Goal: Task Accomplishment & Management: Complete application form

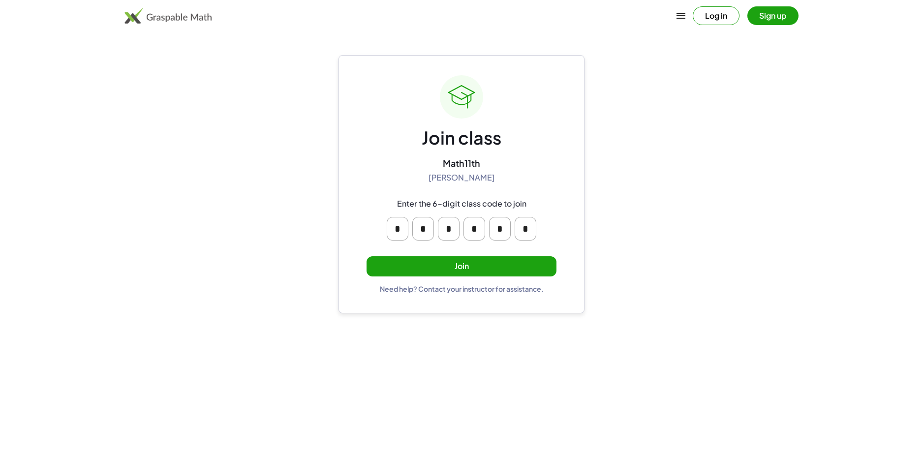
click at [442, 269] on button "Join" at bounding box center [462, 266] width 190 height 20
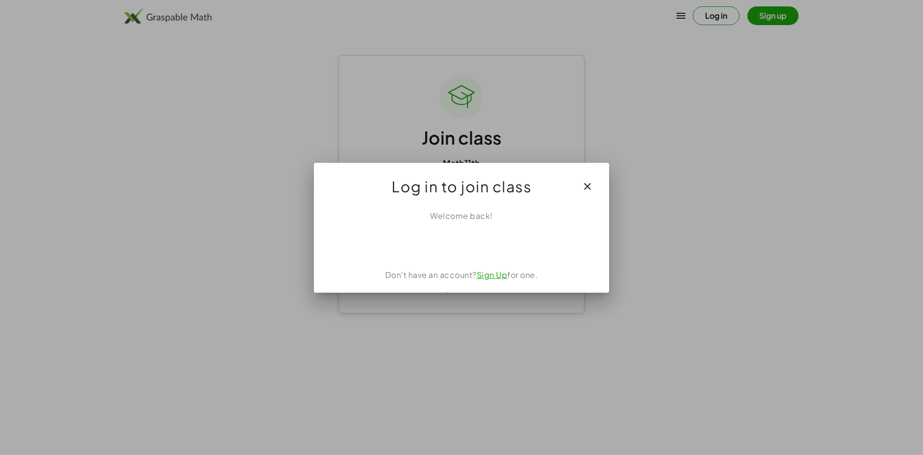
click at [589, 187] on icon "button" at bounding box center [588, 187] width 12 height 12
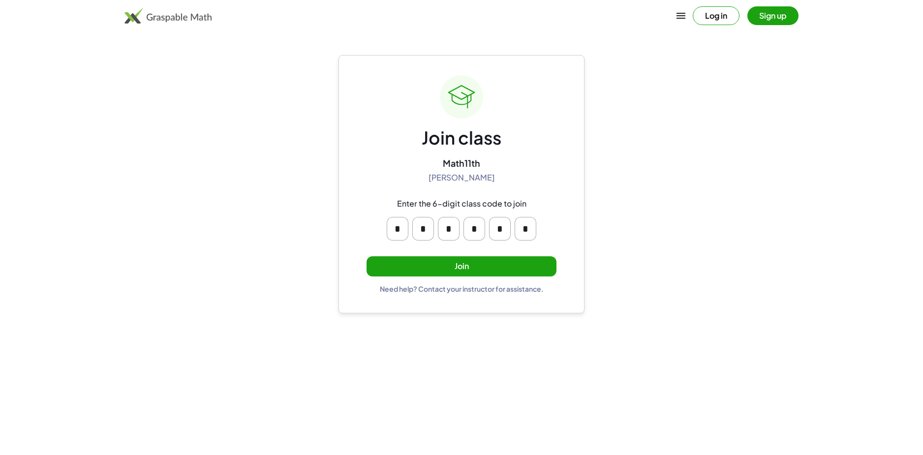
click at [775, 22] on button "Sign up" at bounding box center [773, 15] width 51 height 19
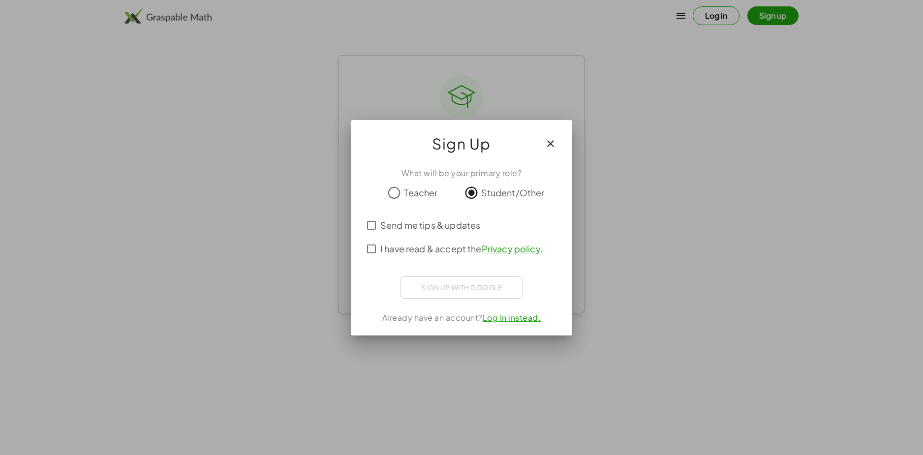
click at [397, 252] on span "I have read & accept the Privacy policy ." at bounding box center [461, 248] width 162 height 13
click at [459, 289] on div at bounding box center [462, 287] width 198 height 20
click at [431, 287] on div at bounding box center [462, 287] width 198 height 20
click at [458, 286] on div at bounding box center [462, 287] width 198 height 20
click at [545, 127] on div "Sign Up" at bounding box center [461, 139] width 221 height 39
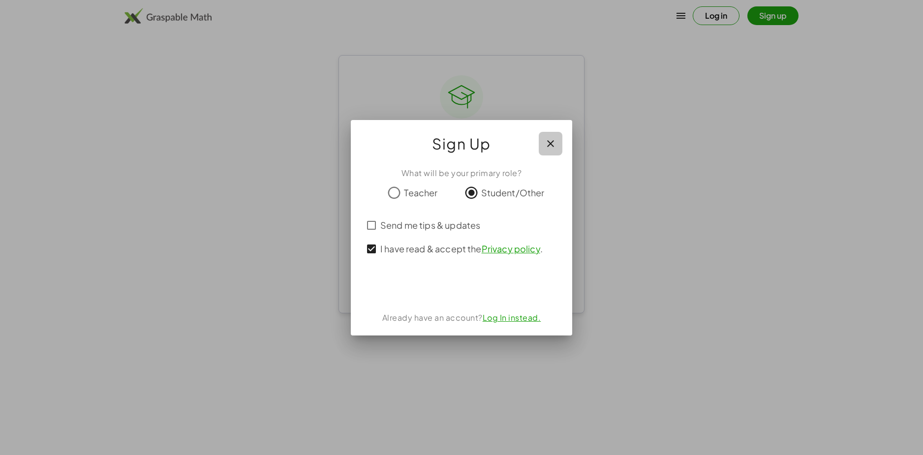
click at [550, 135] on button "button" at bounding box center [551, 144] width 24 height 24
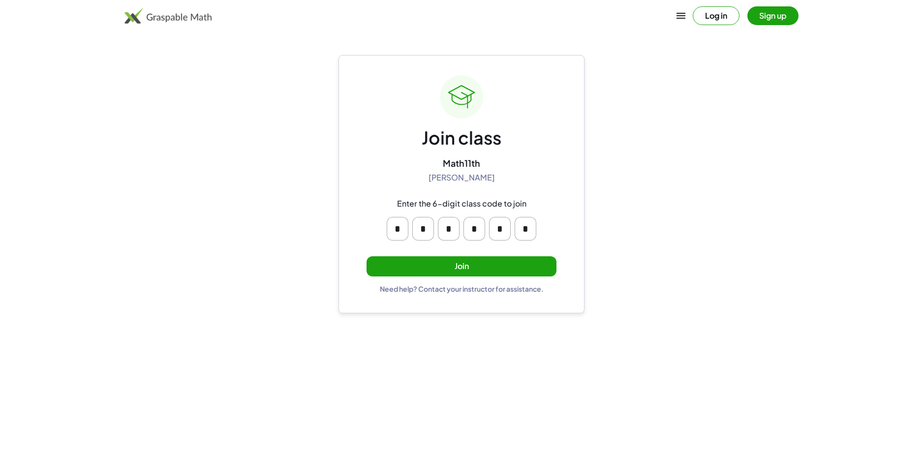
click at [468, 272] on button "Join" at bounding box center [462, 266] width 190 height 20
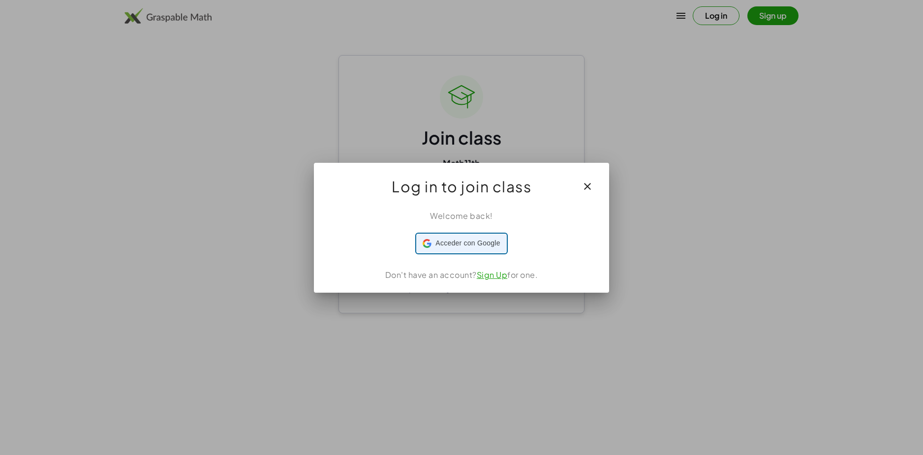
click at [469, 247] on span "Acceder con Google" at bounding box center [468, 243] width 64 height 10
click at [123, 266] on div at bounding box center [461, 227] width 923 height 455
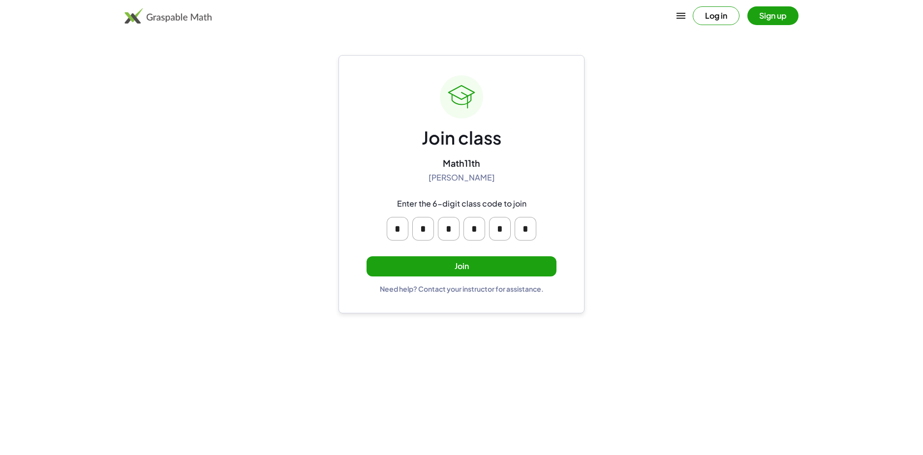
click at [404, 264] on button "Join" at bounding box center [462, 266] width 190 height 20
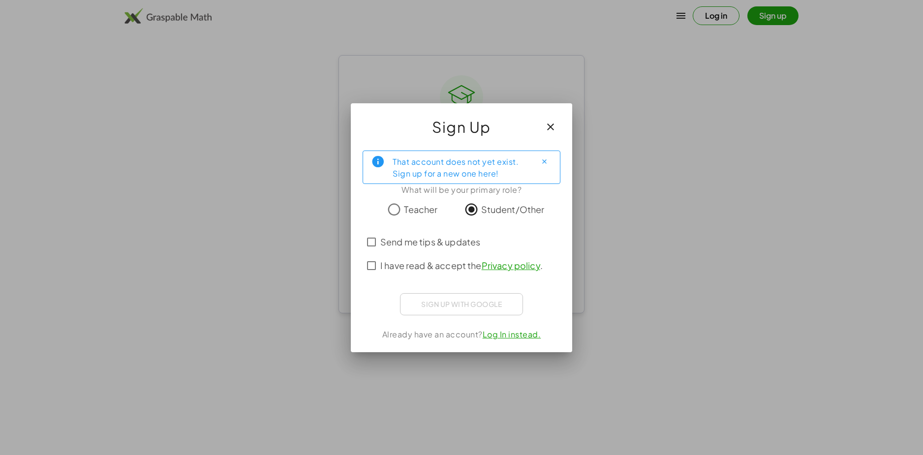
click at [381, 263] on span "I have read & accept the Privacy policy ." at bounding box center [461, 265] width 162 height 13
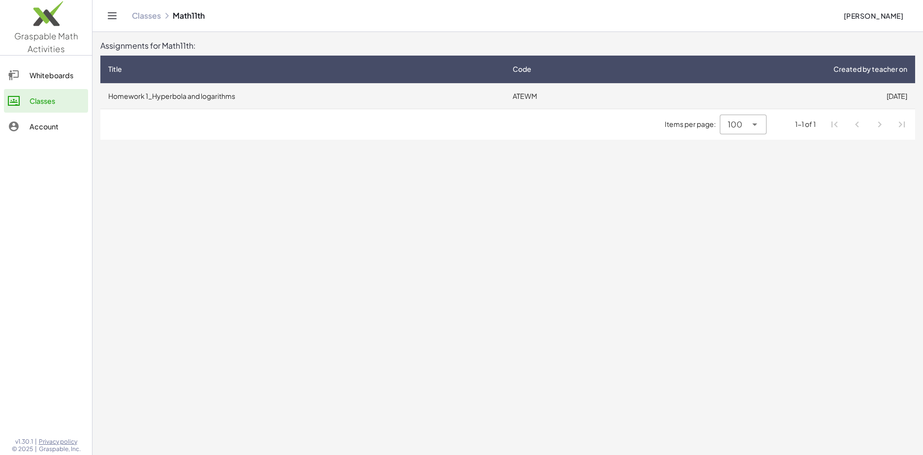
click at [374, 107] on td "Homework 1_Hyperbola and logarithms" at bounding box center [302, 96] width 405 height 26
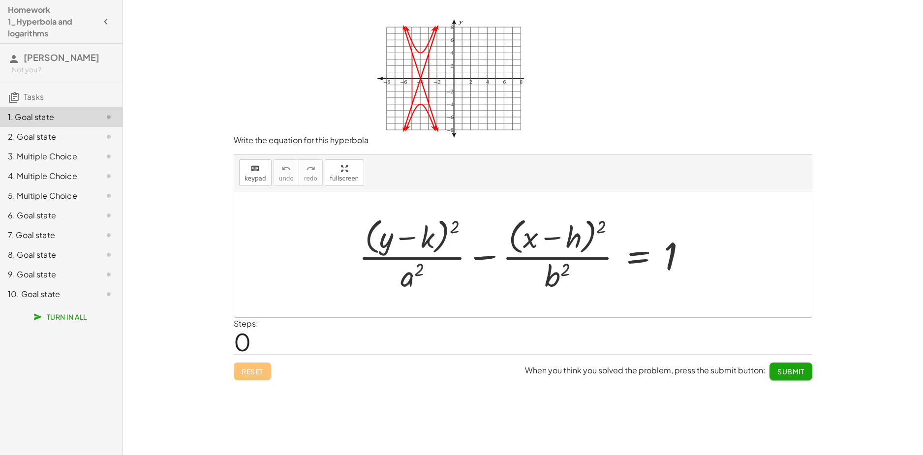
click at [252, 339] on div "Steps: 0" at bounding box center [246, 336] width 25 height 36
click at [247, 338] on span "0" at bounding box center [242, 342] width 17 height 30
click at [257, 173] on icon "keyboard" at bounding box center [255, 169] width 9 height 12
click at [449, 263] on div at bounding box center [527, 254] width 346 height 80
click at [432, 234] on div at bounding box center [413, 237] width 41 height 33
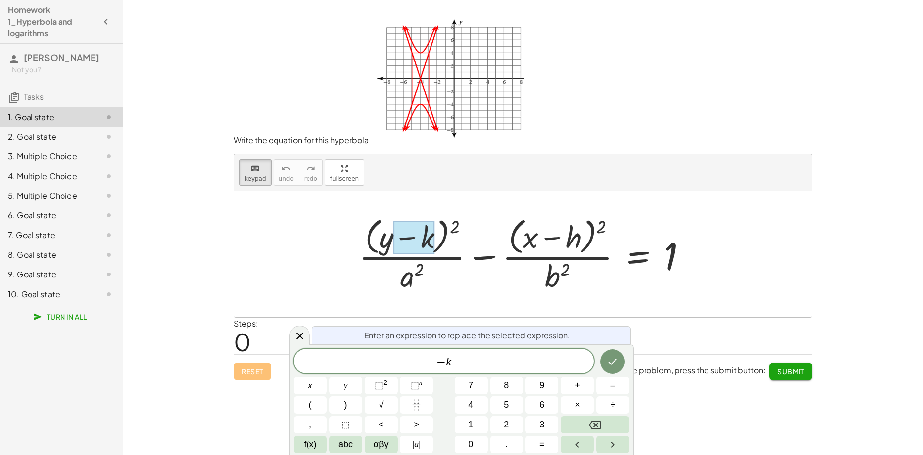
click at [455, 366] on span "− k ​" at bounding box center [444, 362] width 300 height 14
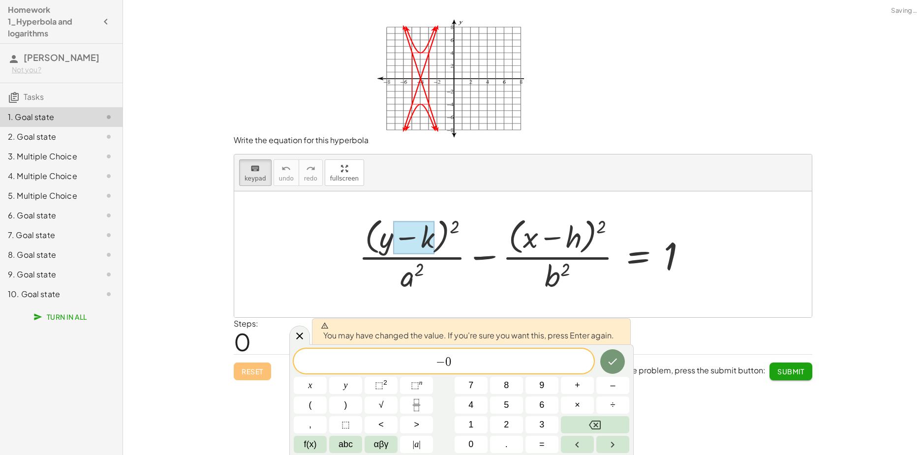
click at [444, 357] on span "−" at bounding box center [440, 362] width 9 height 12
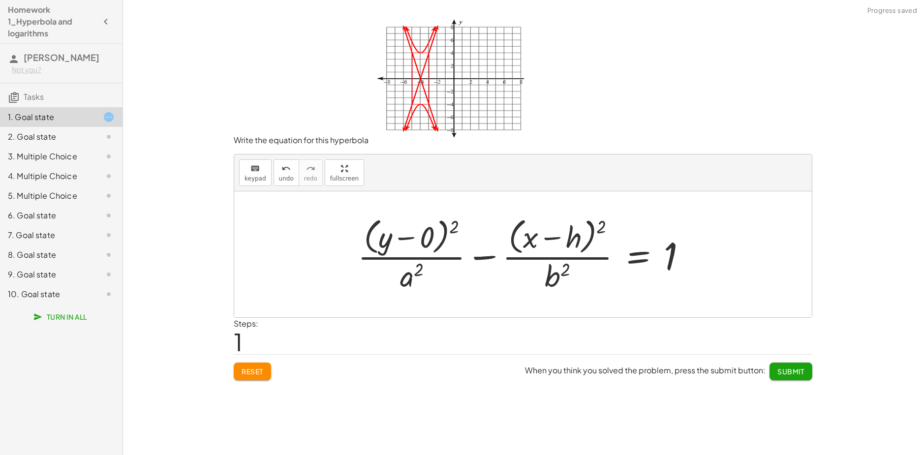
click at [582, 234] on div at bounding box center [526, 254] width 347 height 80
click at [578, 240] on div at bounding box center [526, 254] width 347 height 80
click at [579, 239] on div at bounding box center [526, 254] width 347 height 80
click at [573, 236] on div at bounding box center [526, 254] width 347 height 80
click at [256, 181] on span "keypad" at bounding box center [256, 178] width 22 height 7
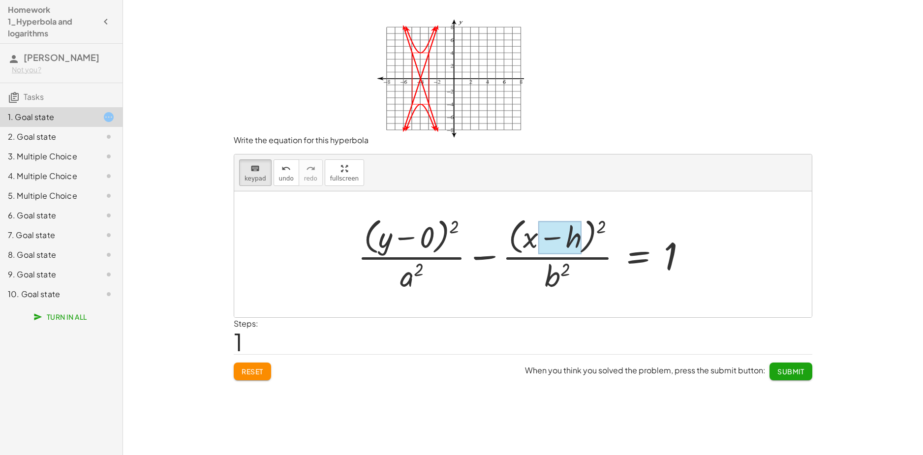
click at [577, 238] on div at bounding box center [559, 237] width 43 height 33
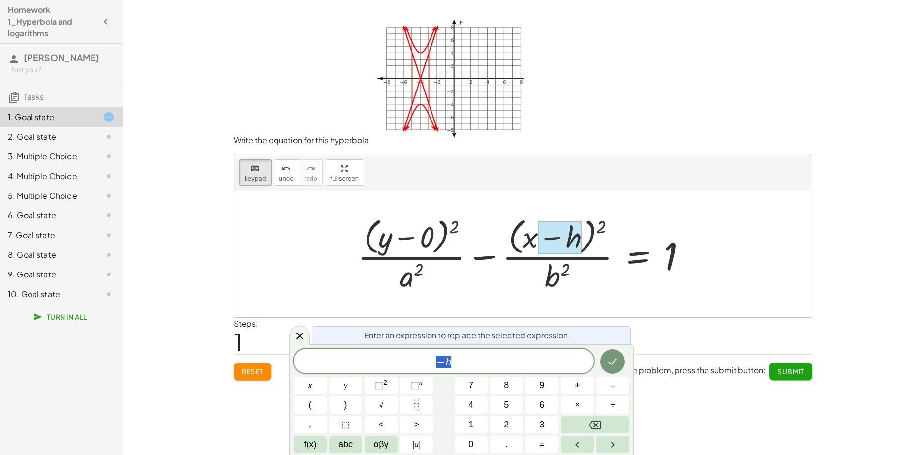
click at [461, 364] on span "− h" at bounding box center [444, 362] width 300 height 14
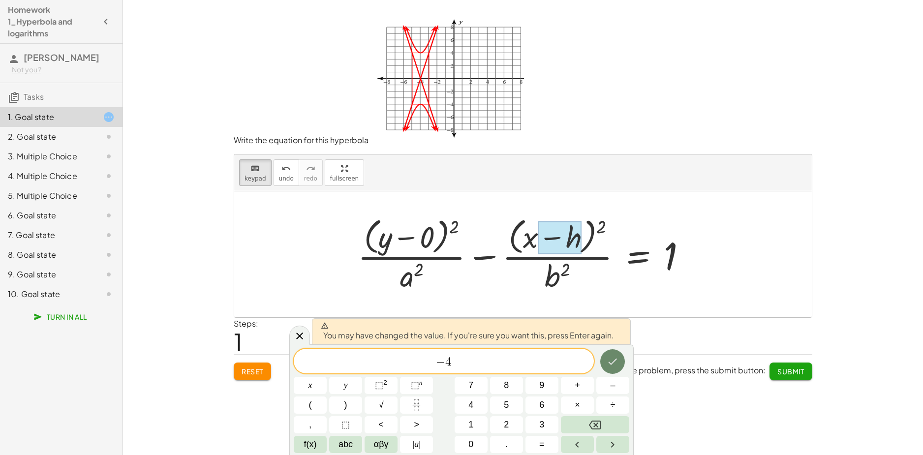
click at [610, 358] on icon "Done" at bounding box center [613, 362] width 12 height 12
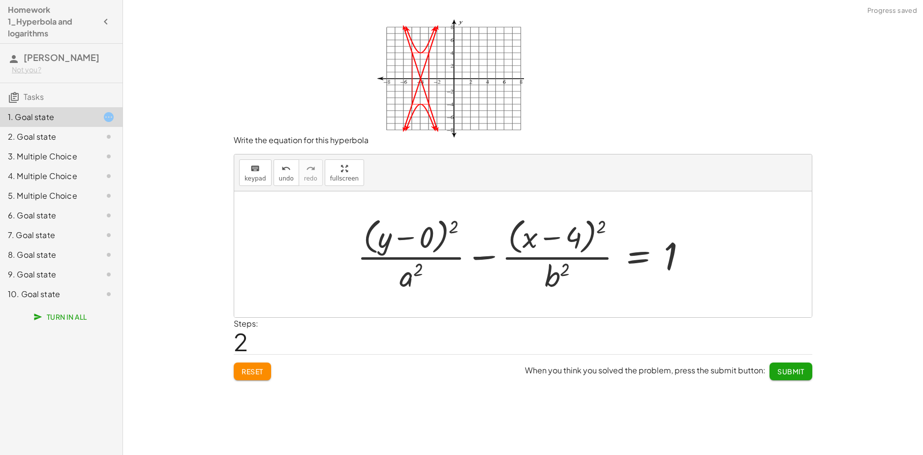
click at [563, 236] on div at bounding box center [525, 254] width 347 height 80
click at [570, 239] on div at bounding box center [525, 254] width 347 height 80
click at [279, 177] on span "undo" at bounding box center [286, 178] width 15 height 7
click at [251, 173] on icon "keyboard" at bounding box center [255, 169] width 9 height 12
click at [567, 238] on div at bounding box center [559, 237] width 43 height 33
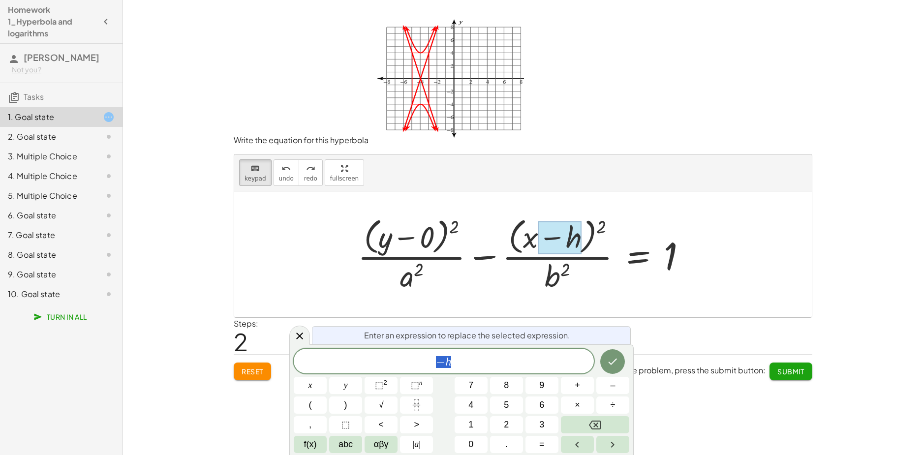
click at [567, 238] on div at bounding box center [559, 237] width 43 height 33
click at [461, 360] on span "− h" at bounding box center [444, 362] width 300 height 14
click at [614, 362] on icon "Done" at bounding box center [613, 362] width 9 height 6
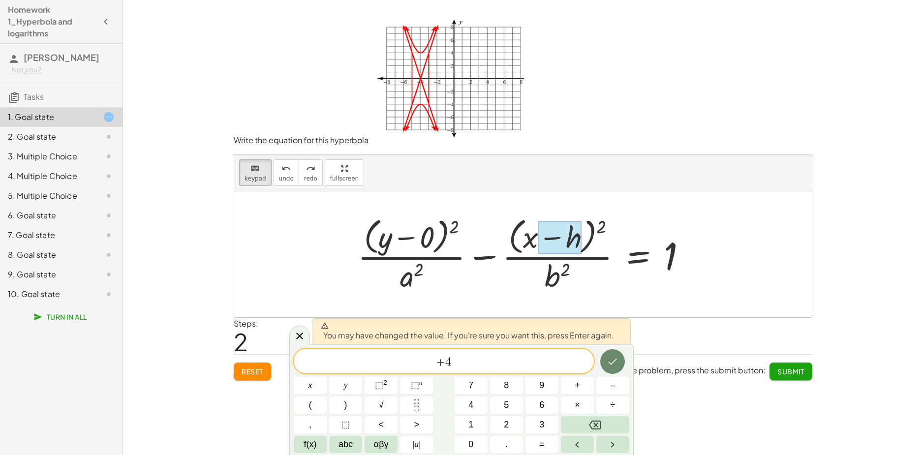
click at [609, 363] on icon "Done" at bounding box center [613, 362] width 12 height 12
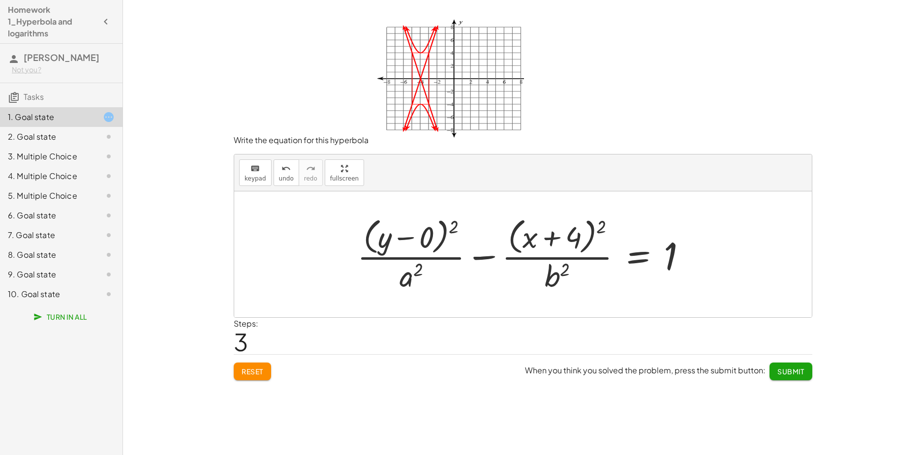
click at [405, 278] on div at bounding box center [525, 254] width 347 height 80
click at [263, 178] on span "keypad" at bounding box center [256, 178] width 22 height 7
click at [416, 284] on div at bounding box center [412, 275] width 24 height 34
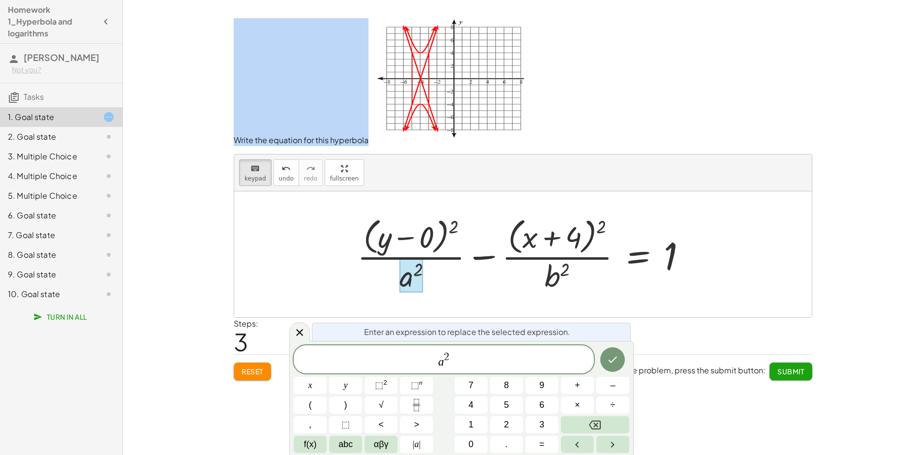
drag, startPoint x: 234, startPoint y: 136, endPoint x: 380, endPoint y: 142, distance: 146.3
click at [380, 142] on p "Write the equation for this hyperbola" at bounding box center [523, 82] width 579 height 128
copy p "Write the equation for this hyperbola"
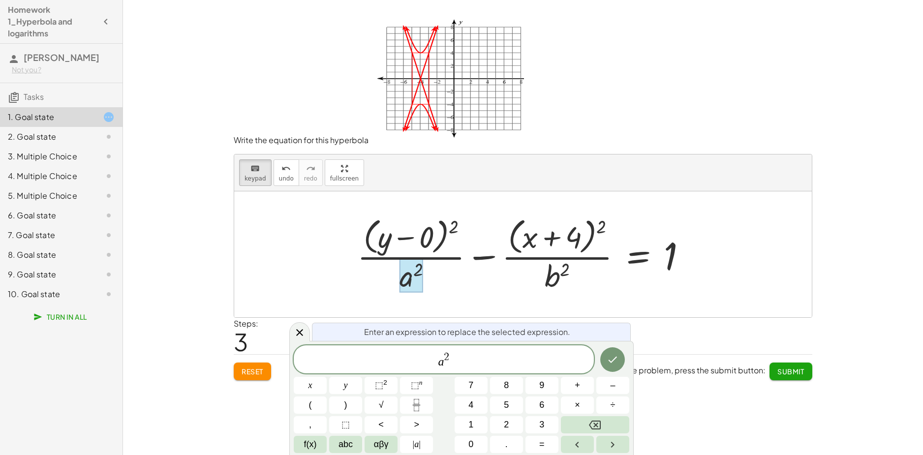
click at [444, 236] on div at bounding box center [525, 254] width 347 height 80
click at [410, 284] on div at bounding box center [412, 275] width 24 height 34
click at [410, 278] on div at bounding box center [412, 275] width 24 height 34
click at [457, 355] on span "a 2" at bounding box center [444, 360] width 300 height 18
click at [612, 356] on icon "Done" at bounding box center [613, 362] width 12 height 12
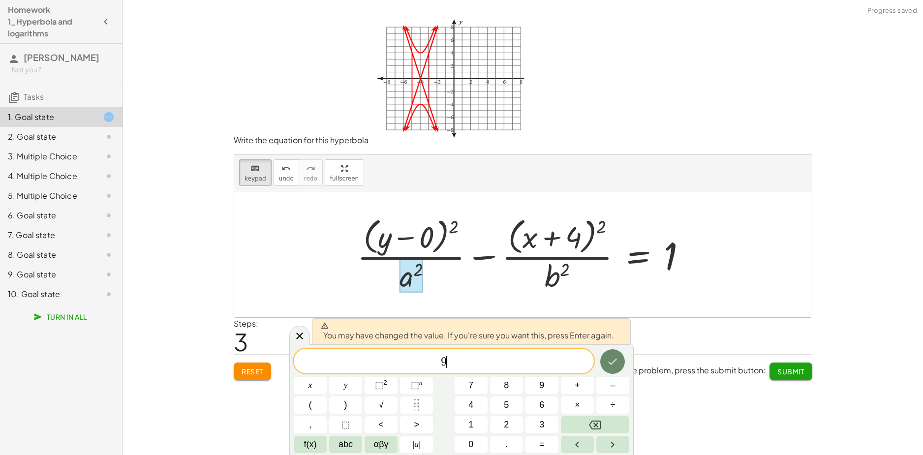
click at [610, 362] on icon "Done" at bounding box center [613, 362] width 12 height 12
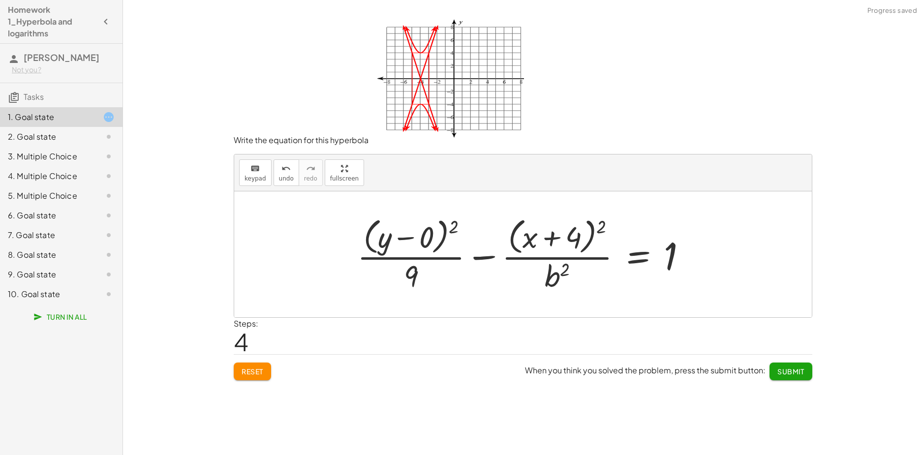
click at [548, 278] on div at bounding box center [525, 254] width 347 height 80
click at [252, 178] on span "keypad" at bounding box center [256, 178] width 22 height 7
click at [568, 276] on div at bounding box center [557, 275] width 25 height 34
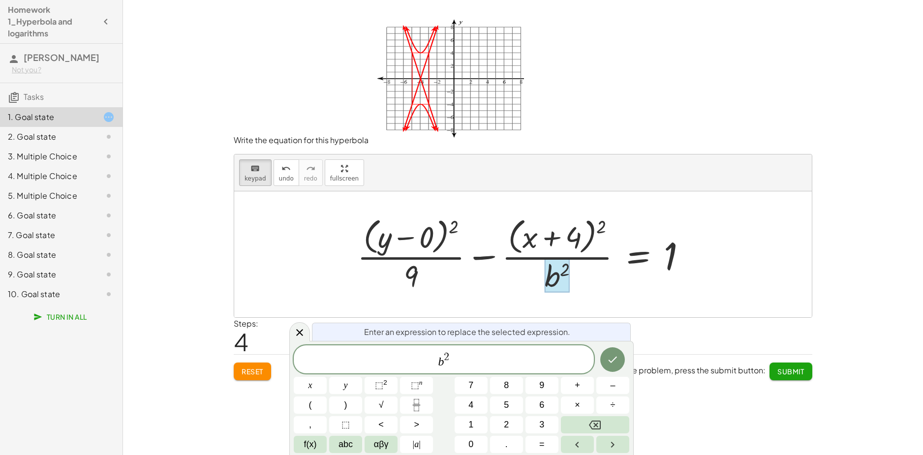
click at [566, 277] on div at bounding box center [557, 275] width 25 height 34
click at [454, 364] on span "b 2" at bounding box center [444, 360] width 300 height 18
click at [619, 360] on button "Done" at bounding box center [612, 361] width 25 height 25
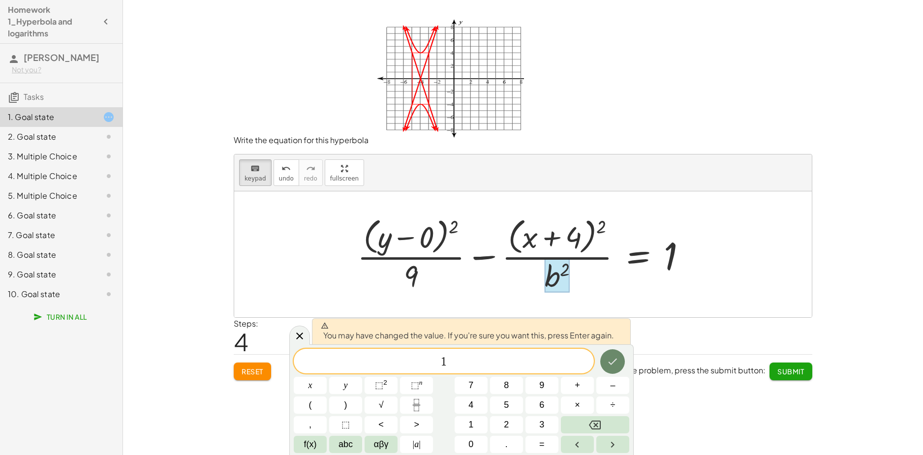
click at [615, 360] on icon "Done" at bounding box center [613, 362] width 12 height 12
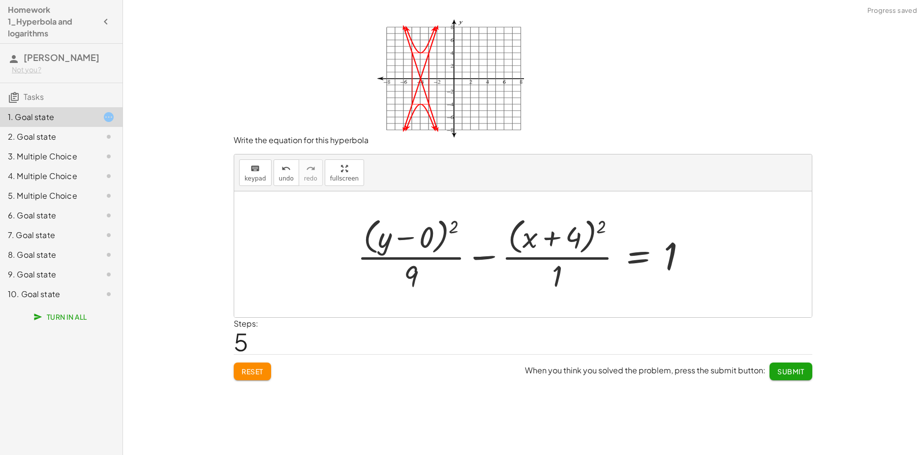
click at [617, 356] on div "When you think you solved the problem, press the submit button: Submit" at bounding box center [668, 368] width 287 height 26
click at [778, 367] on span "Submit" at bounding box center [791, 371] width 27 height 9
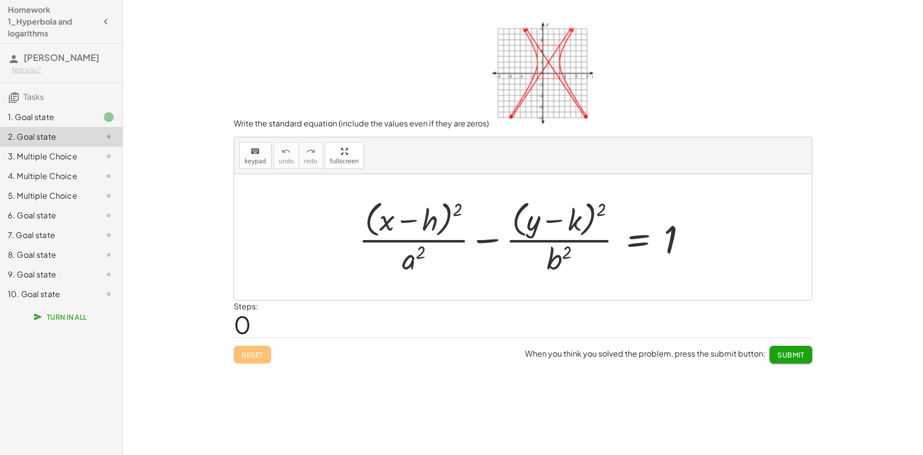
click at [435, 216] on div at bounding box center [527, 237] width 346 height 80
click at [62, 113] on div "1. Goal state" at bounding box center [47, 117] width 79 height 12
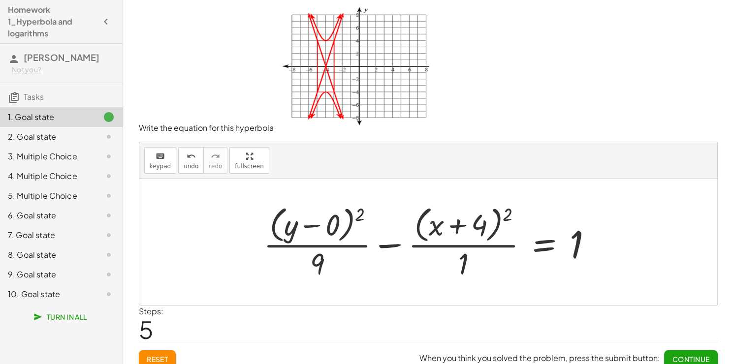
click at [85, 166] on div "2. Goal state" at bounding box center [61, 176] width 123 height 20
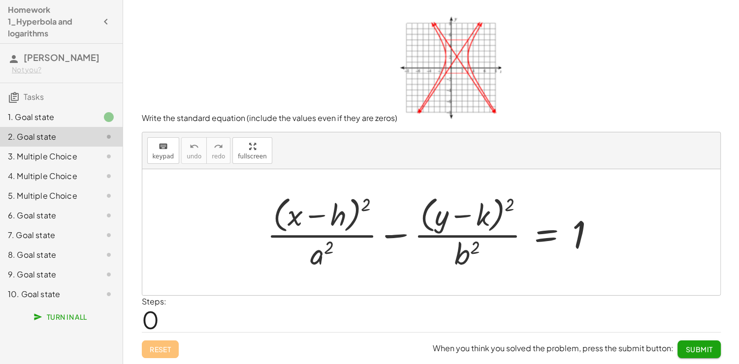
click at [336, 214] on div at bounding box center [435, 232] width 346 height 80
click at [339, 215] on div at bounding box center [435, 232] width 346 height 80
click at [156, 150] on div "keyboard" at bounding box center [164, 146] width 22 height 12
click at [344, 216] on div at bounding box center [323, 215] width 43 height 33
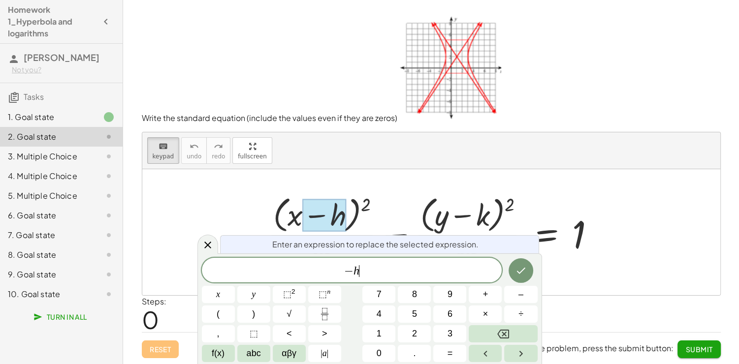
click at [363, 271] on span "− h ​" at bounding box center [352, 271] width 300 height 14
click at [522, 276] on icon "Done" at bounding box center [521, 271] width 12 height 12
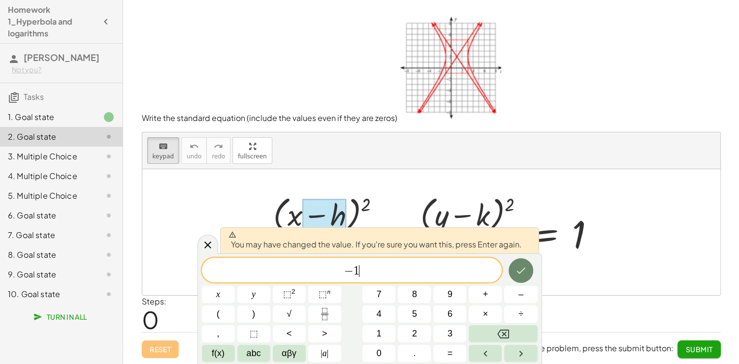
click at [521, 279] on button "Done" at bounding box center [520, 270] width 25 height 25
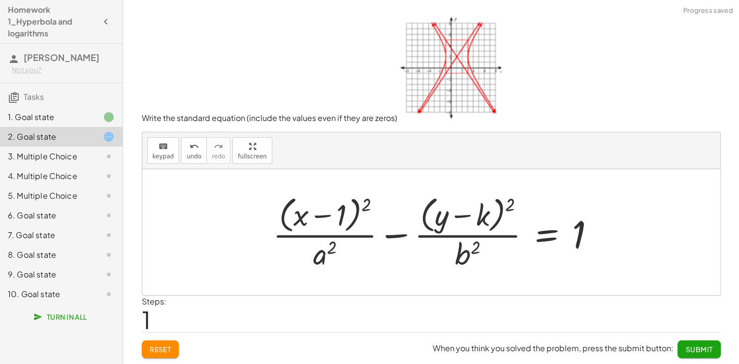
click at [489, 213] on div at bounding box center [438, 232] width 340 height 80
click at [486, 218] on div at bounding box center [438, 232] width 340 height 80
click at [445, 71] on img at bounding box center [449, 67] width 104 height 108
click at [483, 218] on div at bounding box center [438, 232] width 340 height 80
click at [484, 215] on div at bounding box center [438, 232] width 340 height 80
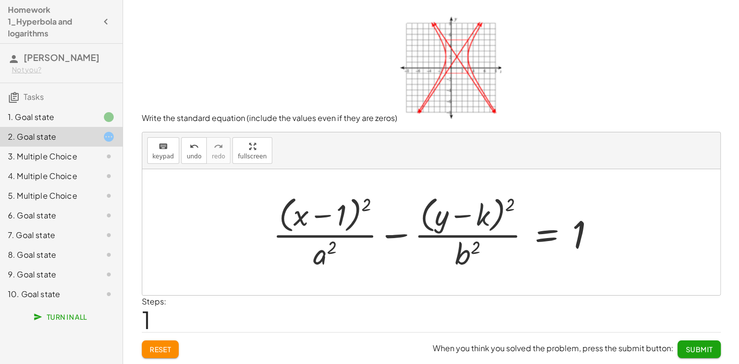
click at [484, 215] on div at bounding box center [438, 232] width 340 height 80
click at [455, 96] on img at bounding box center [449, 67] width 104 height 108
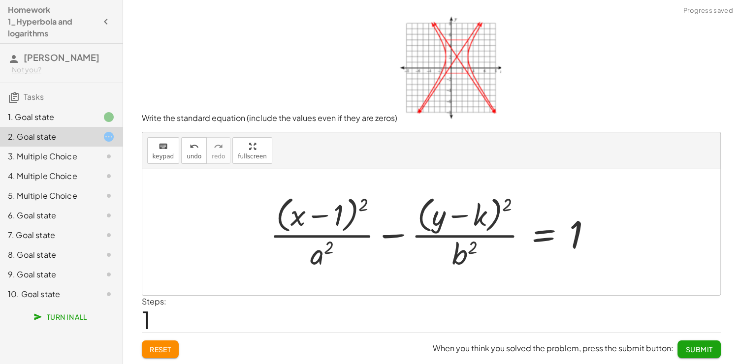
click at [482, 214] on div at bounding box center [435, 232] width 340 height 80
click at [478, 224] on div at bounding box center [435, 232] width 340 height 80
click at [477, 223] on div at bounding box center [435, 232] width 340 height 80
click at [163, 153] on span "keypad" at bounding box center [164, 156] width 22 height 7
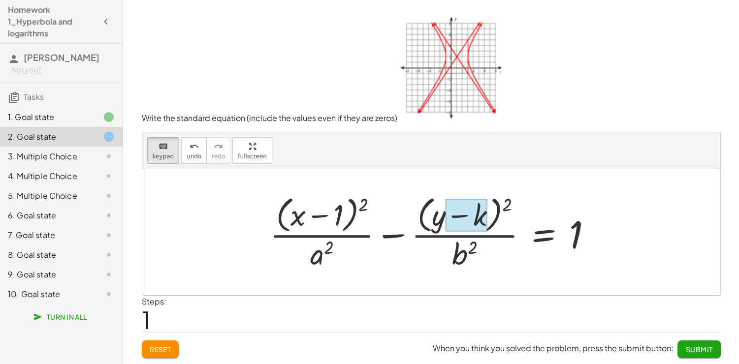
click at [487, 213] on div at bounding box center [435, 232] width 340 height 80
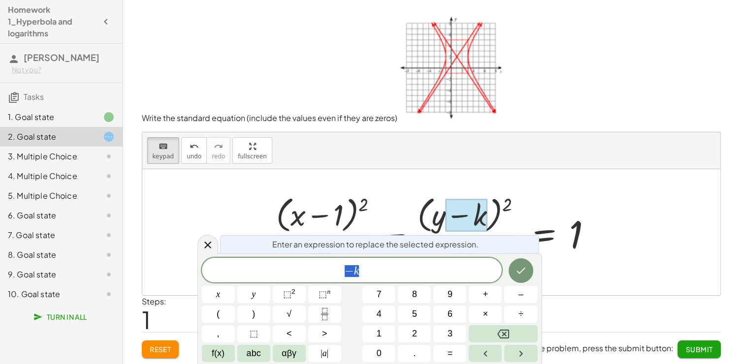
click at [394, 268] on span "− k" at bounding box center [352, 271] width 300 height 14
click at [522, 274] on icon "Done" at bounding box center [521, 271] width 12 height 12
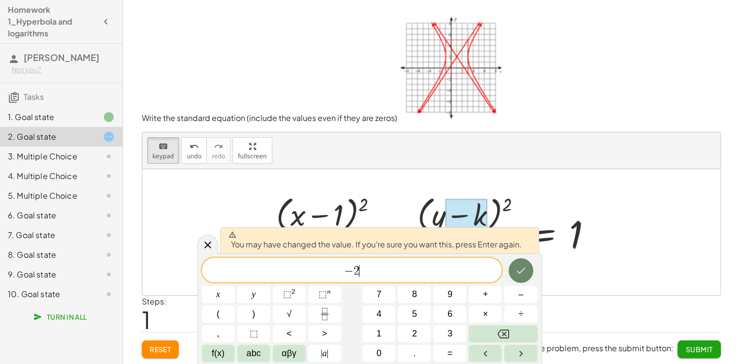
click at [522, 273] on icon "Done" at bounding box center [521, 271] width 12 height 12
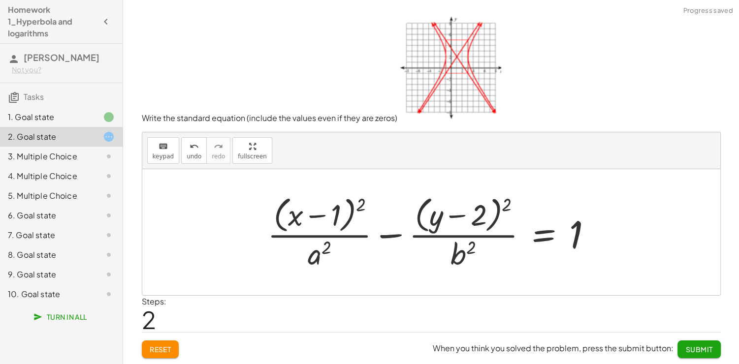
click at [305, 251] on div at bounding box center [433, 232] width 343 height 80
click at [317, 255] on div at bounding box center [433, 232] width 343 height 80
click at [323, 254] on div at bounding box center [433, 232] width 343 height 80
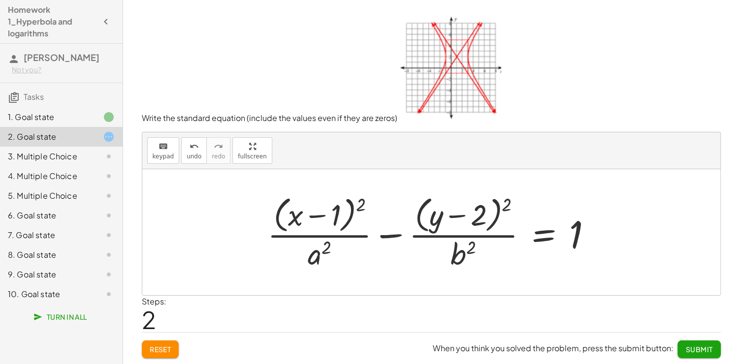
click at [325, 251] on div at bounding box center [433, 232] width 343 height 80
click at [324, 251] on div at bounding box center [433, 232] width 343 height 80
click at [318, 258] on div at bounding box center [433, 232] width 343 height 80
click at [317, 252] on div at bounding box center [433, 232] width 343 height 80
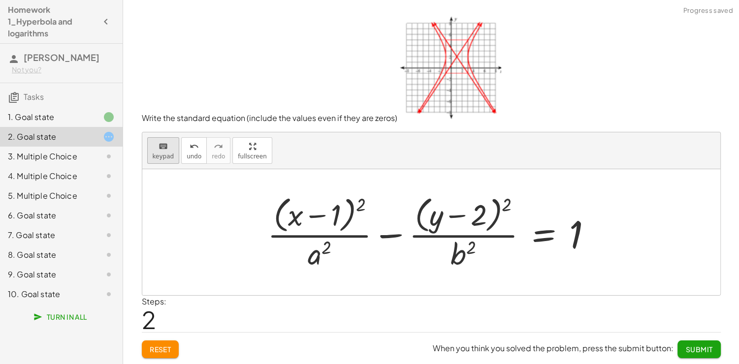
click at [161, 153] on span "keypad" at bounding box center [164, 156] width 22 height 7
click at [312, 257] on div at bounding box center [320, 253] width 24 height 34
click at [0, 0] on div at bounding box center [0, 0] width 0 height 0
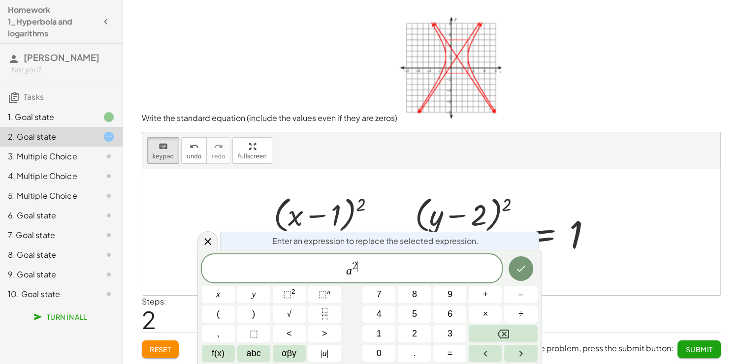
click at [356, 261] on span "2" at bounding box center [354, 266] width 5 height 11
click at [350, 269] on var "a" at bounding box center [349, 270] width 6 height 13
drag, startPoint x: 360, startPoint y: 272, endPoint x: 331, endPoint y: 270, distance: 29.1
click at [331, 270] on span "a 2" at bounding box center [352, 269] width 300 height 18
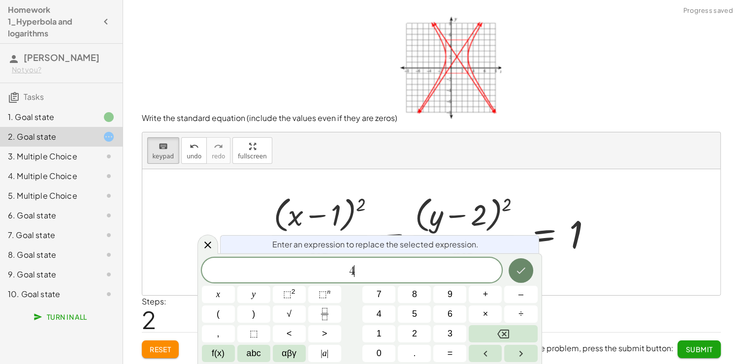
click at [520, 272] on icon "Done" at bounding box center [520, 271] width 9 height 6
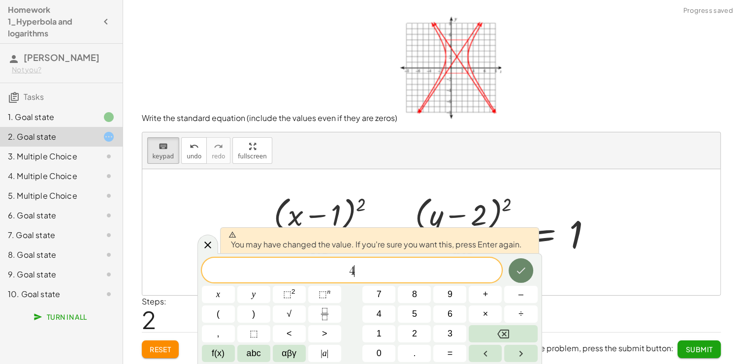
click at [520, 272] on icon "Done" at bounding box center [520, 271] width 9 height 6
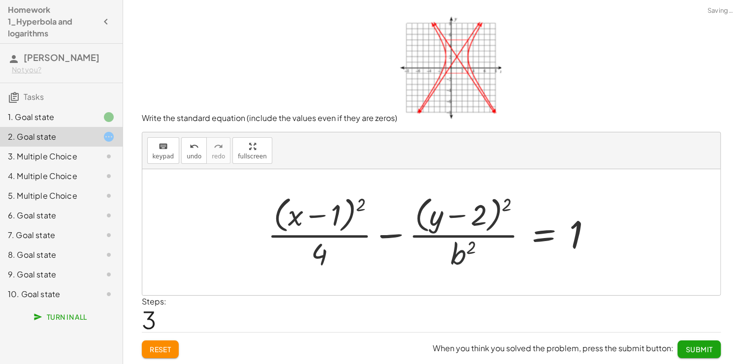
click at [450, 260] on div at bounding box center [433, 232] width 343 height 80
click at [457, 257] on div at bounding box center [433, 232] width 343 height 80
click at [157, 157] on span "keypad" at bounding box center [164, 156] width 22 height 7
click at [462, 250] on div at bounding box center [462, 253] width 25 height 34
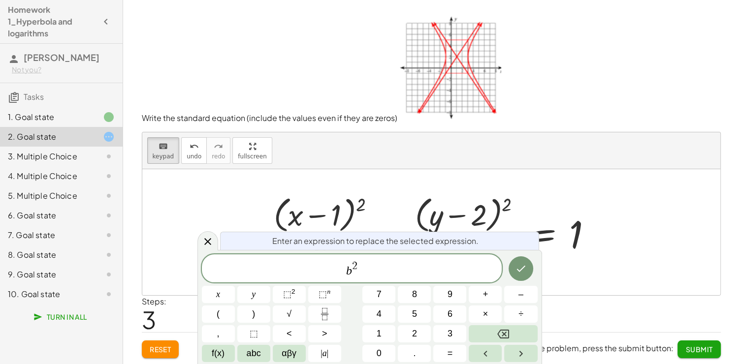
click at [462, 250] on div "Enter an expression to replace the selected expression. b 2 x y ⬚ 2 ⬚ n 7 8 9 +…" at bounding box center [369, 307] width 345 height 114
click at [374, 276] on span "b 2 ​" at bounding box center [352, 269] width 300 height 18
click at [459, 75] on img at bounding box center [449, 67] width 104 height 108
click at [69, 112] on div "1. Goal state" at bounding box center [47, 117] width 79 height 12
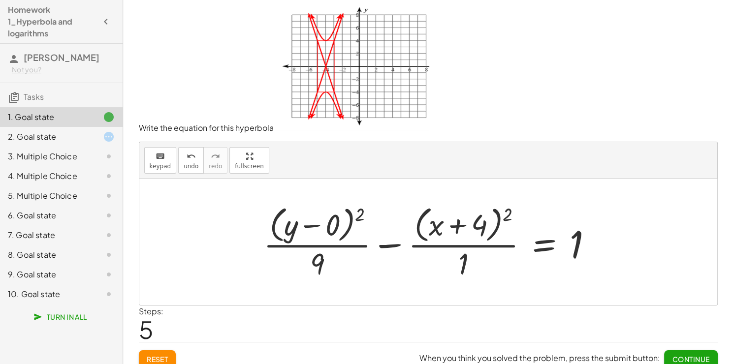
click at [80, 141] on div "2. Goal state" at bounding box center [47, 137] width 79 height 12
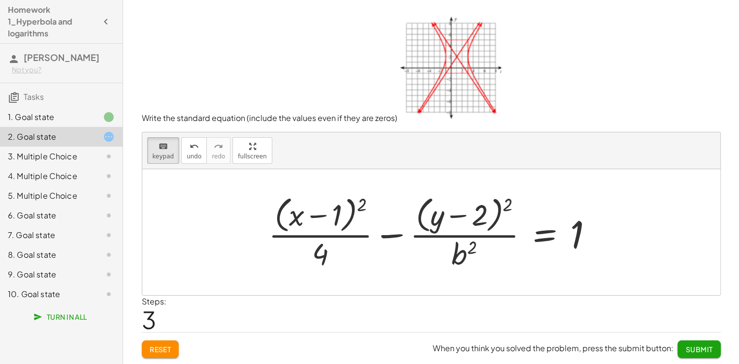
click at [67, 128] on div "2. Goal state" at bounding box center [61, 137] width 123 height 20
click at [71, 117] on div "1. Goal state" at bounding box center [47, 117] width 79 height 12
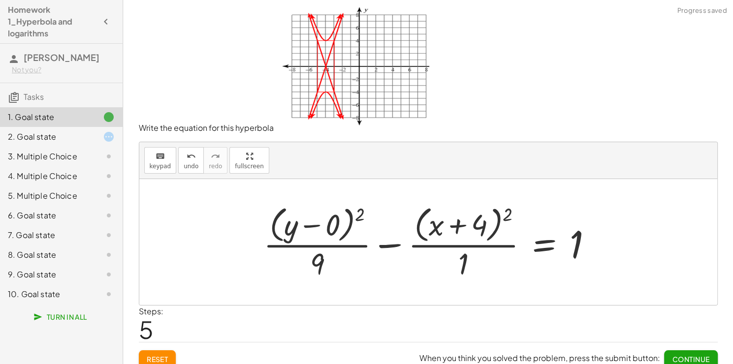
click at [328, 258] on div at bounding box center [431, 242] width 347 height 80
click at [462, 262] on div at bounding box center [431, 242] width 347 height 80
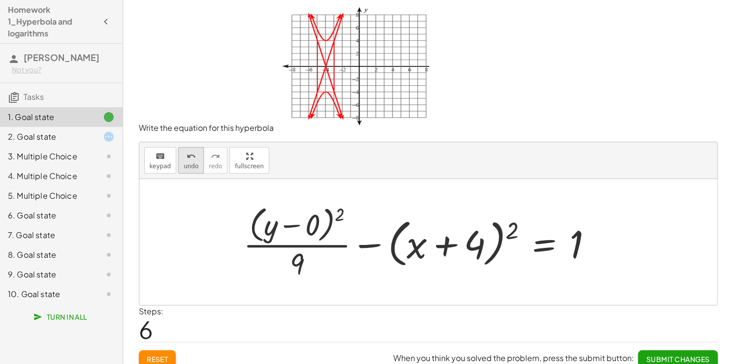
click at [187, 166] on span "undo" at bounding box center [191, 166] width 15 height 7
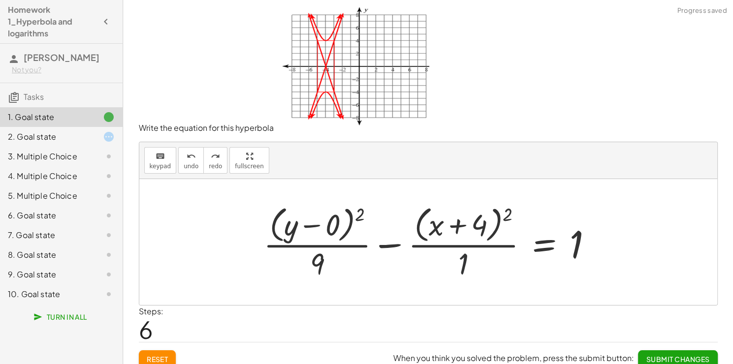
click at [467, 268] on div at bounding box center [431, 242] width 347 height 80
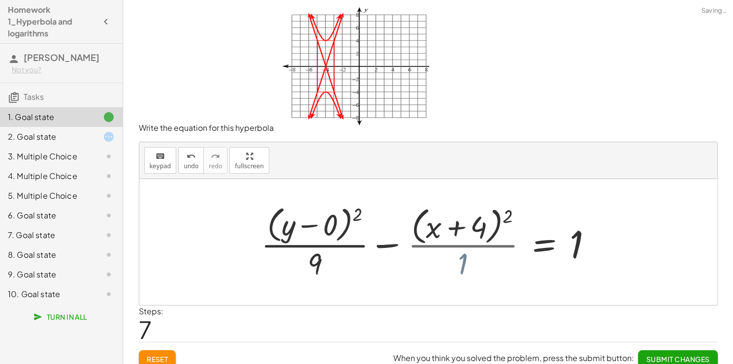
click at [460, 264] on div at bounding box center [421, 242] width 367 height 80
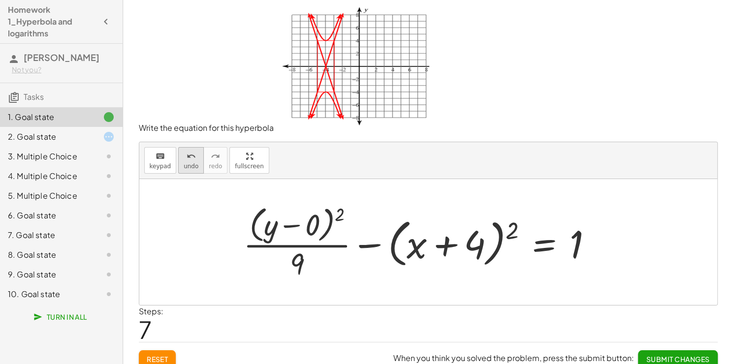
click at [191, 156] on icon "undo" at bounding box center [191, 157] width 9 height 12
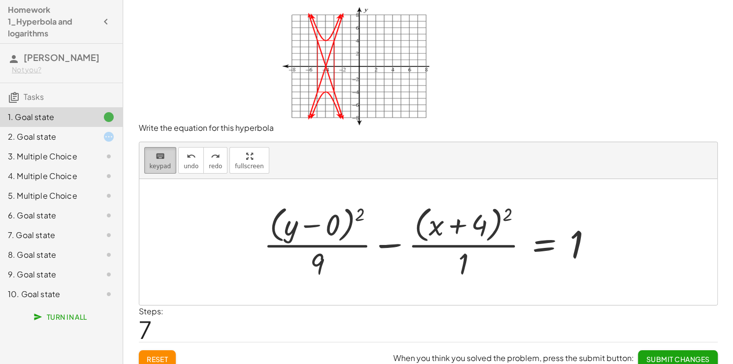
click at [150, 163] on span "keypad" at bounding box center [161, 166] width 22 height 7
click at [315, 263] on div at bounding box center [317, 263] width 14 height 34
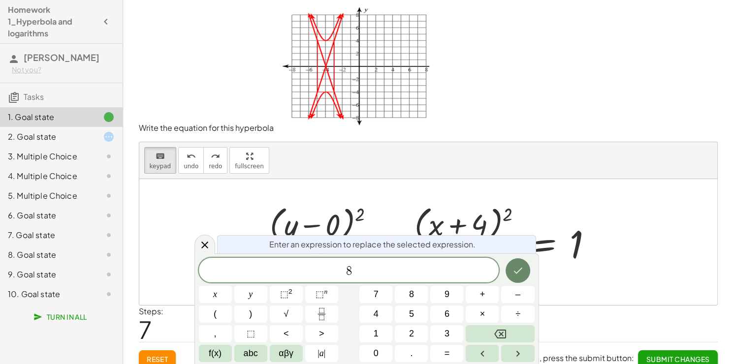
click at [525, 266] on button "Done" at bounding box center [517, 270] width 25 height 25
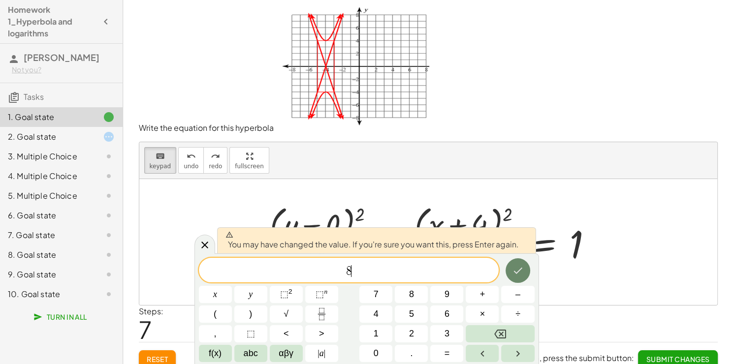
click at [515, 270] on icon "Done" at bounding box center [518, 271] width 12 height 12
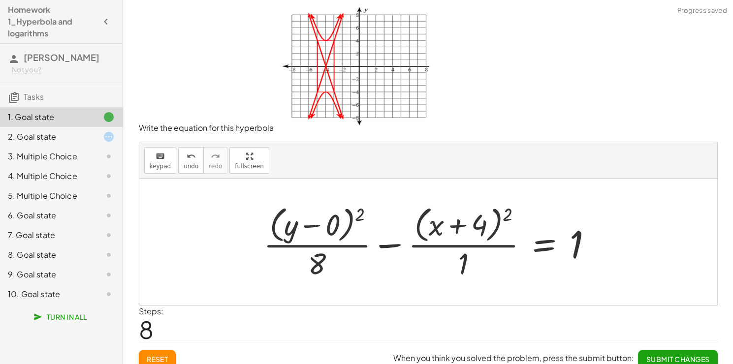
click at [455, 260] on div at bounding box center [431, 242] width 347 height 80
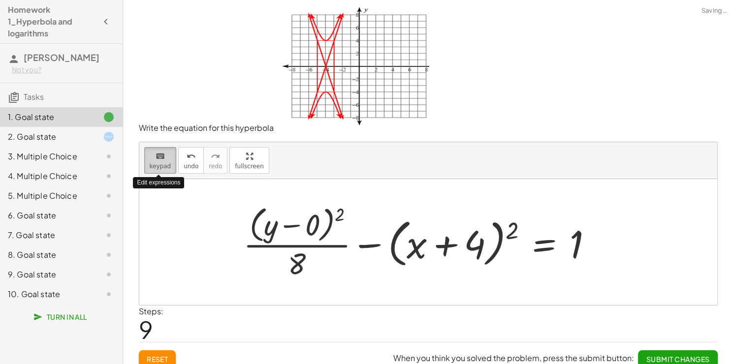
click at [157, 163] on span "keypad" at bounding box center [161, 166] width 22 height 7
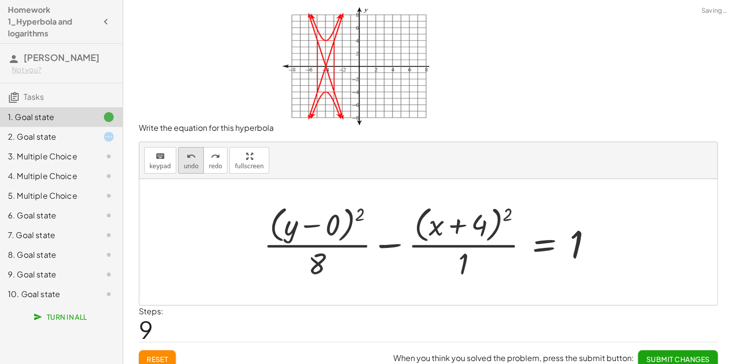
click at [184, 171] on button "undo undo" at bounding box center [191, 160] width 26 height 27
click at [148, 162] on button "keyboard keypad" at bounding box center [160, 160] width 32 height 27
click at [460, 266] on div at bounding box center [463, 263] width 10 height 34
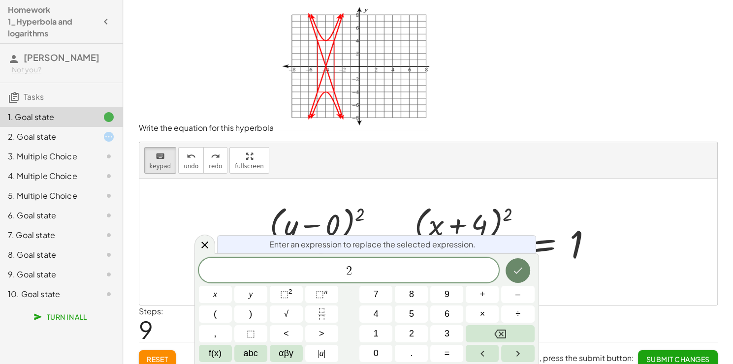
click at [520, 271] on icon "Done" at bounding box center [518, 271] width 12 height 12
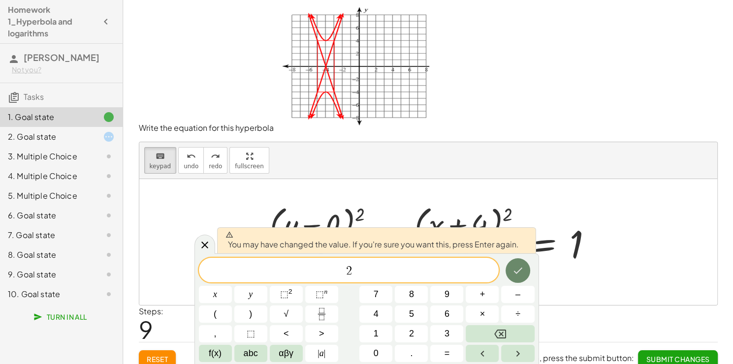
click at [513, 271] on icon "Done" at bounding box center [518, 271] width 12 height 12
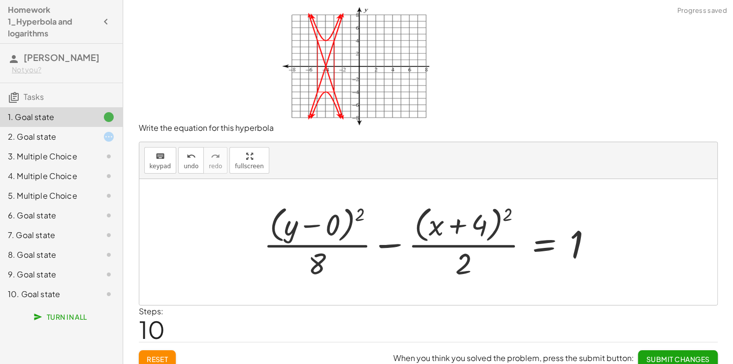
click at [79, 134] on div "2. Goal state" at bounding box center [47, 137] width 79 height 12
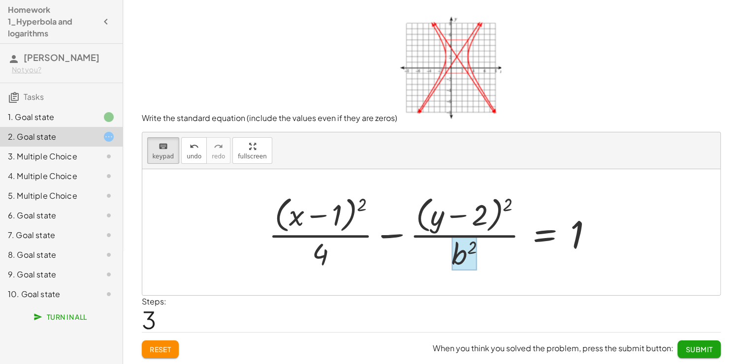
click at [463, 261] on div at bounding box center [463, 253] width 25 height 34
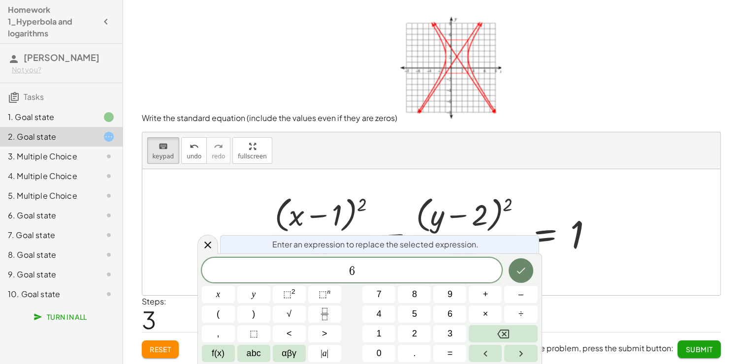
click at [518, 270] on icon "Done" at bounding box center [521, 271] width 12 height 12
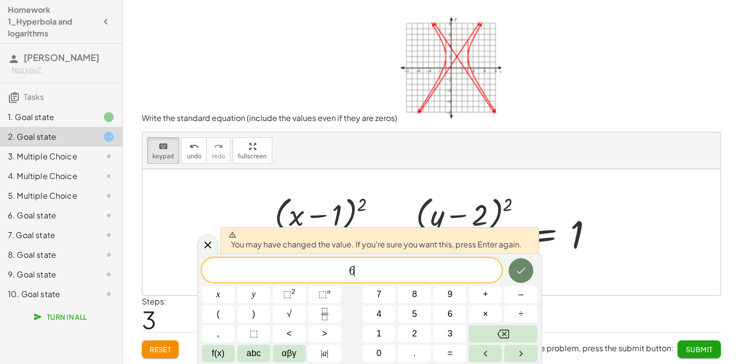
click at [516, 271] on icon "Done" at bounding box center [521, 271] width 12 height 12
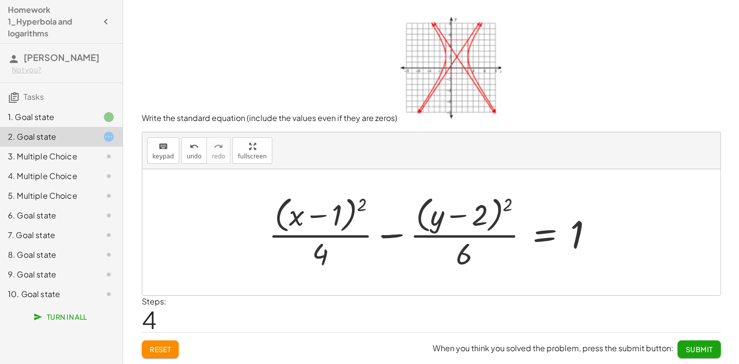
click at [698, 351] on span "Submit" at bounding box center [698, 349] width 27 height 9
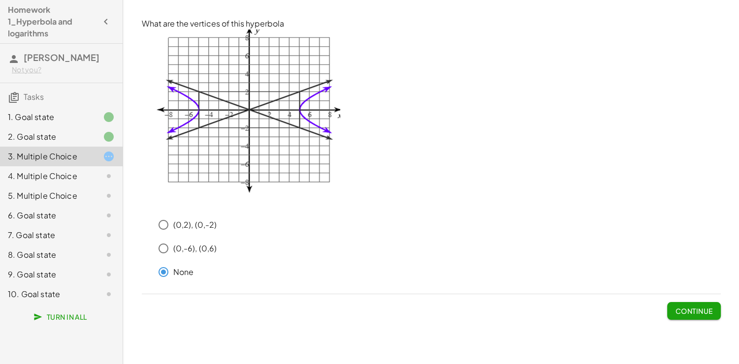
click at [693, 308] on span "Continue" at bounding box center [693, 311] width 37 height 9
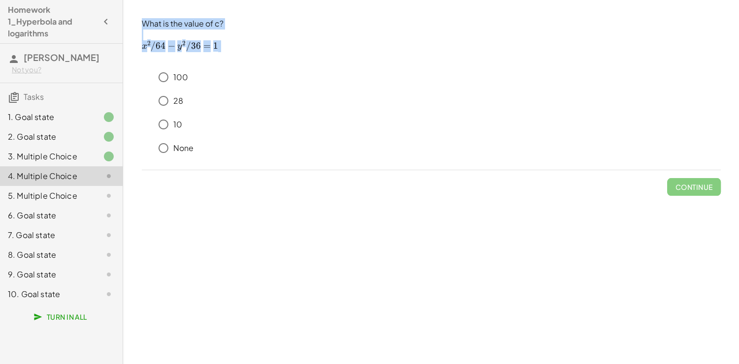
drag, startPoint x: 139, startPoint y: 21, endPoint x: 242, endPoint y: 51, distance: 107.0
click at [0, 0] on div "What is the value of c? ﻿ x 2 / 64 − y 2 / 36 = 1 x^2/64-y^2/36=1 x 2 /64 − y 2…" at bounding box center [0, 0] width 0 height 0
copy div "What is the value of c? ﻿ x 2 / 64 − y 2 / 36 = 1 x^2/64-y^2/36=1 x 2 /64 − y 2…"
click at [693, 190] on span "Continue" at bounding box center [693, 187] width 37 height 9
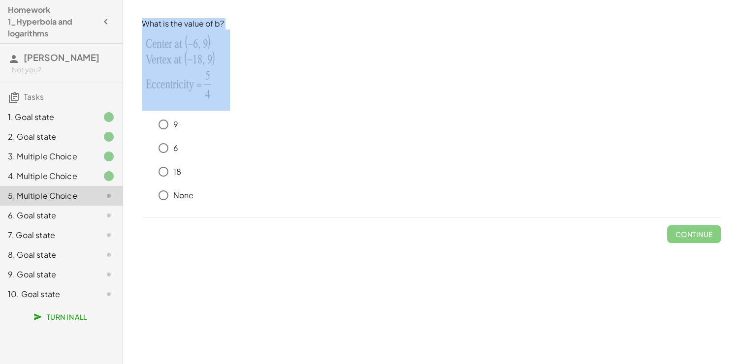
drag, startPoint x: 138, startPoint y: 20, endPoint x: 222, endPoint y: 79, distance: 102.4
click at [0, 0] on div "What is the value of b? 9 6 18 None Continue" at bounding box center [0, 0] width 0 height 0
click at [327, 105] on p at bounding box center [431, 71] width 579 height 82
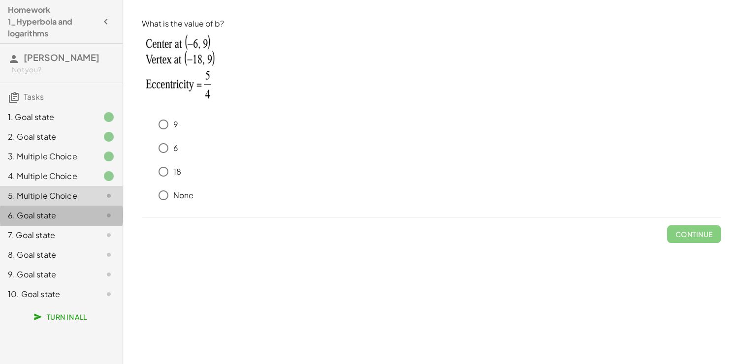
click at [86, 217] on div "6. Goal state" at bounding box center [47, 216] width 79 height 12
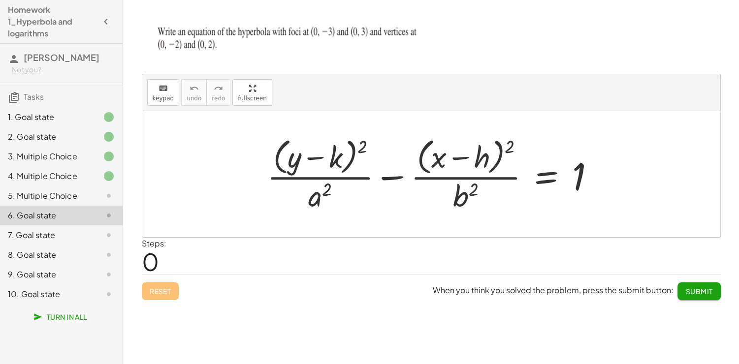
click at [317, 197] on div at bounding box center [435, 174] width 346 height 80
click at [319, 196] on div at bounding box center [435, 174] width 346 height 80
click at [143, 93] on div "keyboard keypad undo [PERSON_NAME] redo fullscreen" at bounding box center [431, 92] width 578 height 37
click at [145, 93] on div "keyboard keypad undo [PERSON_NAME] redo fullscreen" at bounding box center [431, 92] width 578 height 37
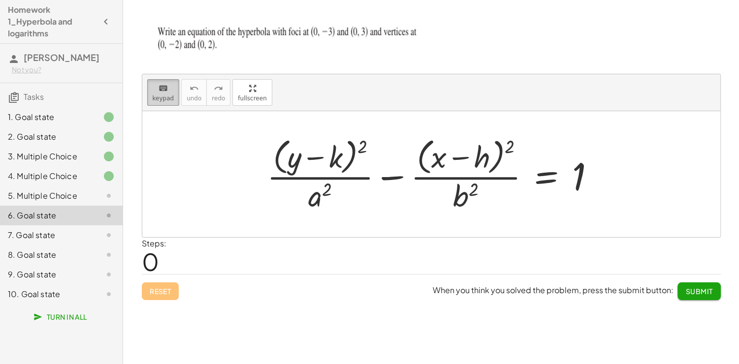
click at [169, 96] on span "keypad" at bounding box center [164, 98] width 22 height 7
click at [319, 197] on div at bounding box center [320, 195] width 24 height 34
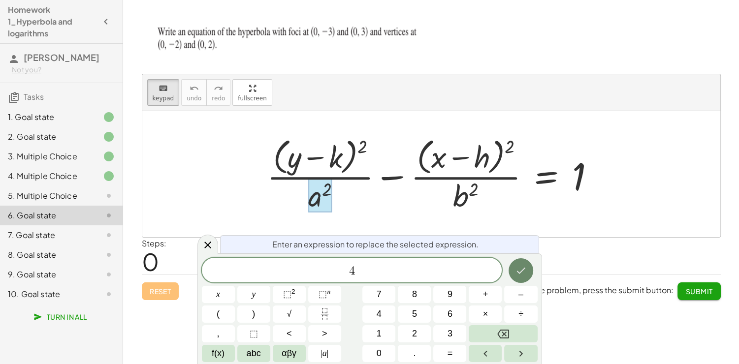
click at [528, 274] on button "Done" at bounding box center [520, 270] width 25 height 25
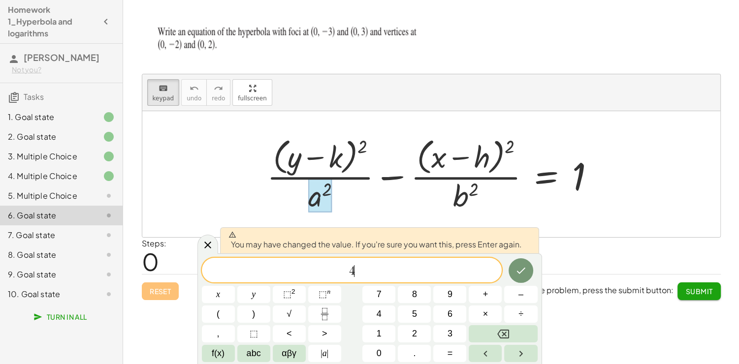
click at [235, 286] on div at bounding box center [218, 294] width 33 height 17
click at [512, 268] on button "Done" at bounding box center [520, 270] width 25 height 25
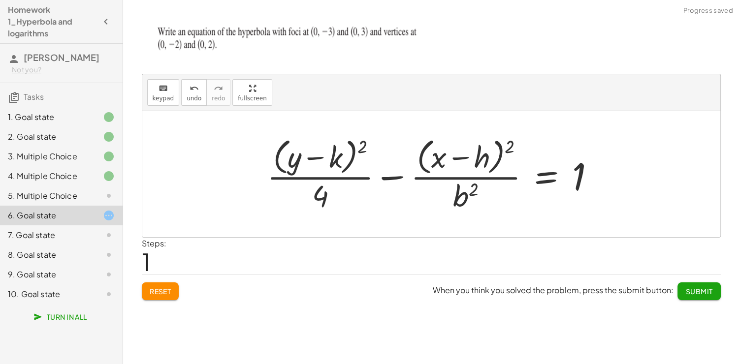
click at [464, 201] on div at bounding box center [435, 174] width 346 height 80
click at [163, 91] on icon "keyboard" at bounding box center [162, 89] width 9 height 12
click at [456, 192] on div at bounding box center [465, 195] width 25 height 34
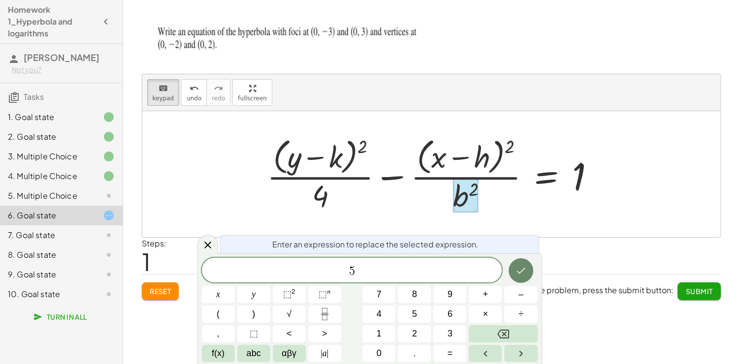
click at [518, 268] on icon "Done" at bounding box center [521, 271] width 12 height 12
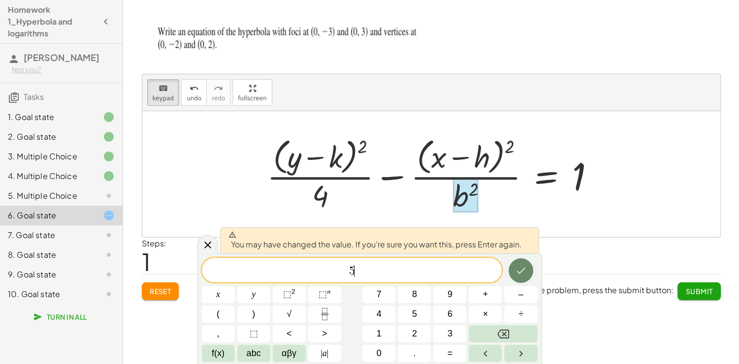
click at [518, 268] on icon "Done" at bounding box center [521, 271] width 12 height 12
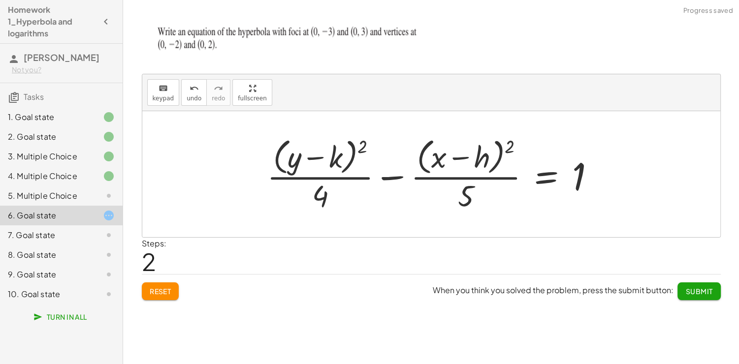
click at [329, 145] on div at bounding box center [435, 174] width 346 height 80
click at [342, 165] on div at bounding box center [435, 174] width 346 height 80
drag, startPoint x: 158, startPoint y: 99, endPoint x: 239, endPoint y: 137, distance: 88.7
click at [158, 99] on span "keypad" at bounding box center [164, 98] width 22 height 7
click at [336, 161] on div at bounding box center [321, 157] width 41 height 33
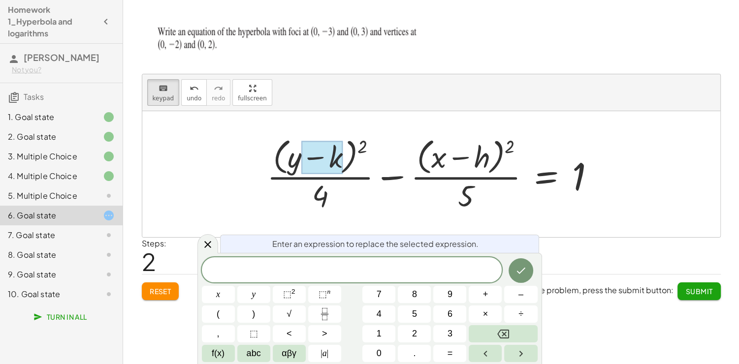
click at [353, 159] on div at bounding box center [435, 174] width 346 height 80
click at [400, 269] on span at bounding box center [352, 270] width 300 height 15
click at [514, 270] on button "Done" at bounding box center [520, 270] width 25 height 25
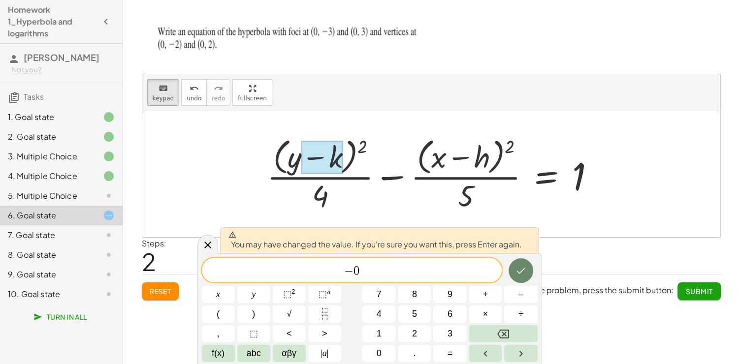
click at [519, 268] on icon "Done" at bounding box center [521, 271] width 12 height 12
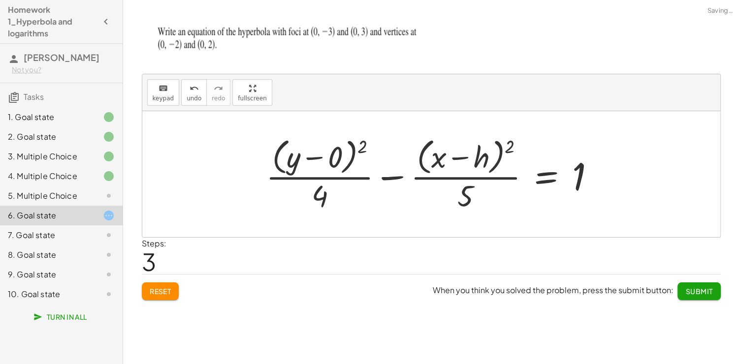
click at [519, 268] on div "Steps: 3" at bounding box center [431, 256] width 579 height 36
click at [467, 152] on div at bounding box center [434, 174] width 347 height 80
click at [159, 95] on span "keypad" at bounding box center [164, 98] width 22 height 7
click at [477, 153] on div at bounding box center [467, 157] width 43 height 33
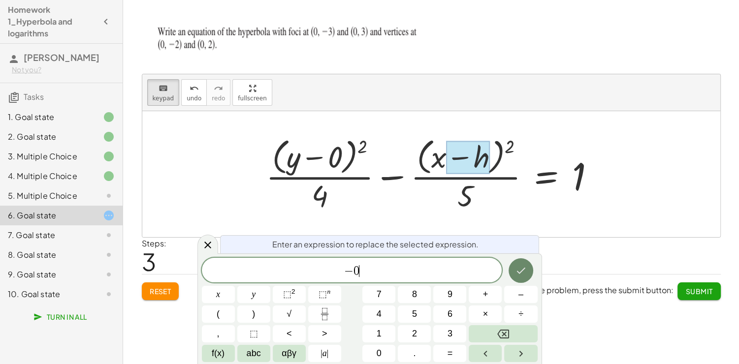
click at [524, 265] on icon "Done" at bounding box center [521, 271] width 12 height 12
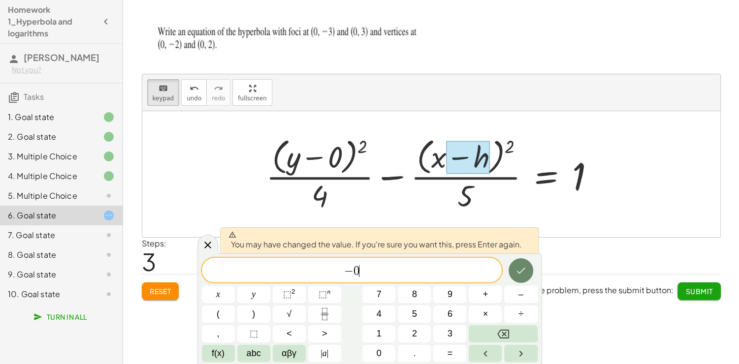
click at [528, 274] on button "Done" at bounding box center [520, 270] width 25 height 25
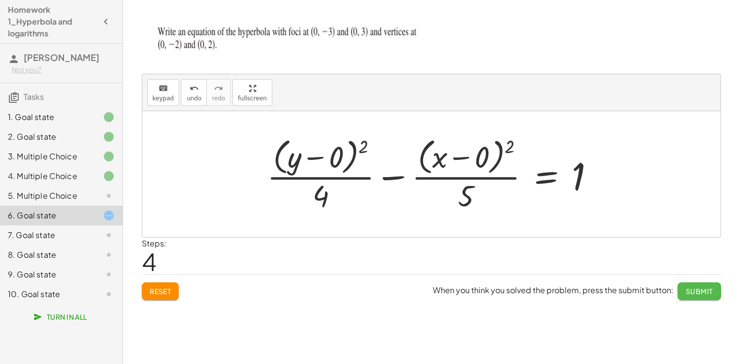
click at [697, 290] on span "Submit" at bounding box center [698, 291] width 27 height 9
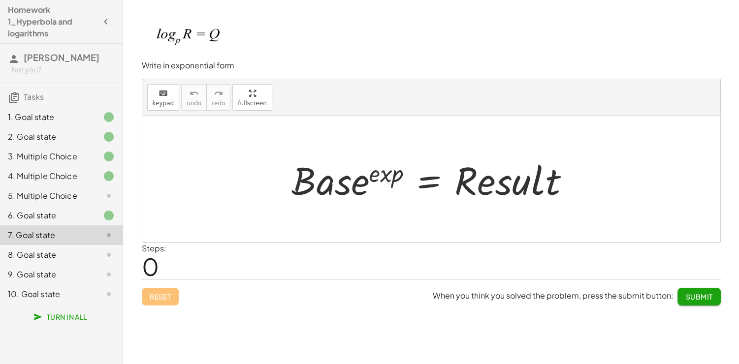
click at [338, 182] on div at bounding box center [434, 179] width 296 height 51
click at [161, 102] on span "keypad" at bounding box center [164, 103] width 22 height 7
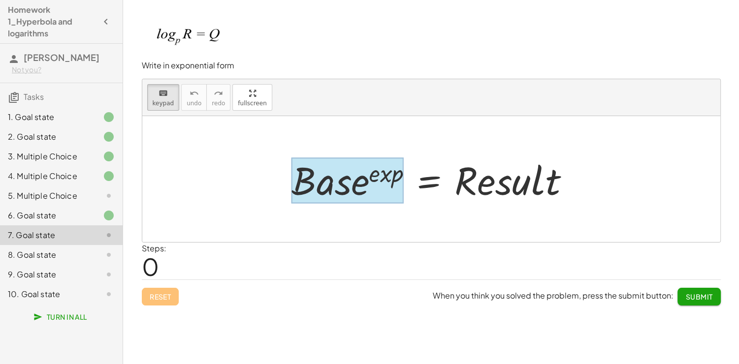
click at [362, 187] on div at bounding box center [347, 180] width 112 height 46
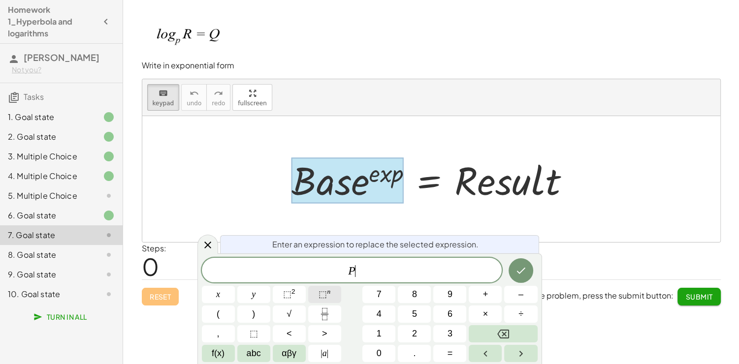
click at [321, 300] on span "⬚ n" at bounding box center [324, 294] width 12 height 13
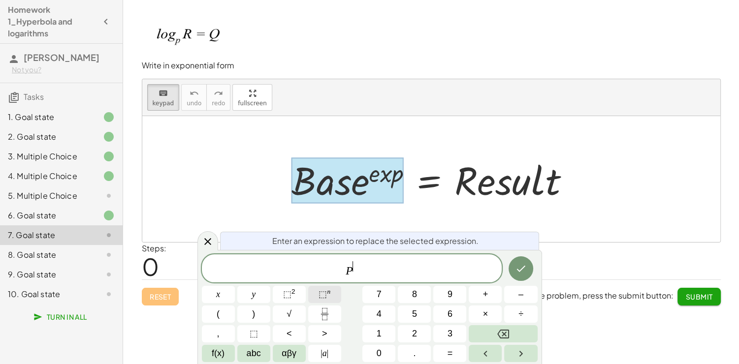
click at [323, 296] on span "⬚" at bounding box center [322, 294] width 8 height 10
click at [254, 353] on span "abc" at bounding box center [254, 353] width 14 height 13
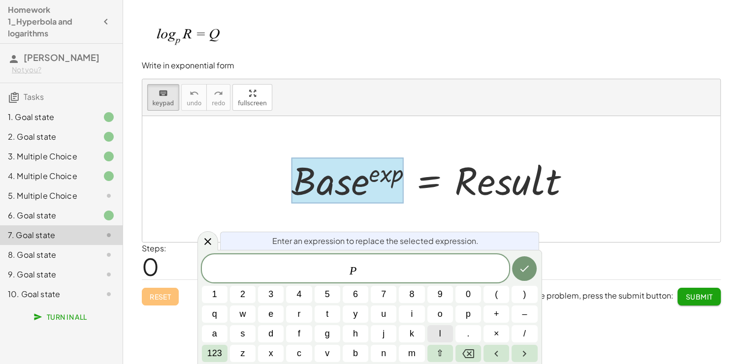
click at [439, 334] on span "l" at bounding box center [440, 333] width 2 height 13
click at [436, 315] on button "o" at bounding box center [440, 314] width 26 height 17
click at [330, 336] on button "g" at bounding box center [327, 333] width 26 height 17
click at [217, 351] on span "123" at bounding box center [214, 353] width 15 height 13
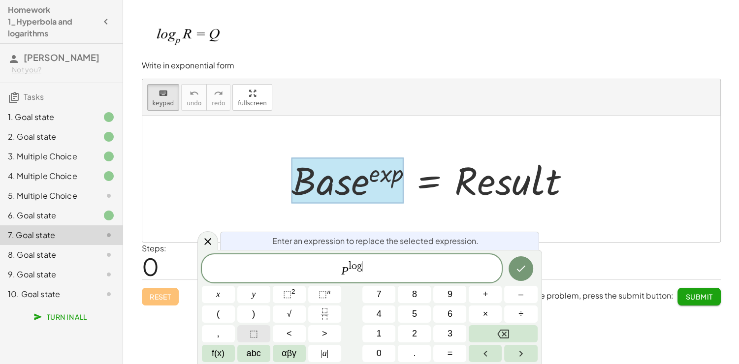
click at [250, 334] on span "⬚" at bounding box center [254, 333] width 8 height 13
click at [257, 351] on span "abc" at bounding box center [254, 353] width 14 height 13
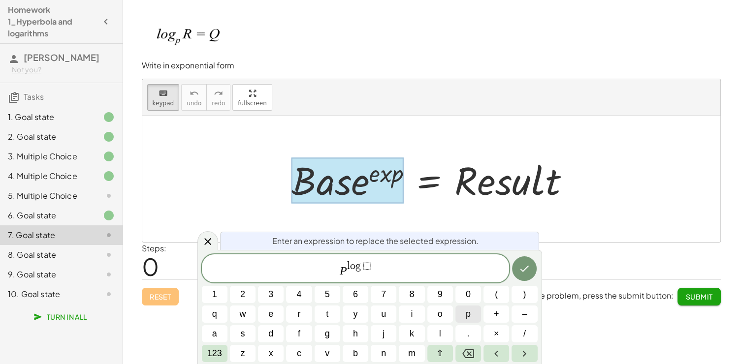
click at [461, 317] on button "p" at bounding box center [468, 314] width 26 height 17
click at [475, 356] on button "Backspace" at bounding box center [468, 353] width 26 height 17
click at [212, 349] on span "123" at bounding box center [214, 353] width 15 height 13
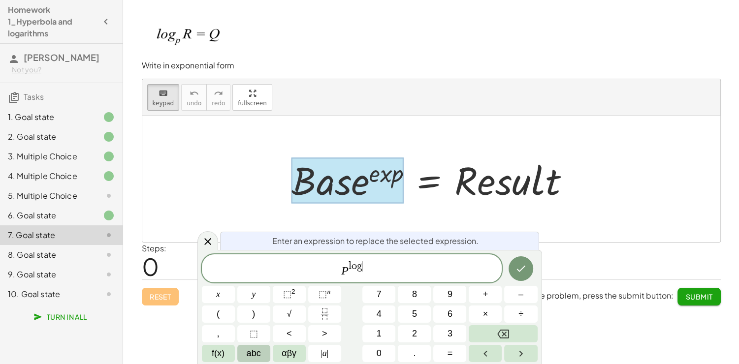
click at [248, 350] on span "abc" at bounding box center [254, 353] width 14 height 13
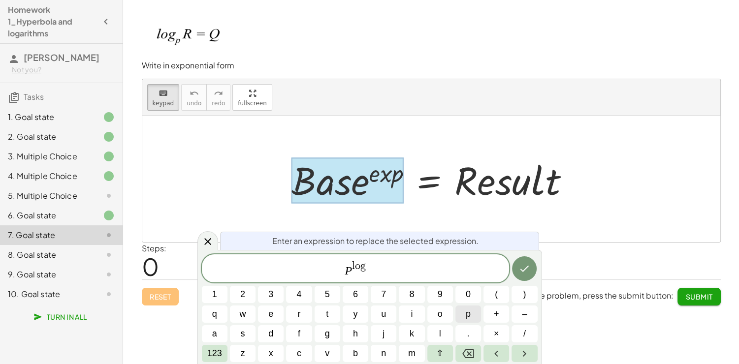
click at [469, 319] on span "p" at bounding box center [468, 314] width 5 height 13
click at [466, 357] on icon "Backspace" at bounding box center [468, 353] width 12 height 9
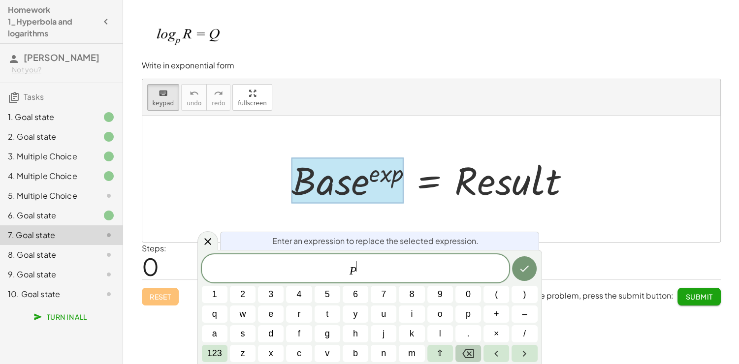
click at [466, 357] on icon "Backspace" at bounding box center [468, 353] width 12 height 9
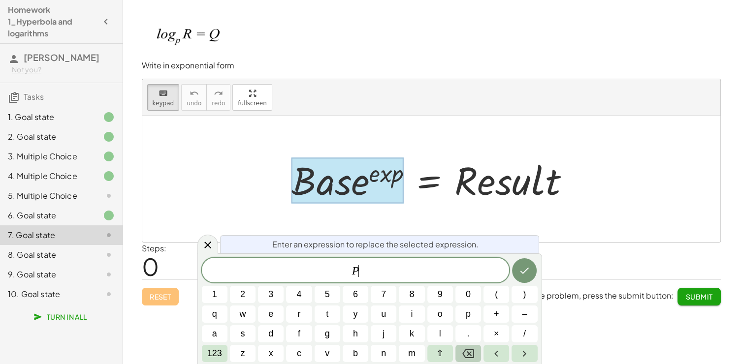
click at [466, 357] on icon "Backspace" at bounding box center [468, 353] width 12 height 9
click at [342, 178] on div at bounding box center [347, 180] width 112 height 46
click at [469, 315] on span "p" at bounding box center [468, 314] width 5 height 13
click at [218, 351] on span "123" at bounding box center [214, 353] width 15 height 13
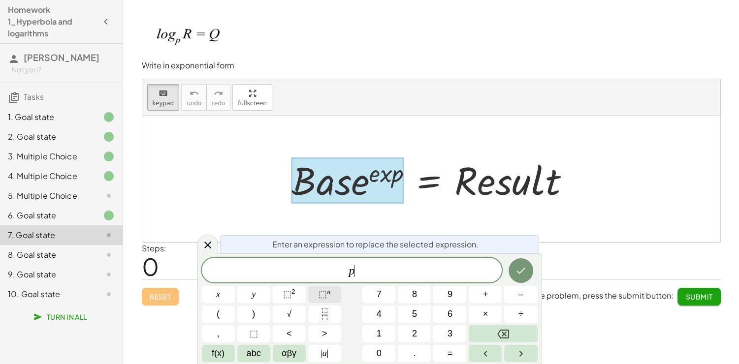
click at [313, 291] on button "⬚ n" at bounding box center [324, 294] width 33 height 17
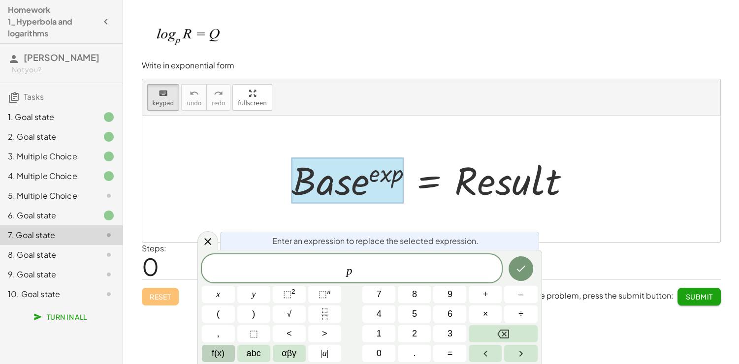
click at [210, 354] on button "f(x)" at bounding box center [218, 353] width 33 height 17
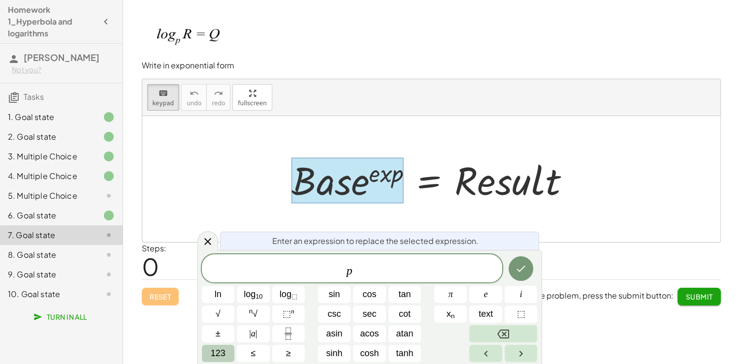
click at [217, 353] on span "123" at bounding box center [218, 353] width 15 height 13
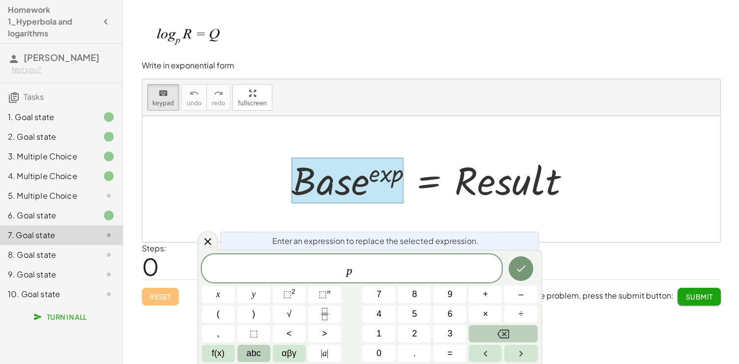
click at [259, 348] on span "abc" at bounding box center [254, 353] width 14 height 13
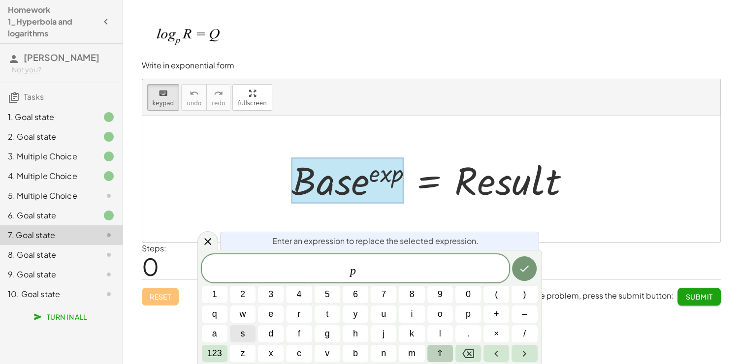
click at [451, 356] on button "⇧" at bounding box center [440, 353] width 26 height 17
click at [215, 315] on span "q" at bounding box center [214, 314] width 7 height 13
click at [216, 356] on span "123" at bounding box center [214, 353] width 15 height 13
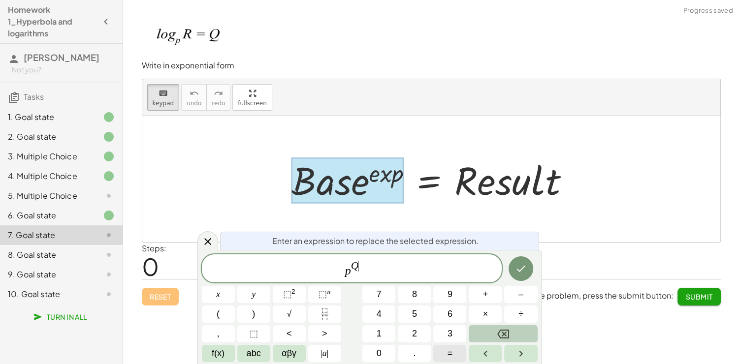
click at [462, 353] on button "=" at bounding box center [449, 353] width 33 height 17
click at [493, 337] on button "Backspace" at bounding box center [503, 333] width 68 height 17
click at [367, 276] on span "p Q ​" at bounding box center [352, 269] width 300 height 18
click at [449, 352] on span "=" at bounding box center [449, 353] width 5 height 13
click at [254, 352] on span "abc" at bounding box center [254, 353] width 14 height 13
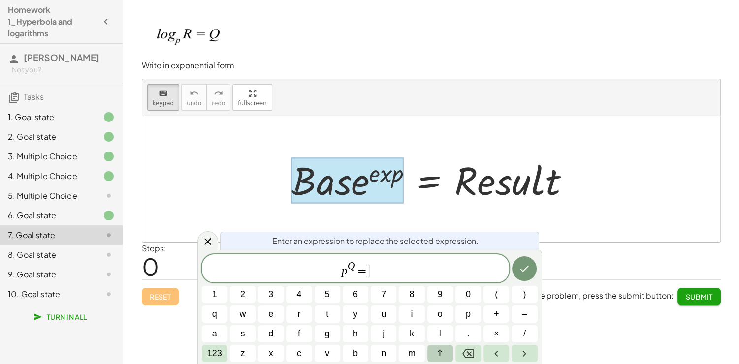
click at [436, 351] on button "⇧" at bounding box center [440, 353] width 26 height 17
click at [296, 318] on span "r" at bounding box center [299, 314] width 6 height 13
click at [519, 273] on icon "Done" at bounding box center [524, 269] width 12 height 12
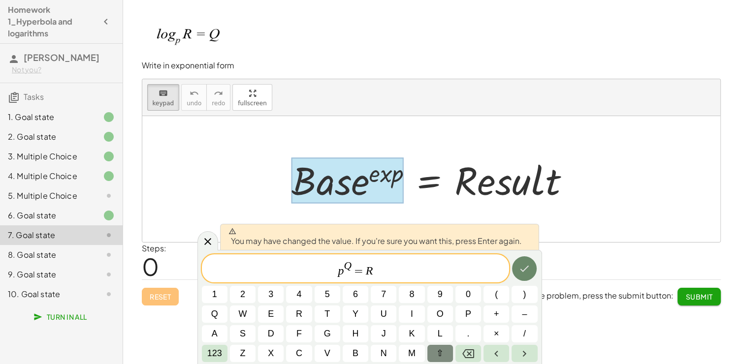
click at [519, 273] on icon "Done" at bounding box center [524, 269] width 12 height 12
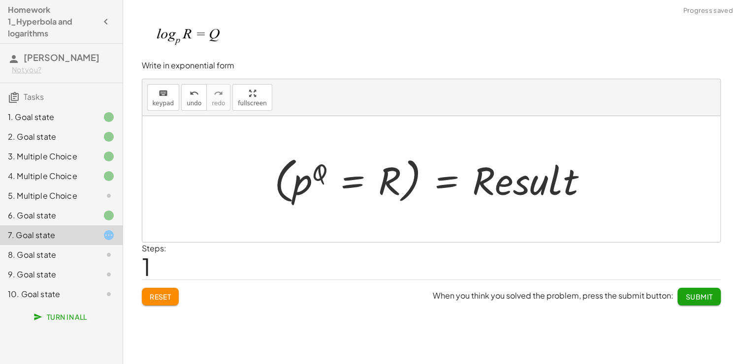
click at [386, 177] on div at bounding box center [434, 179] width 331 height 55
click at [467, 191] on div at bounding box center [434, 179] width 331 height 55
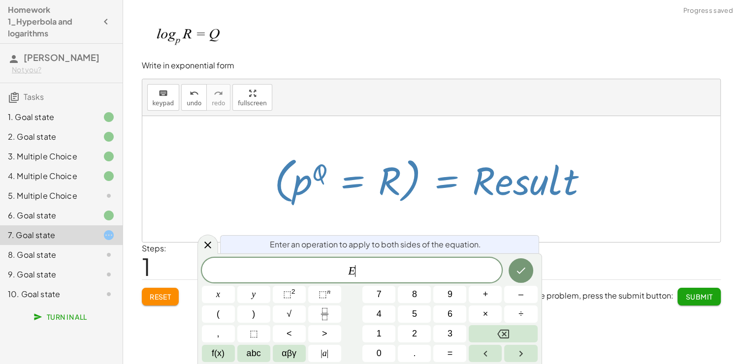
click at [476, 192] on div at bounding box center [434, 179] width 331 height 55
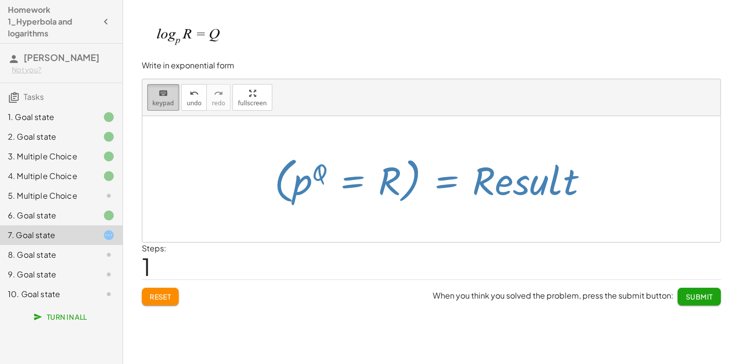
click at [165, 94] on icon "keyboard" at bounding box center [162, 94] width 9 height 12
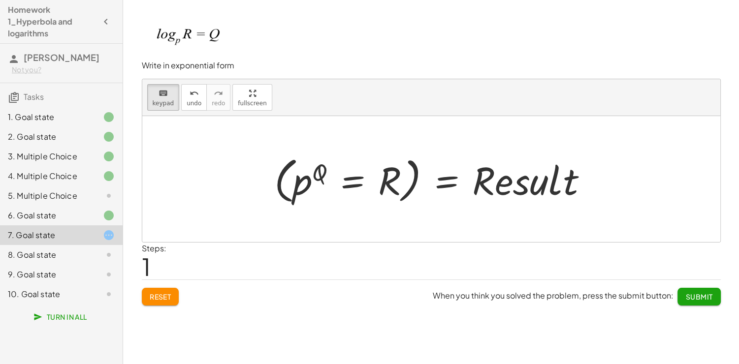
click at [382, 169] on div at bounding box center [434, 179] width 331 height 55
drag, startPoint x: 392, startPoint y: 176, endPoint x: 378, endPoint y: 176, distance: 13.8
click at [390, 176] on div at bounding box center [434, 179] width 331 height 55
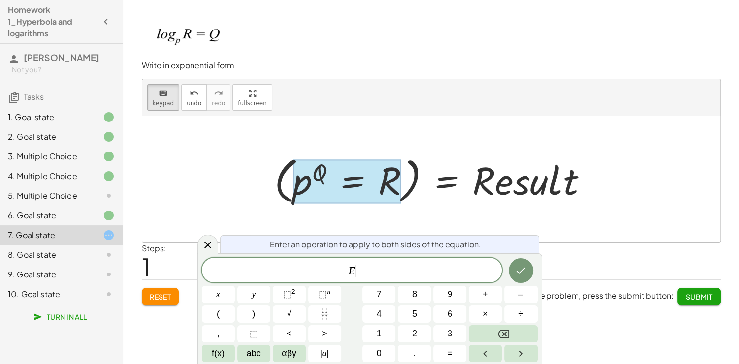
click at [371, 178] on div at bounding box center [347, 182] width 108 height 44
drag, startPoint x: 379, startPoint y: 276, endPoint x: 298, endPoint y: 280, distance: 81.3
click at [298, 280] on div "* E" at bounding box center [352, 270] width 300 height 25
click at [316, 302] on button "⬚ n" at bounding box center [324, 294] width 33 height 17
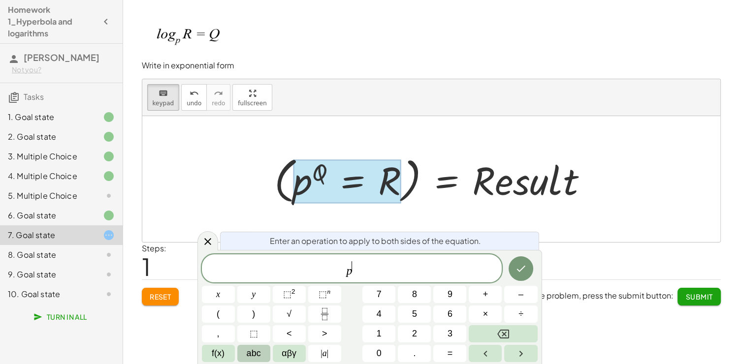
click at [247, 352] on span "abc" at bounding box center [254, 353] width 14 height 13
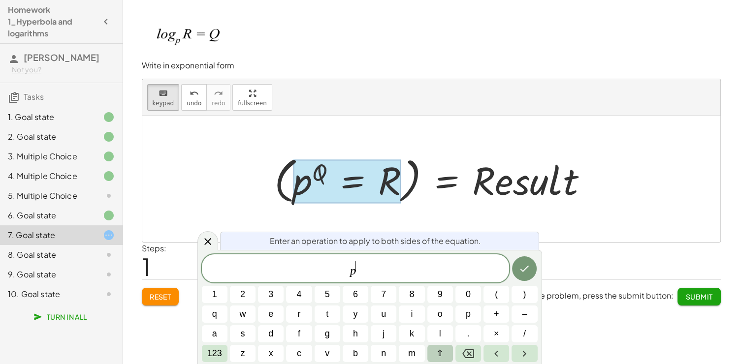
click at [439, 353] on button "⇧" at bounding box center [440, 353] width 26 height 17
click at [217, 312] on span "q" at bounding box center [214, 314] width 7 height 13
click at [372, 273] on span "p Q ​" at bounding box center [356, 269] width 308 height 18
click at [521, 268] on icon "Done" at bounding box center [524, 269] width 12 height 12
click at [522, 268] on icon "Done" at bounding box center [524, 269] width 12 height 12
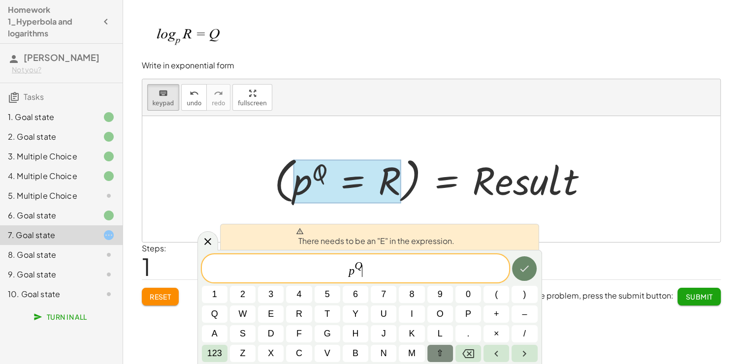
click at [522, 268] on icon "Done" at bounding box center [524, 269] width 12 height 12
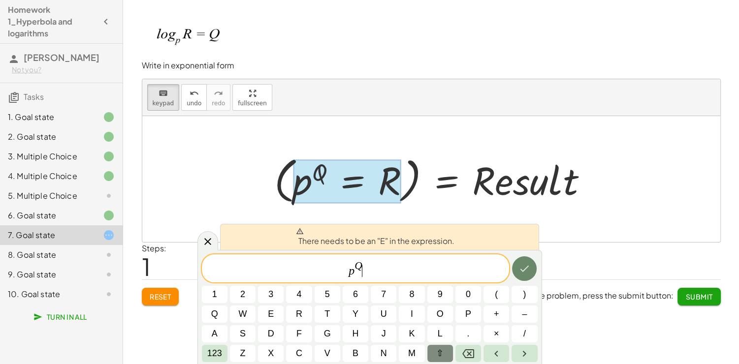
click at [522, 268] on icon "Done" at bounding box center [524, 269] width 12 height 12
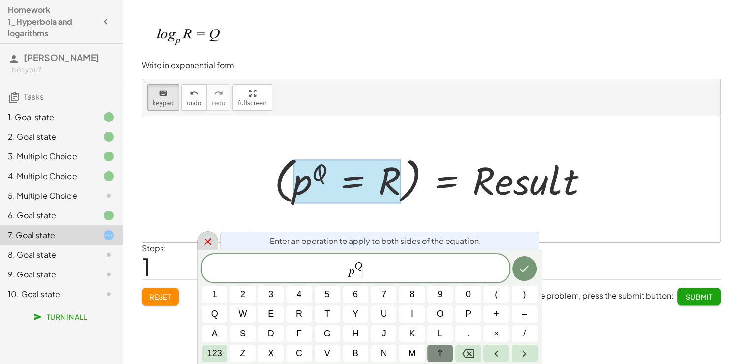
click at [211, 243] on icon at bounding box center [208, 242] width 12 height 12
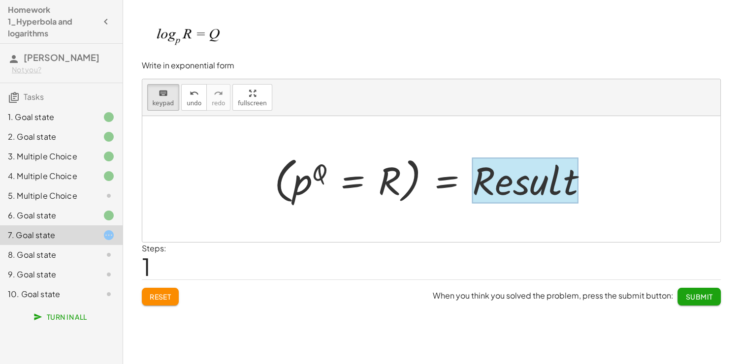
click at [494, 175] on div at bounding box center [525, 181] width 106 height 46
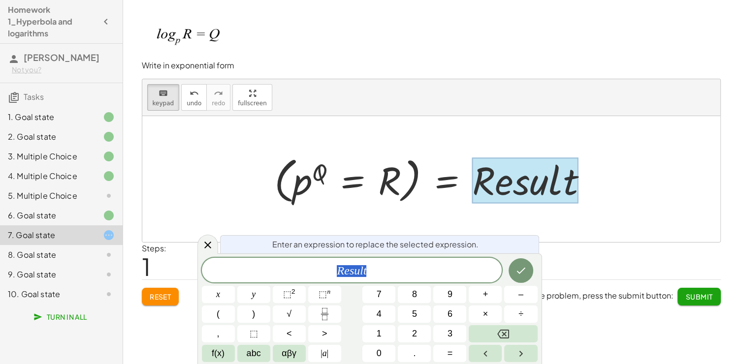
click at [494, 175] on div at bounding box center [525, 181] width 106 height 46
drag, startPoint x: 369, startPoint y: 278, endPoint x: 309, endPoint y: 267, distance: 61.5
click at [309, 267] on span "R e s u l t" at bounding box center [352, 271] width 300 height 14
click at [251, 352] on span "abc" at bounding box center [254, 353] width 14 height 13
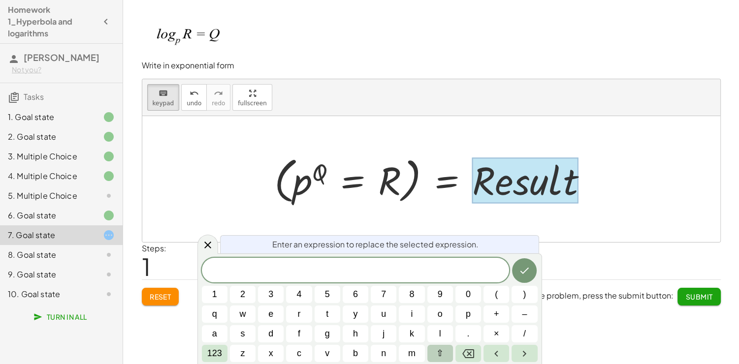
click at [438, 355] on span "⇧" at bounding box center [439, 353] width 7 height 13
click at [298, 313] on span "r" at bounding box center [299, 314] width 6 height 13
click at [523, 266] on icon "Done" at bounding box center [524, 271] width 12 height 12
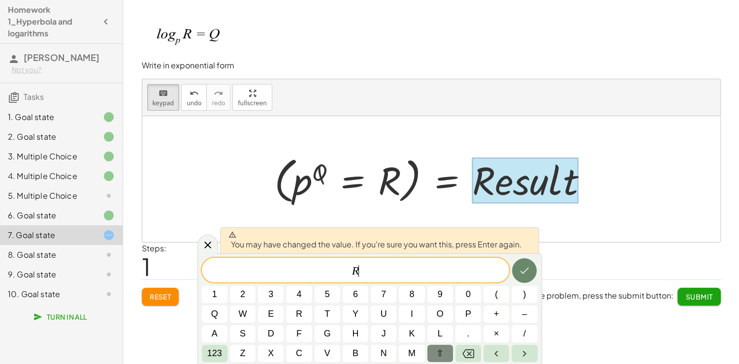
click at [524, 266] on icon "Done" at bounding box center [524, 271] width 12 height 12
click at [524, 266] on div "Steps: 1" at bounding box center [431, 261] width 579 height 36
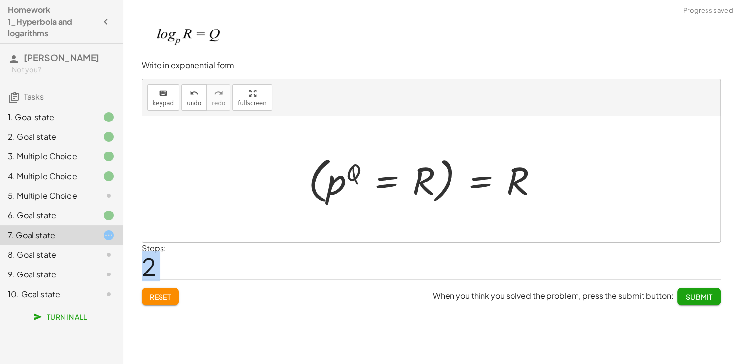
click at [391, 191] on div at bounding box center [427, 179] width 248 height 55
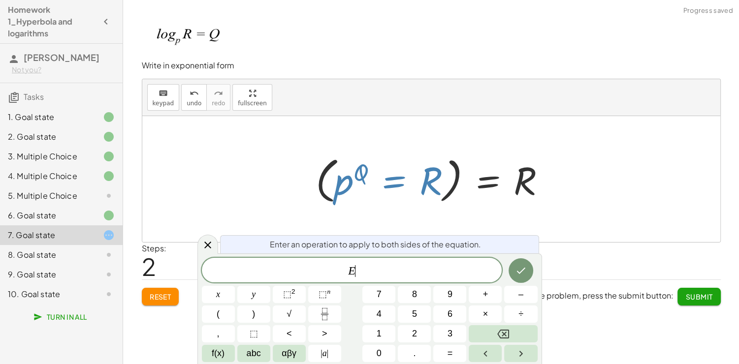
click at [439, 186] on div at bounding box center [435, 179] width 248 height 55
click at [361, 277] on span "E ​" at bounding box center [352, 271] width 300 height 14
drag, startPoint x: 361, startPoint y: 277, endPoint x: 287, endPoint y: 271, distance: 74.0
click at [287, 271] on span "E" at bounding box center [352, 271] width 300 height 14
click at [518, 270] on icon "Done" at bounding box center [521, 271] width 12 height 12
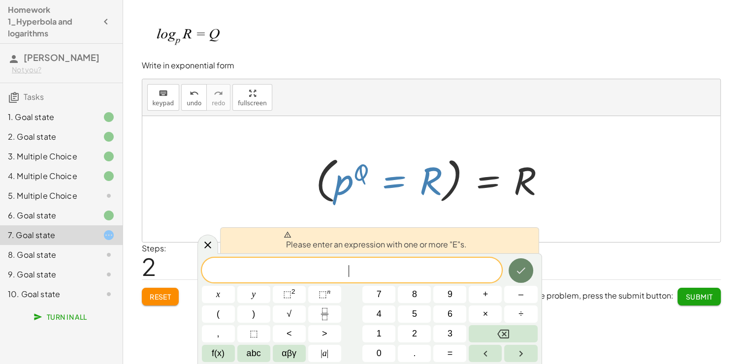
click at [518, 270] on icon "Done" at bounding box center [521, 271] width 12 height 12
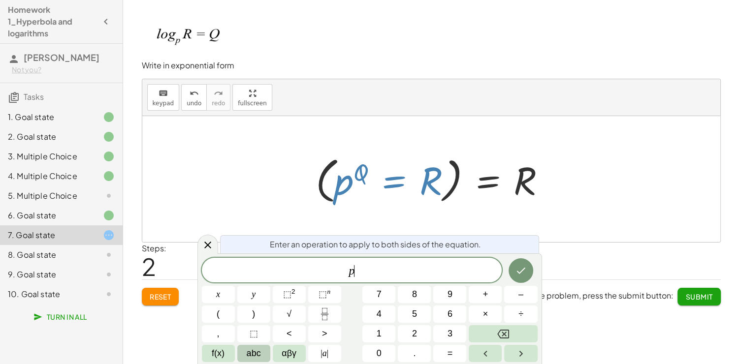
click at [248, 350] on span "abc" at bounding box center [254, 353] width 14 height 13
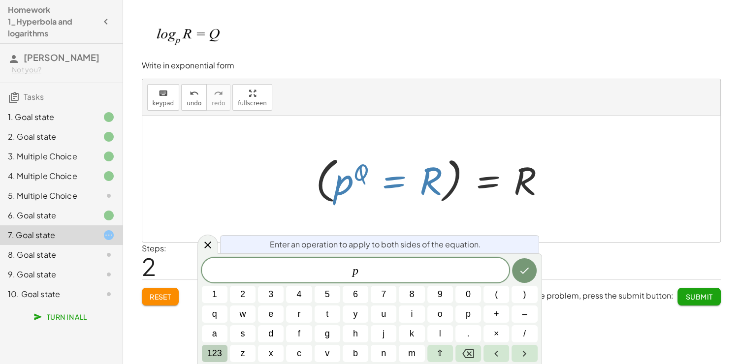
click at [212, 347] on span "123" at bounding box center [214, 353] width 15 height 13
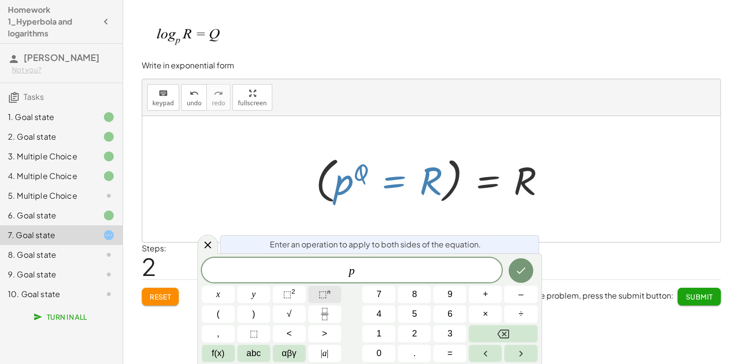
click at [324, 298] on span "⬚" at bounding box center [322, 294] width 8 height 10
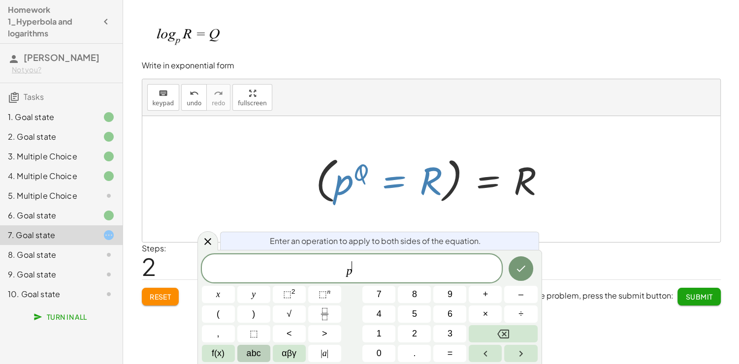
click at [258, 350] on span "abc" at bounding box center [254, 353] width 14 height 13
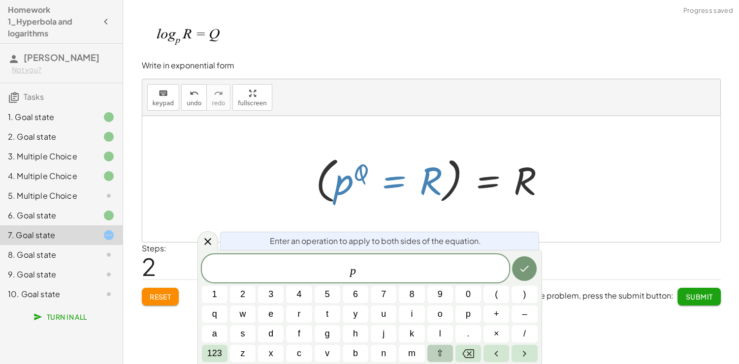
click at [440, 348] on span "⇧" at bounding box center [439, 353] width 7 height 13
click at [216, 310] on span "q" at bounding box center [214, 314] width 7 height 13
click at [528, 273] on icon "Done" at bounding box center [524, 269] width 12 height 12
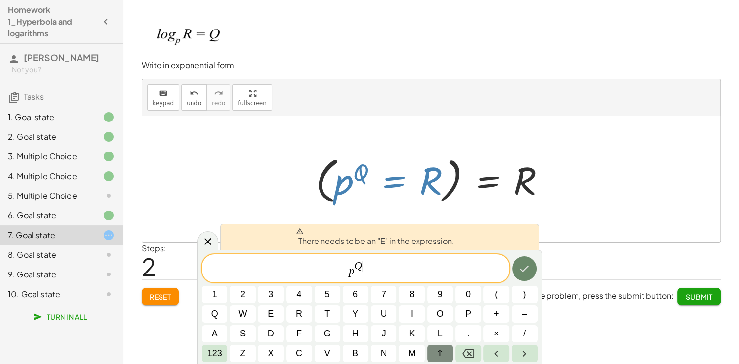
click at [528, 273] on icon "Done" at bounding box center [524, 269] width 12 height 12
click at [527, 273] on icon "Done" at bounding box center [524, 269] width 12 height 12
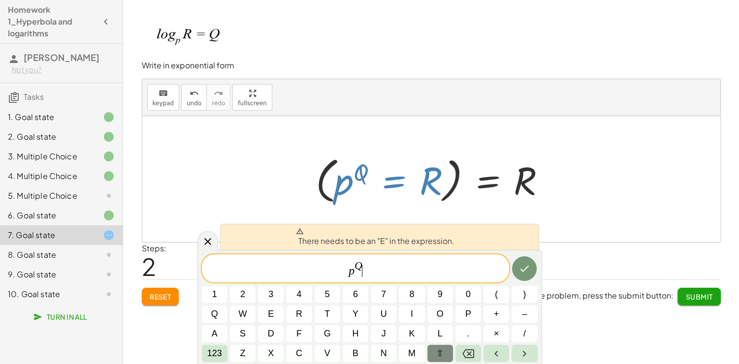
click at [426, 269] on span "p Q ​" at bounding box center [356, 269] width 308 height 18
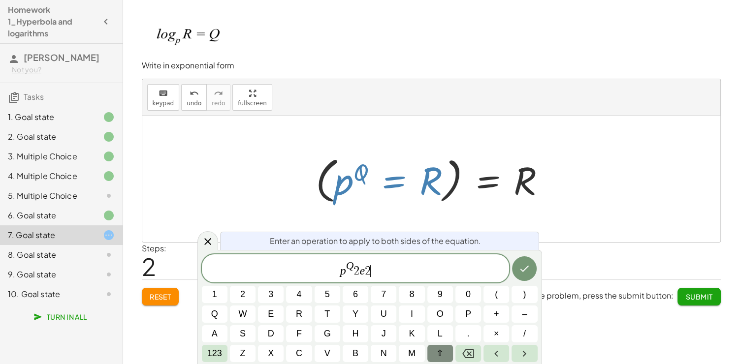
click at [429, 268] on span "p Q 2 e 2 ​" at bounding box center [356, 269] width 308 height 18
click at [522, 270] on icon "Done" at bounding box center [524, 269] width 9 height 6
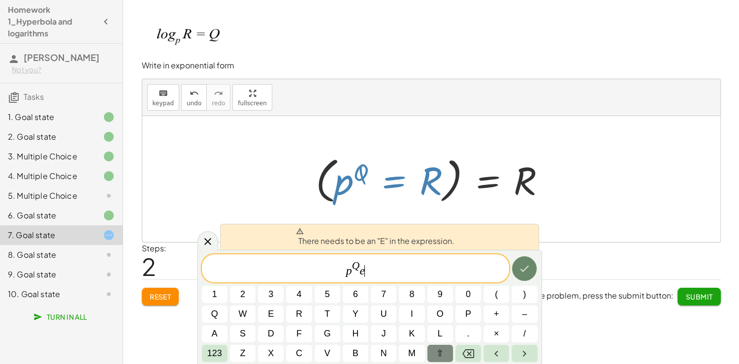
click at [522, 270] on icon "Done" at bounding box center [524, 269] width 9 height 6
click at [521, 270] on icon "Done" at bounding box center [524, 269] width 9 height 6
click at [410, 273] on span "p Q e ​" at bounding box center [356, 269] width 308 height 18
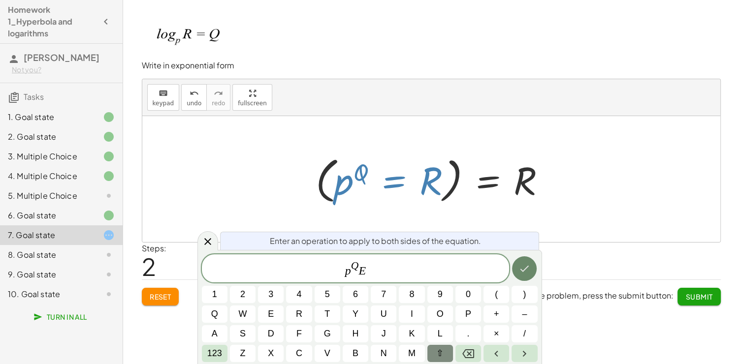
click at [522, 272] on icon "Done" at bounding box center [524, 269] width 12 height 12
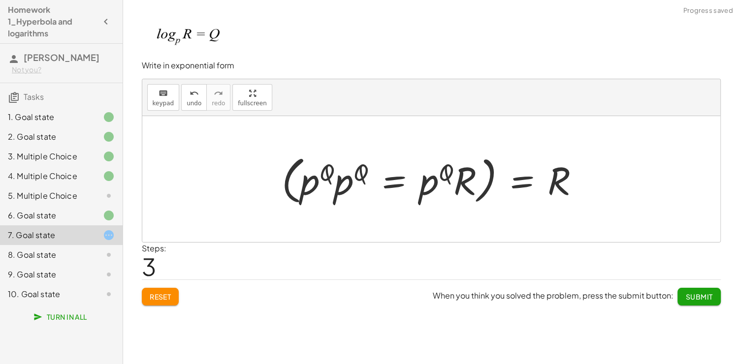
click at [388, 193] on div at bounding box center [435, 179] width 316 height 57
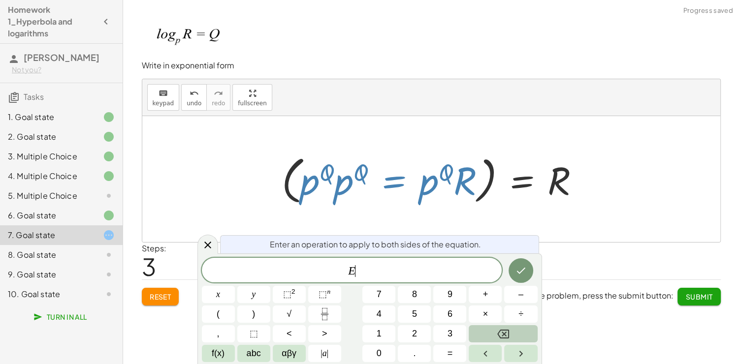
click at [499, 335] on icon "Backspace" at bounding box center [503, 334] width 12 height 9
click at [367, 185] on div at bounding box center [435, 179] width 316 height 57
drag, startPoint x: 366, startPoint y: 185, endPoint x: 329, endPoint y: 181, distance: 37.6
click at [362, 185] on div at bounding box center [435, 179] width 316 height 57
click at [329, 181] on div at bounding box center [435, 179] width 316 height 57
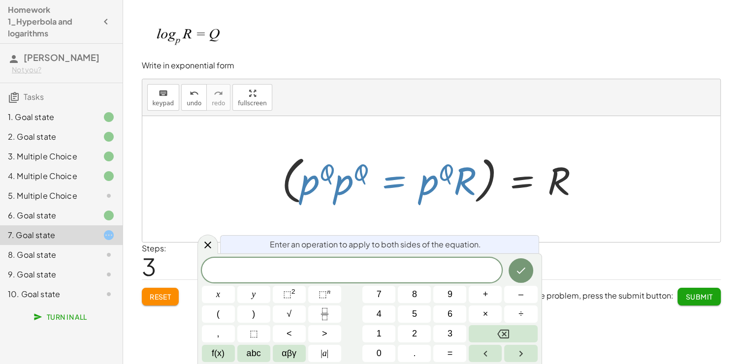
click at [214, 246] on div at bounding box center [207, 244] width 21 height 19
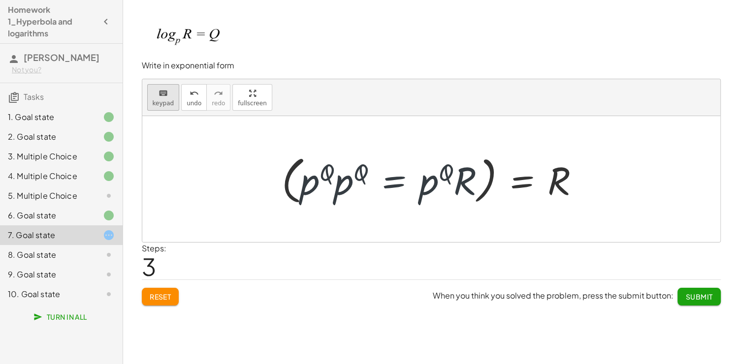
click at [156, 100] on span "keypad" at bounding box center [164, 103] width 22 height 7
click at [320, 173] on div at bounding box center [334, 181] width 68 height 46
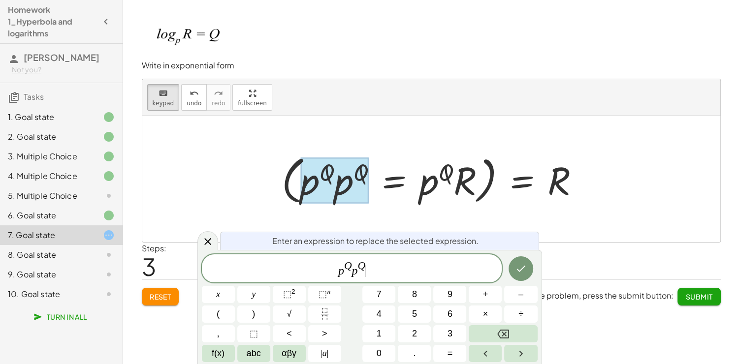
click at [387, 272] on span "p Q p Q ​" at bounding box center [352, 269] width 300 height 18
click at [528, 277] on button "Done" at bounding box center [520, 268] width 25 height 25
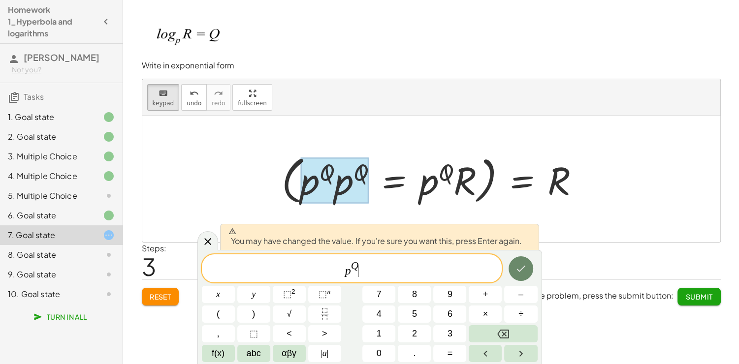
click at [528, 277] on button "Done" at bounding box center [520, 268] width 25 height 25
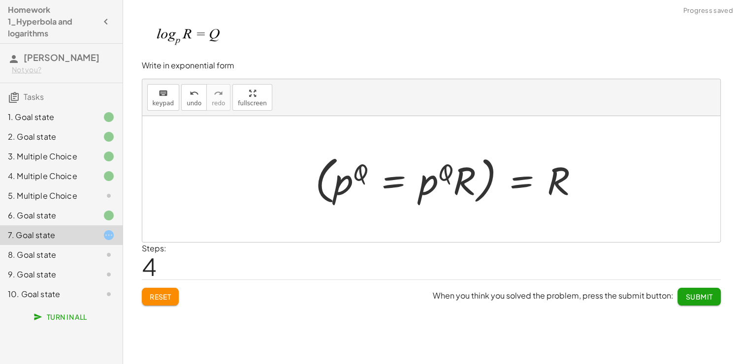
click at [438, 183] on div at bounding box center [451, 179] width 282 height 57
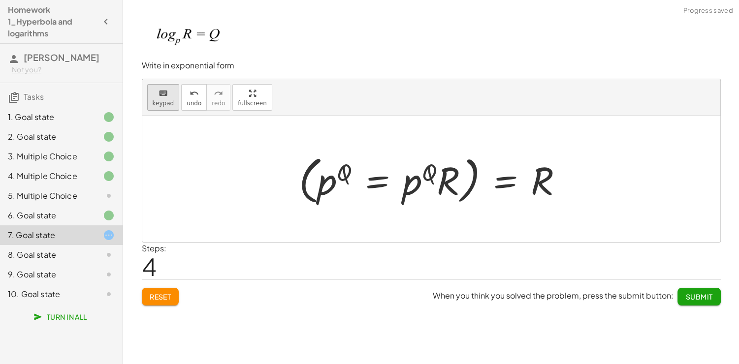
click at [158, 96] on icon "keyboard" at bounding box center [162, 94] width 9 height 12
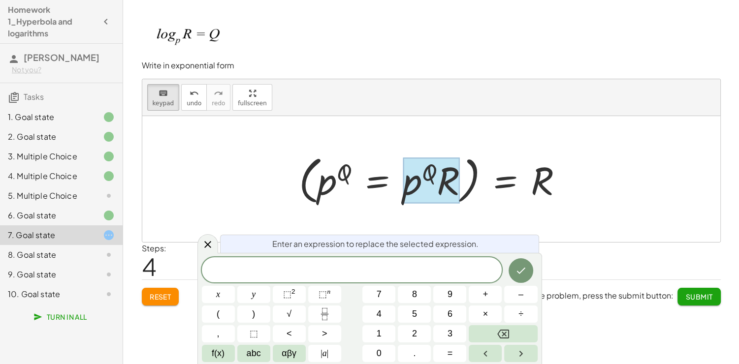
click at [376, 191] on div at bounding box center [435, 179] width 282 height 57
click at [516, 270] on icon "Done" at bounding box center [521, 271] width 12 height 12
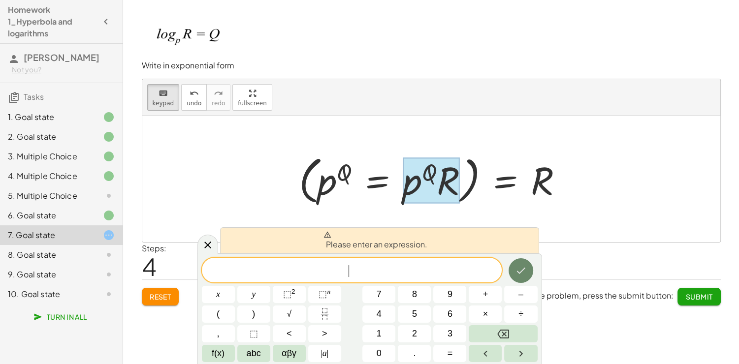
click at [516, 270] on icon "Done" at bounding box center [521, 271] width 12 height 12
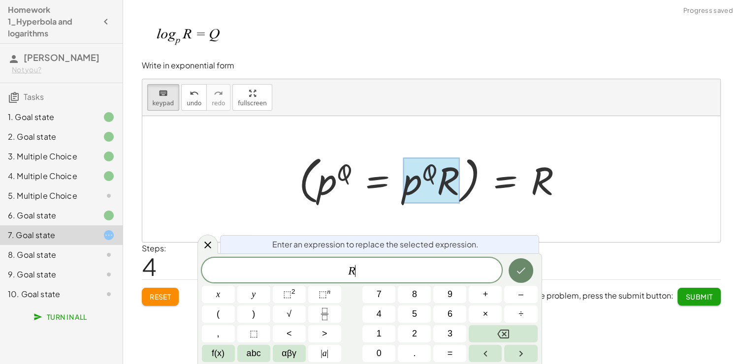
click at [526, 267] on icon "Done" at bounding box center [521, 271] width 12 height 12
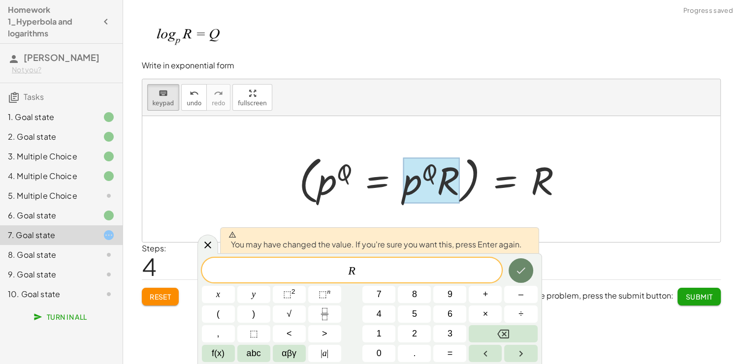
click at [523, 269] on icon "Done" at bounding box center [520, 271] width 9 height 6
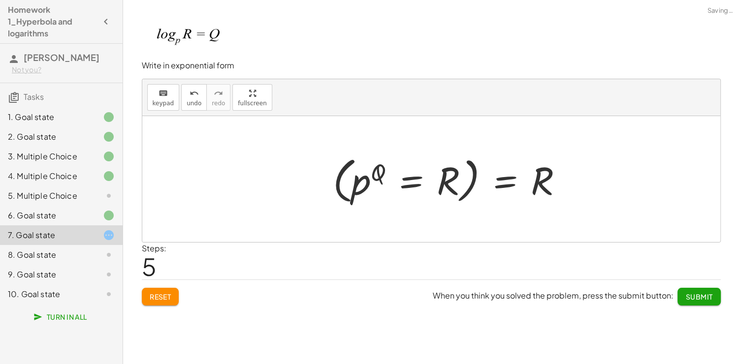
click at [523, 269] on div "Steps: 5" at bounding box center [431, 261] width 579 height 36
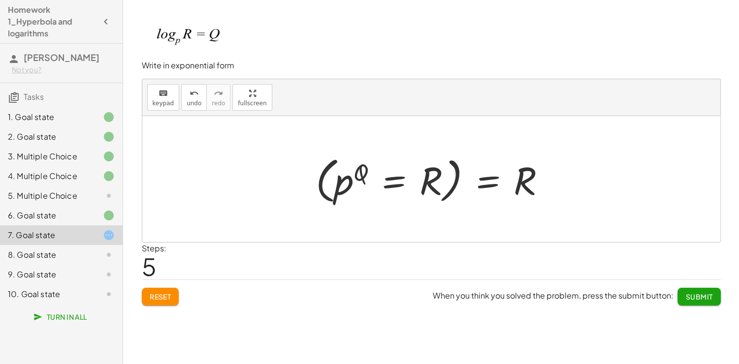
click at [499, 189] on div at bounding box center [435, 179] width 248 height 55
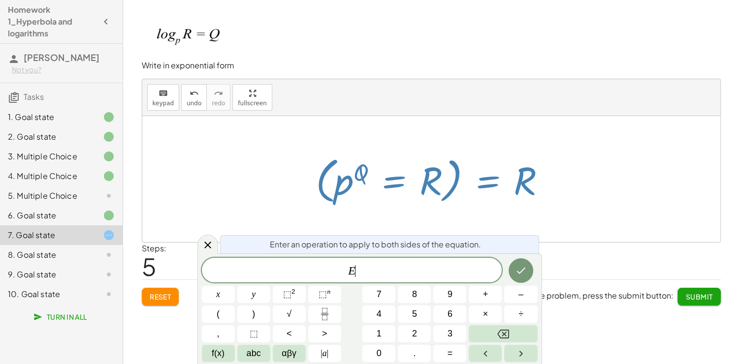
click at [518, 188] on div at bounding box center [435, 179] width 248 height 55
click at [405, 274] on span "E ​" at bounding box center [352, 271] width 300 height 14
click at [255, 341] on button "⬚" at bounding box center [253, 333] width 33 height 17
click at [348, 270] on var "E" at bounding box center [347, 270] width 7 height 13
click at [520, 280] on button "Done" at bounding box center [520, 270] width 25 height 25
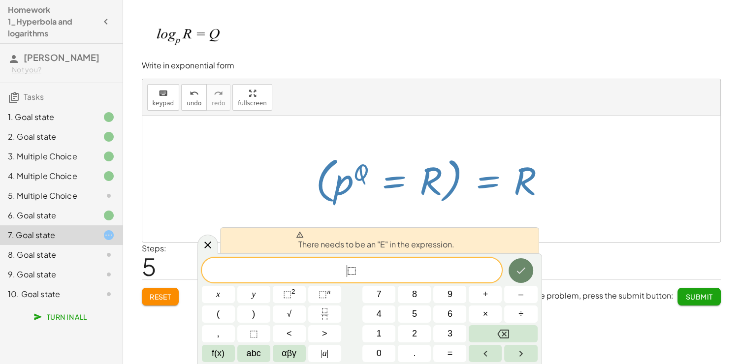
click at [520, 280] on button "Done" at bounding box center [520, 270] width 25 height 25
drag, startPoint x: 428, startPoint y: 279, endPoint x: 313, endPoint y: 277, distance: 114.2
click at [313, 277] on div "* ⬚" at bounding box center [352, 270] width 300 height 25
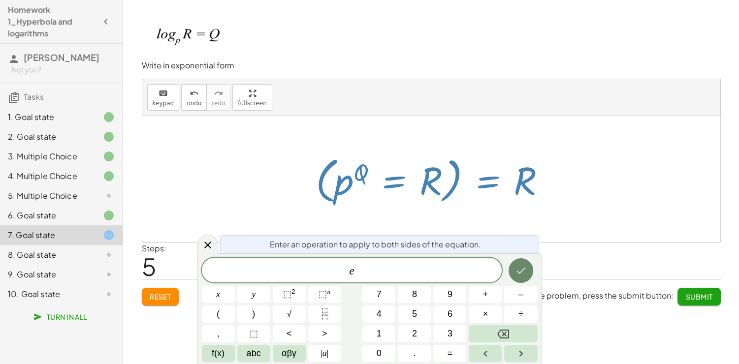
click at [520, 271] on icon "Done" at bounding box center [521, 271] width 12 height 12
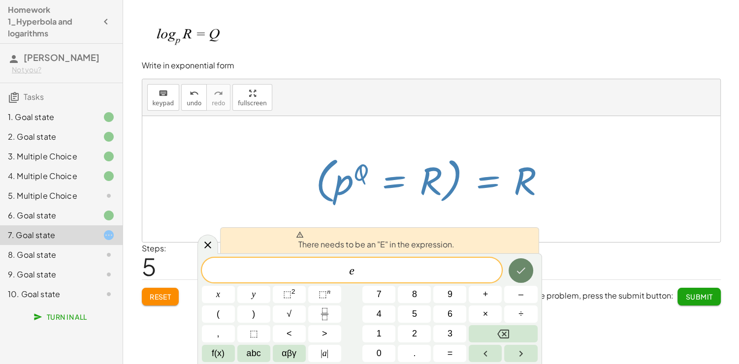
click at [518, 270] on icon "Done" at bounding box center [521, 271] width 12 height 12
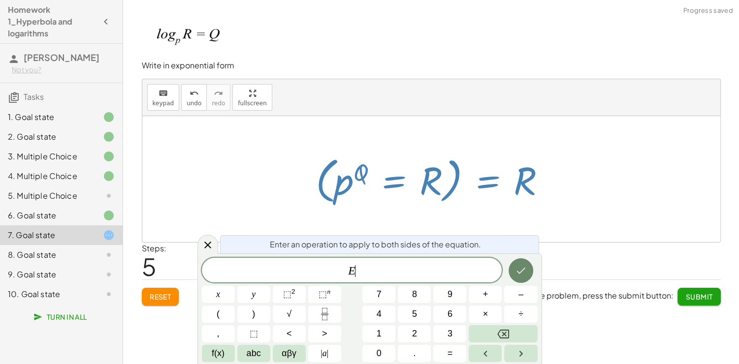
click at [519, 272] on icon "Done" at bounding box center [521, 271] width 12 height 12
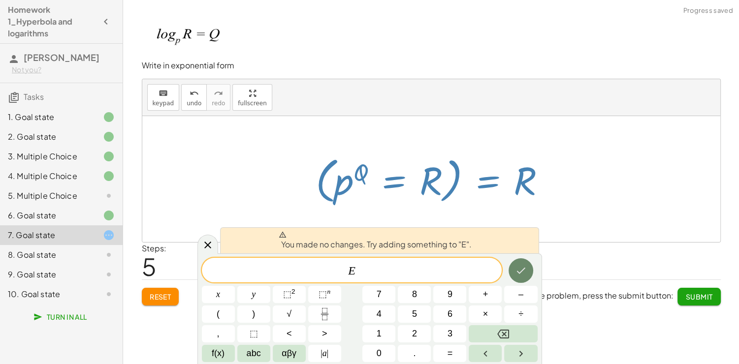
click at [519, 271] on icon "Done" at bounding box center [521, 271] width 12 height 12
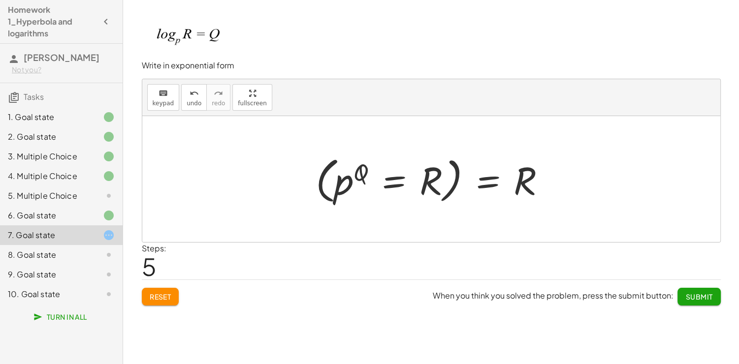
click at [454, 179] on div at bounding box center [435, 179] width 248 height 55
click at [533, 186] on div at bounding box center [435, 179] width 248 height 55
click at [526, 192] on div at bounding box center [435, 179] width 248 height 55
click at [158, 91] on icon "keyboard" at bounding box center [162, 94] width 9 height 12
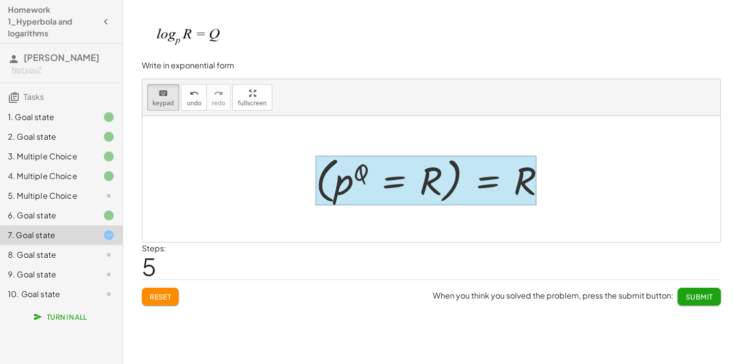
click at [503, 175] on div at bounding box center [425, 181] width 221 height 50
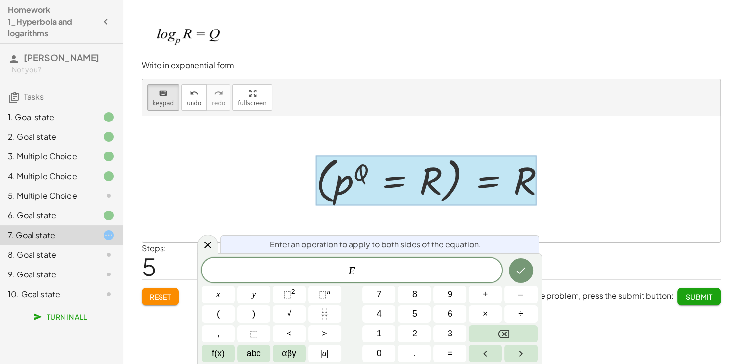
click at [521, 182] on div at bounding box center [425, 181] width 221 height 50
click at [525, 184] on div at bounding box center [425, 181] width 221 height 50
click at [526, 186] on div at bounding box center [425, 181] width 221 height 50
click at [392, 274] on span "E" at bounding box center [352, 271] width 300 height 14
click at [516, 196] on div at bounding box center [425, 181] width 221 height 50
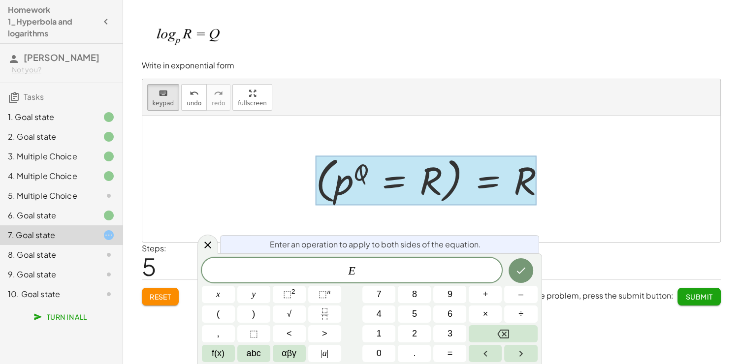
click at [371, 273] on span "E" at bounding box center [352, 271] width 300 height 14
click at [335, 270] on span "E ​" at bounding box center [352, 271] width 300 height 14
click at [366, 270] on span "​ E" at bounding box center [352, 271] width 300 height 14
click at [521, 270] on icon "Done" at bounding box center [521, 271] width 12 height 12
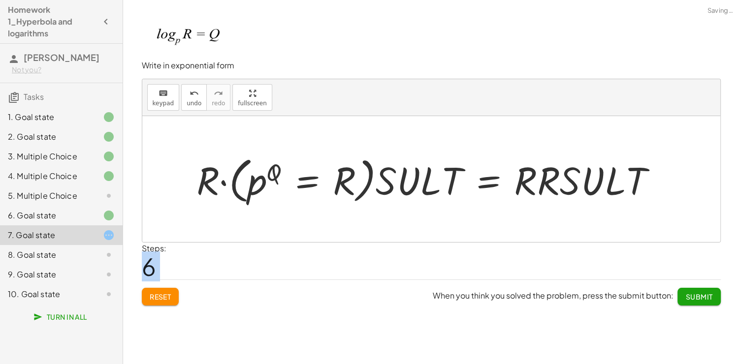
click at [521, 270] on div "Steps: 6" at bounding box center [431, 261] width 579 height 36
click at [305, 176] on div at bounding box center [430, 179] width 478 height 55
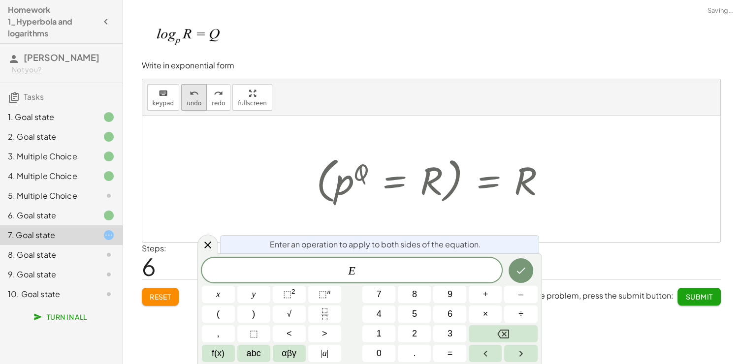
click at [187, 101] on span "undo" at bounding box center [194, 103] width 15 height 7
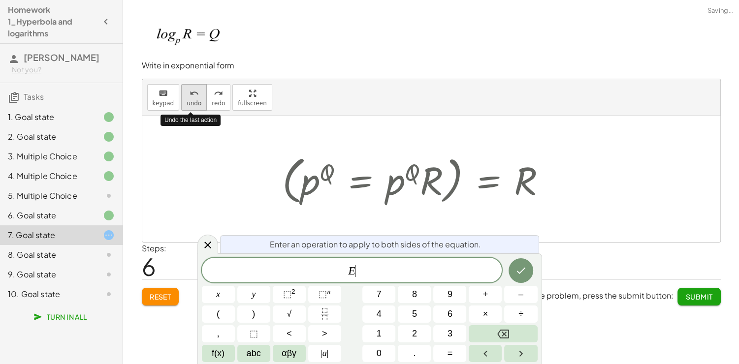
click at [187, 101] on span "undo" at bounding box center [194, 103] width 15 height 7
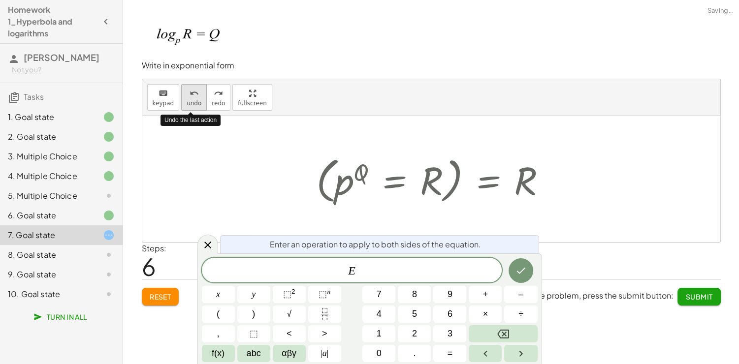
click at [187, 101] on span "undo" at bounding box center [194, 103] width 15 height 7
click at [188, 101] on span "undo" at bounding box center [194, 103] width 15 height 7
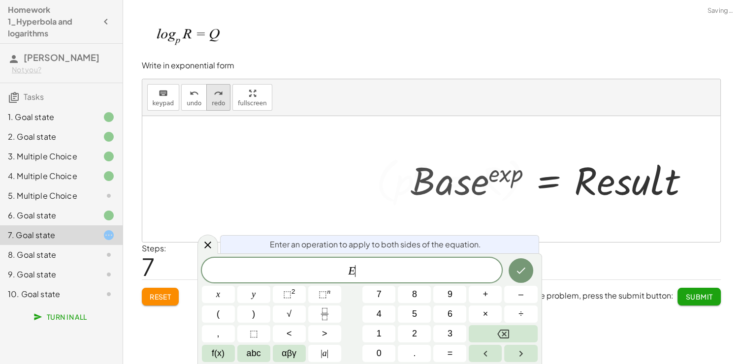
click at [215, 100] on span "redo" at bounding box center [218, 103] width 13 height 7
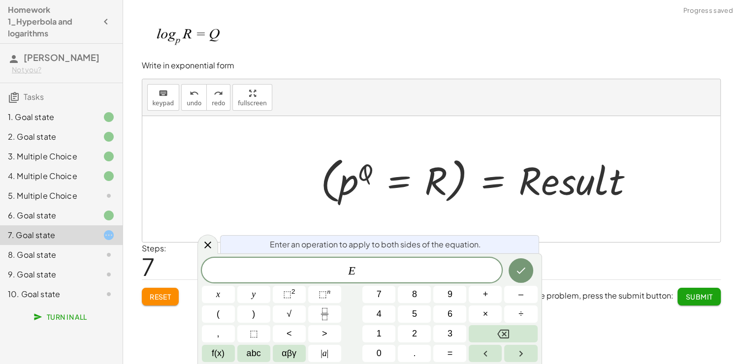
click at [402, 224] on div at bounding box center [431, 179] width 578 height 126
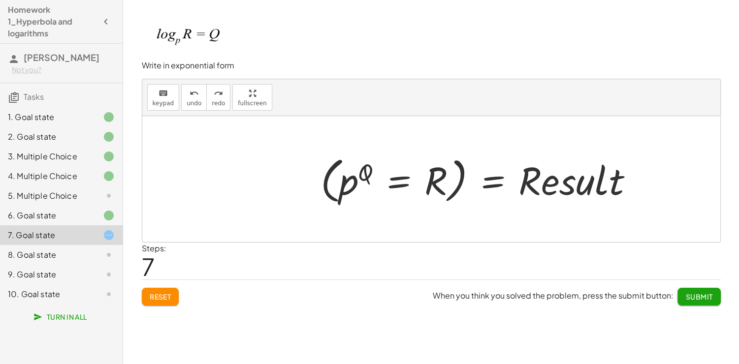
drag, startPoint x: 694, startPoint y: 296, endPoint x: 681, endPoint y: 299, distance: 13.0
click at [694, 296] on span "Submit" at bounding box center [698, 296] width 27 height 9
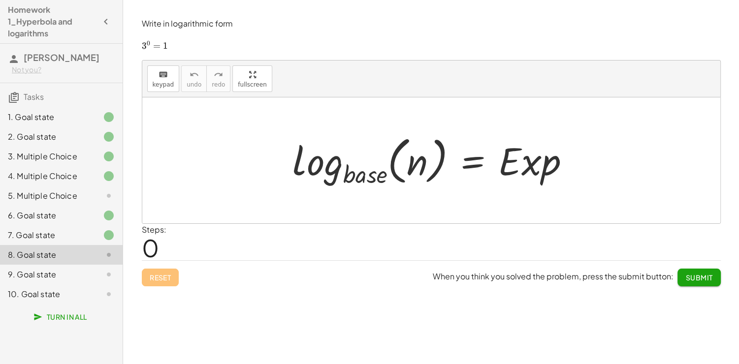
click at [361, 168] on div at bounding box center [434, 160] width 295 height 58
click at [364, 181] on div at bounding box center [434, 160] width 295 height 58
click at [160, 83] on span "keypad" at bounding box center [164, 84] width 22 height 7
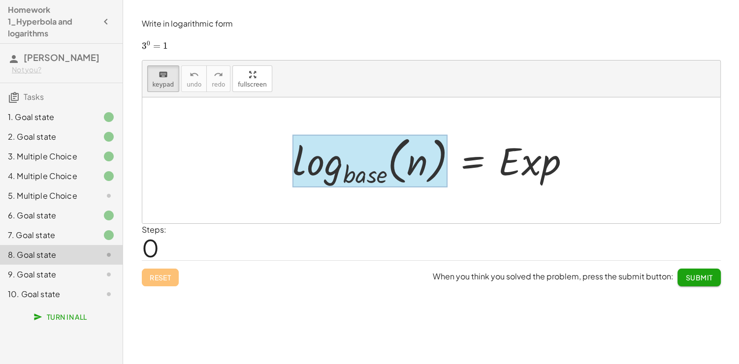
click at [366, 179] on div at bounding box center [369, 161] width 155 height 53
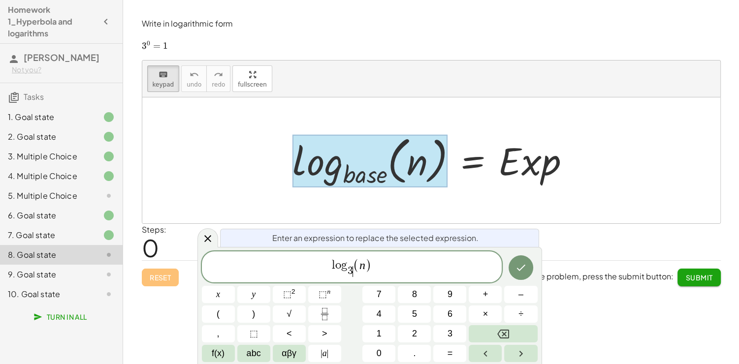
click at [364, 267] on span "n" at bounding box center [362, 266] width 6 height 12
click at [233, 202] on div at bounding box center [431, 160] width 578 height 126
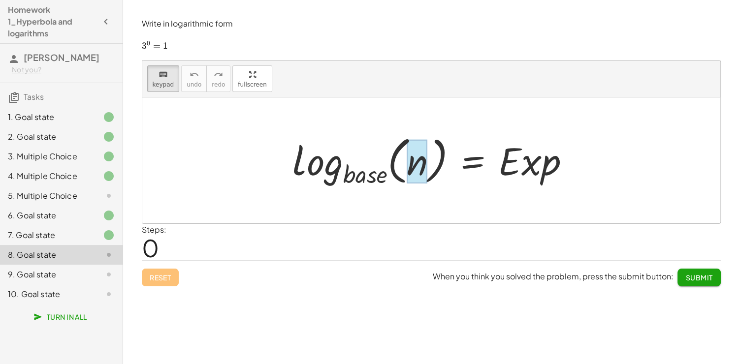
click at [419, 163] on div at bounding box center [417, 162] width 21 height 44
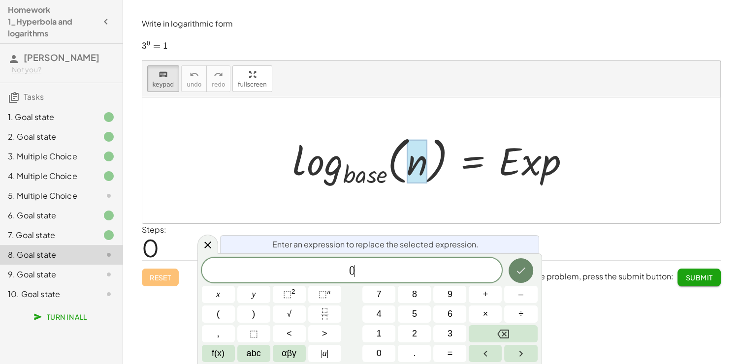
click at [524, 278] on button "Done" at bounding box center [520, 270] width 25 height 25
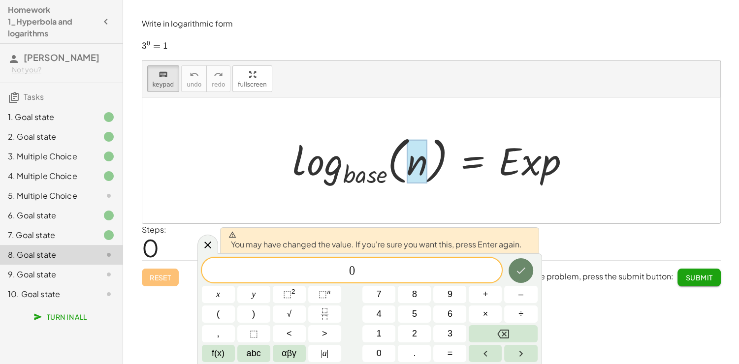
click at [518, 278] on button "Done" at bounding box center [520, 270] width 25 height 25
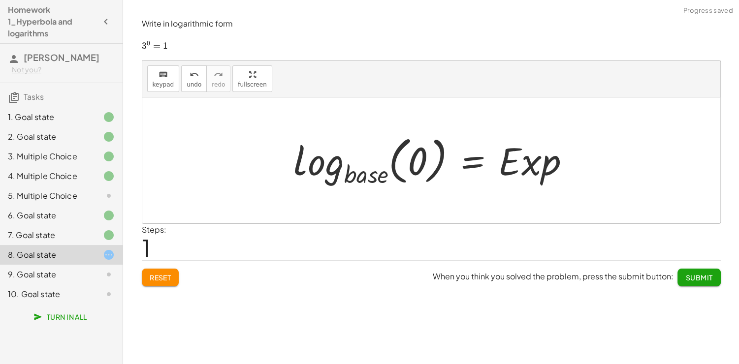
click at [378, 171] on div at bounding box center [435, 160] width 294 height 58
click at [143, 74] on div "keyboard keypad undo [PERSON_NAME] redo fullscreen" at bounding box center [431, 79] width 578 height 37
click at [159, 83] on span "keypad" at bounding box center [164, 84] width 22 height 7
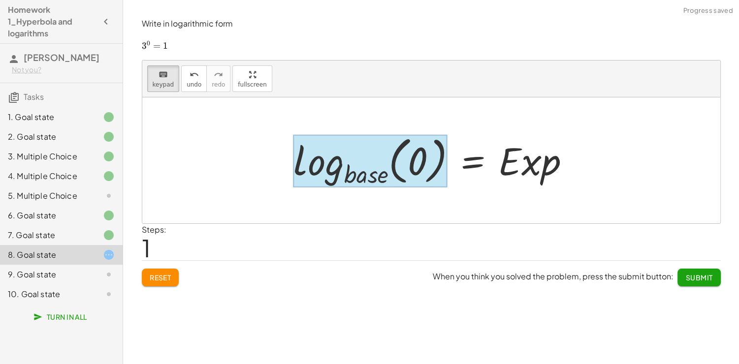
click at [356, 177] on div at bounding box center [370, 161] width 154 height 53
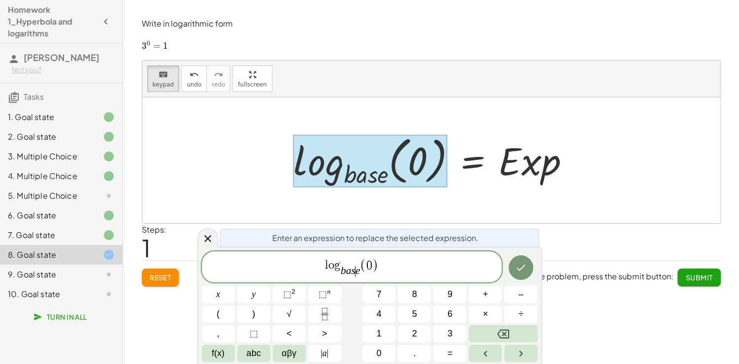
click at [355, 274] on var "e" at bounding box center [357, 271] width 5 height 12
click at [356, 275] on var "e" at bounding box center [357, 271] width 5 height 12
click at [358, 276] on var "e" at bounding box center [357, 271] width 5 height 12
click at [524, 271] on icon "Done" at bounding box center [521, 268] width 12 height 12
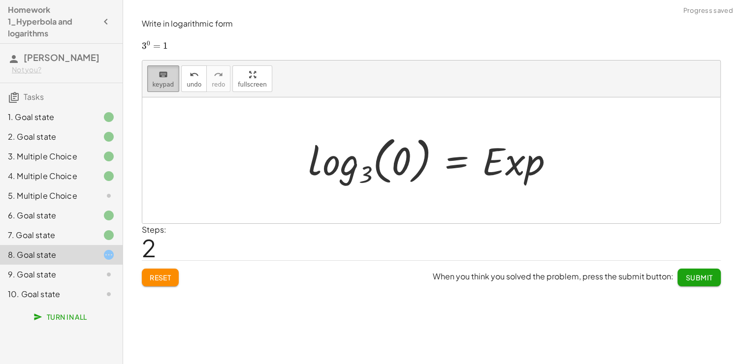
click at [164, 79] on button "keyboard keypad" at bounding box center [163, 78] width 32 height 27
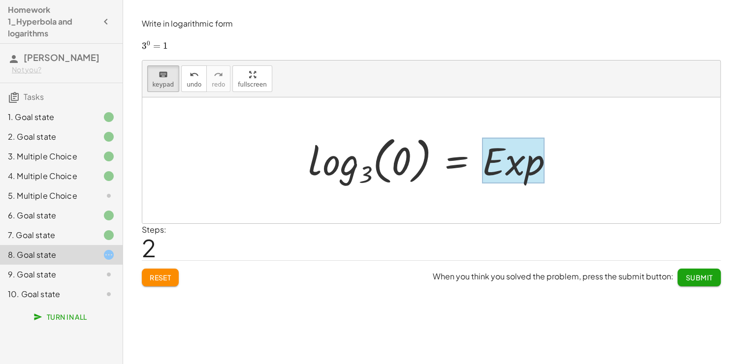
click at [507, 159] on div at bounding box center [513, 161] width 62 height 46
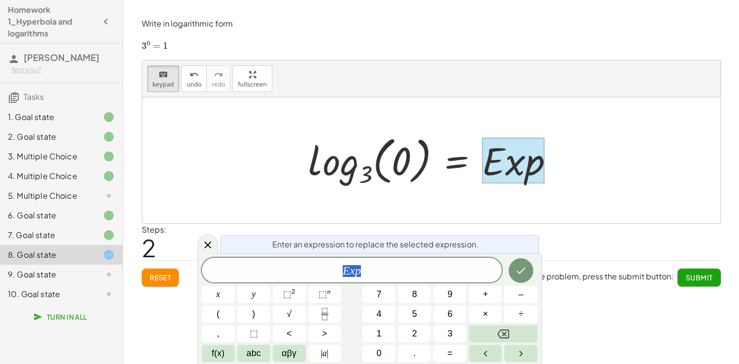
drag, startPoint x: 361, startPoint y: 272, endPoint x: 255, endPoint y: 264, distance: 106.1
click at [258, 267] on span "E x p" at bounding box center [352, 271] width 300 height 14
click at [517, 276] on button "Done" at bounding box center [520, 270] width 25 height 25
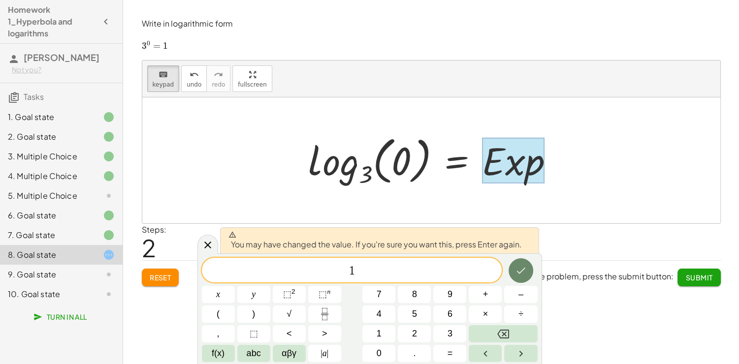
click at [516, 276] on icon "Done" at bounding box center [521, 271] width 12 height 12
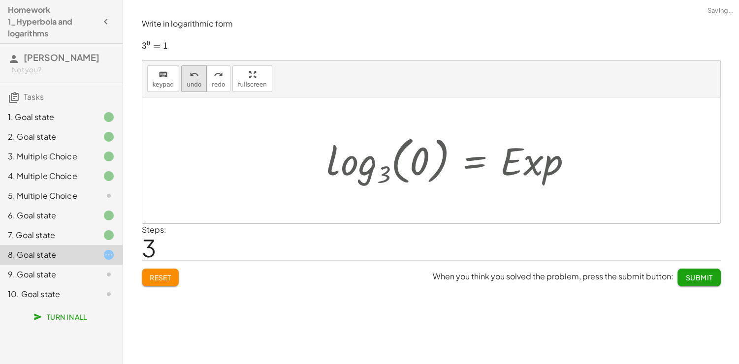
click at [193, 87] on span "undo" at bounding box center [194, 84] width 15 height 7
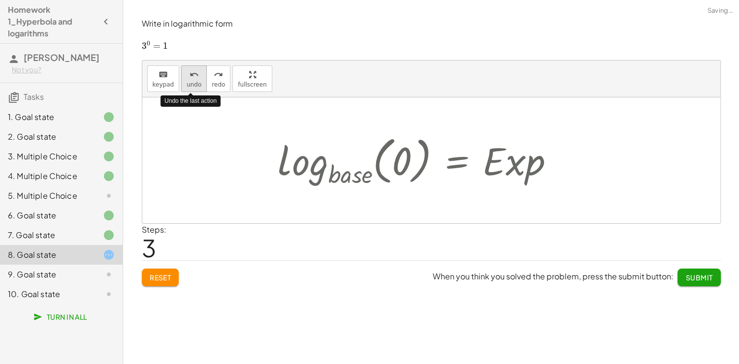
click at [193, 87] on span "undo" at bounding box center [194, 84] width 15 height 7
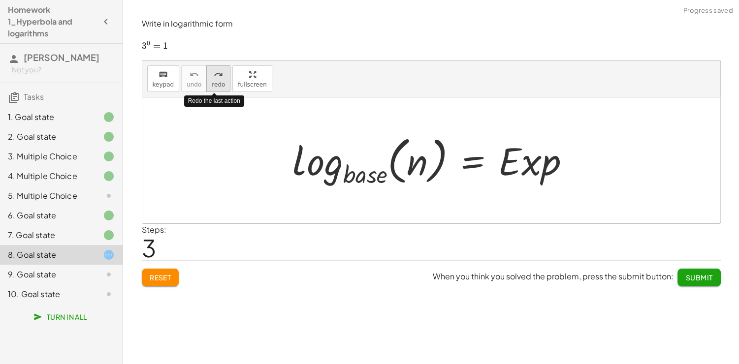
click at [214, 88] on button "redo redo" at bounding box center [218, 78] width 24 height 27
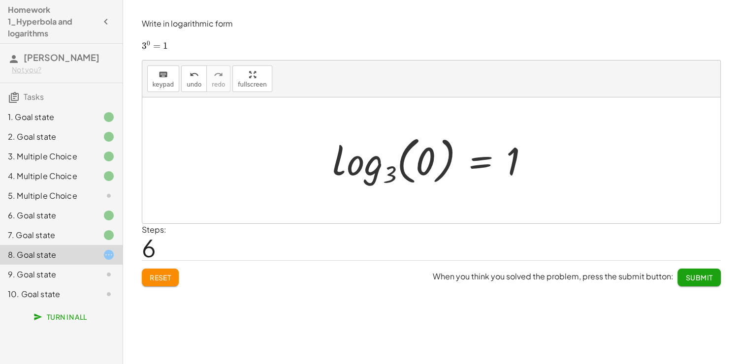
click at [422, 160] on div at bounding box center [434, 160] width 215 height 58
click at [192, 85] on span "undo" at bounding box center [194, 84] width 15 height 7
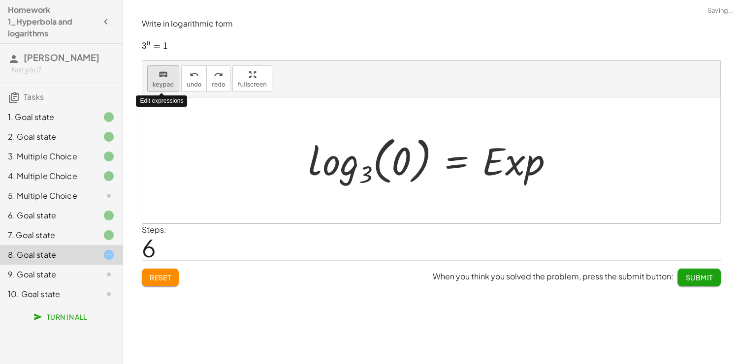
click at [162, 86] on span "keypad" at bounding box center [164, 84] width 22 height 7
click at [405, 154] on div at bounding box center [401, 162] width 20 height 44
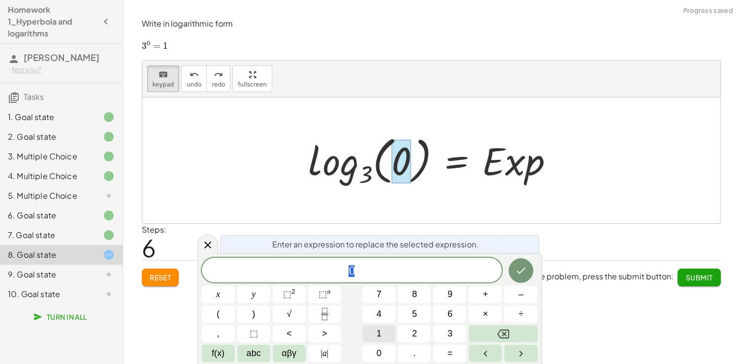
click at [380, 337] on span "1" at bounding box center [378, 333] width 5 height 13
click at [516, 269] on icon "Done" at bounding box center [521, 271] width 12 height 12
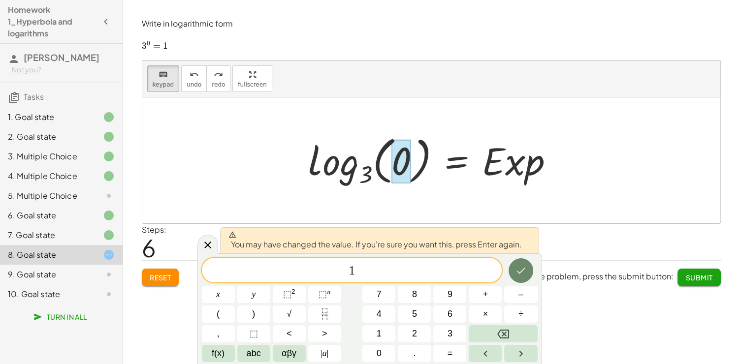
click at [516, 269] on icon "Done" at bounding box center [521, 271] width 12 height 12
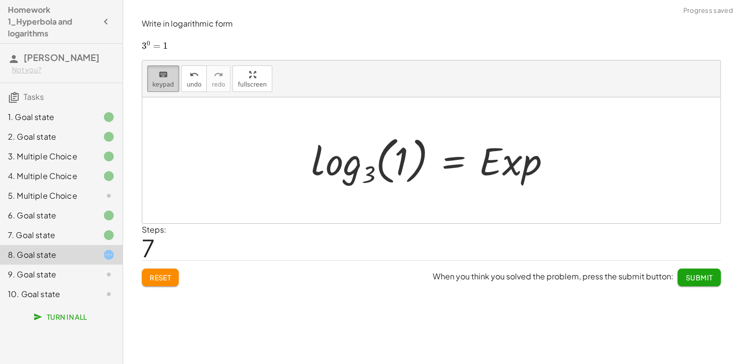
click at [161, 83] on span "keypad" at bounding box center [164, 84] width 22 height 7
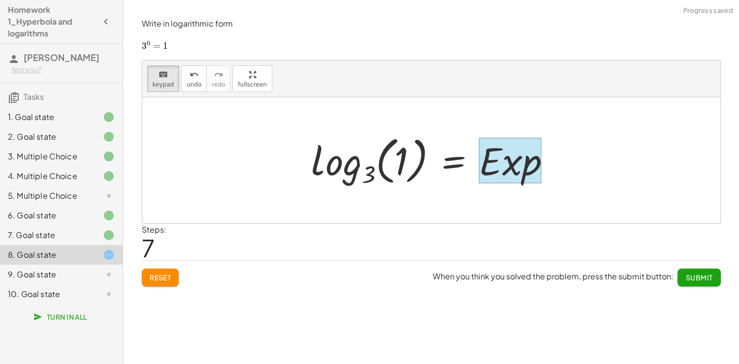
click at [509, 167] on div at bounding box center [510, 161] width 62 height 46
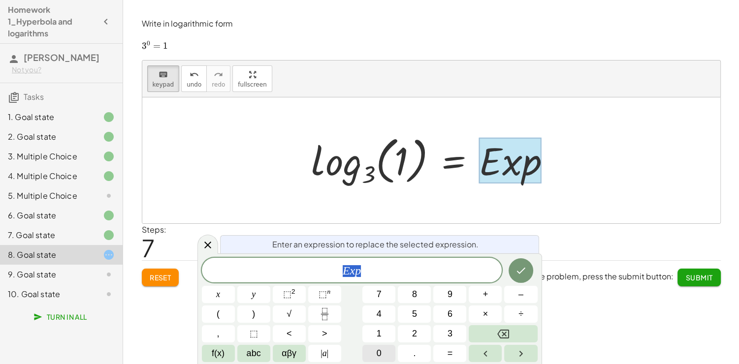
click at [386, 354] on button "0" at bounding box center [378, 353] width 33 height 17
click at [524, 268] on icon "Done" at bounding box center [520, 271] width 9 height 6
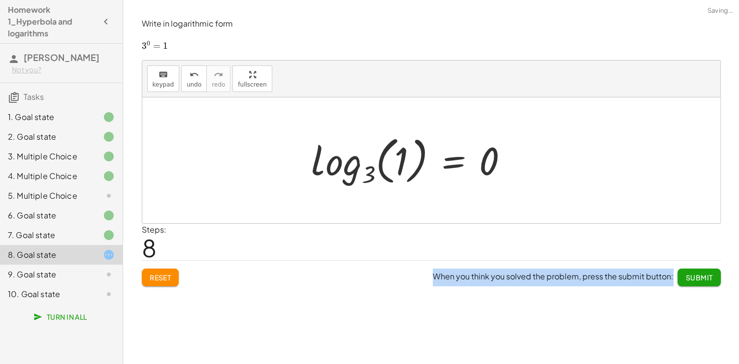
click at [524, 269] on span "When you think you solved the problem, press the submit button: Submit" at bounding box center [576, 278] width 287 height 18
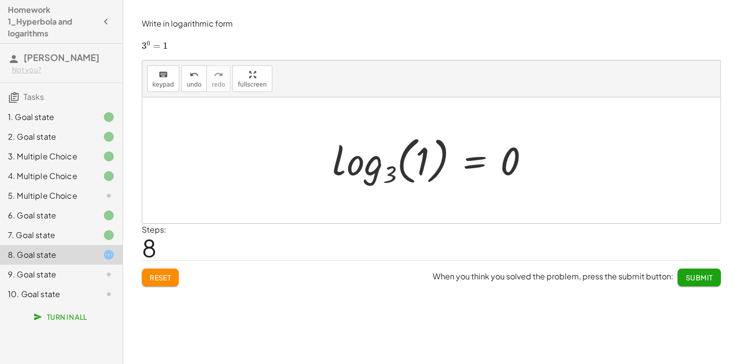
click at [211, 335] on div "Write the equation for this hyperbola keyboard keypad undo undo redo redo fulls…" at bounding box center [431, 182] width 616 height 364
click at [699, 281] on span "Submit" at bounding box center [698, 277] width 27 height 9
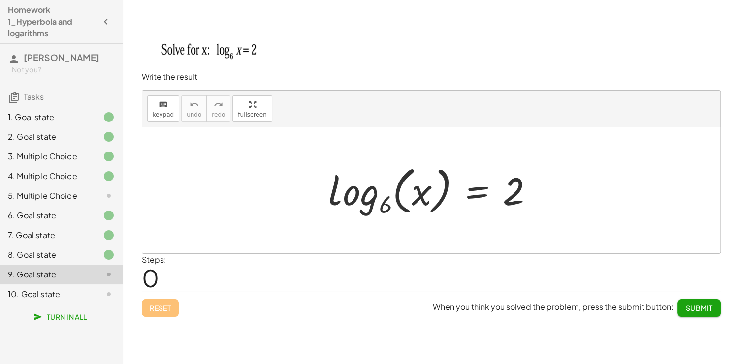
click at [389, 207] on div at bounding box center [434, 190] width 223 height 58
click at [150, 104] on button "keyboard keypad" at bounding box center [163, 108] width 32 height 27
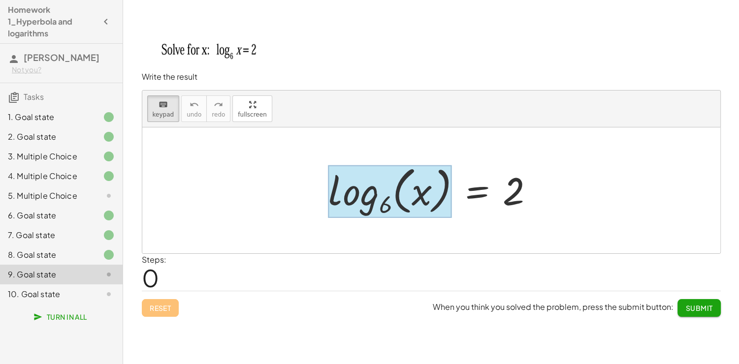
click at [385, 203] on div at bounding box center [389, 191] width 123 height 53
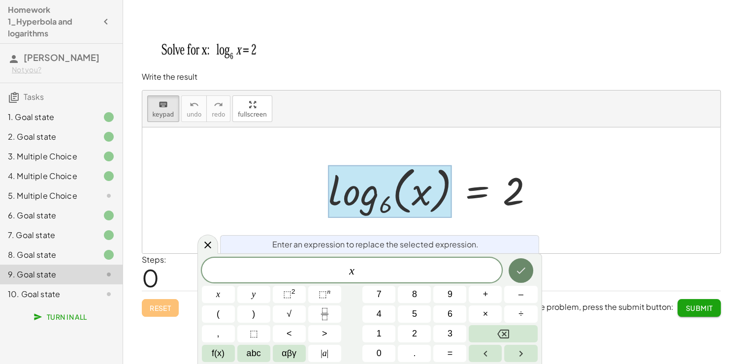
click at [519, 270] on icon "Done" at bounding box center [521, 271] width 12 height 12
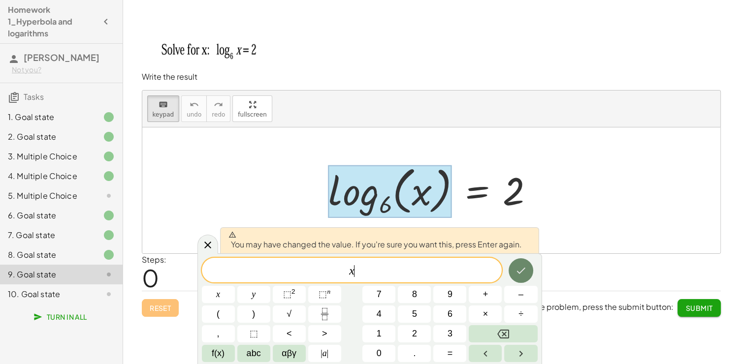
click at [519, 270] on icon "Done" at bounding box center [521, 271] width 12 height 12
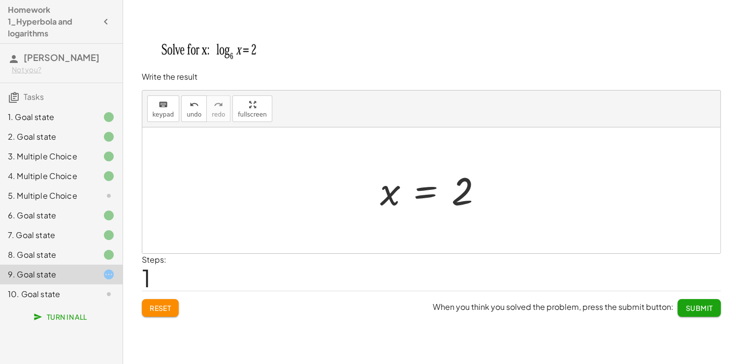
click at [476, 197] on div at bounding box center [435, 190] width 120 height 49
drag, startPoint x: 461, startPoint y: 194, endPoint x: 246, endPoint y: 140, distance: 221.7
click at [289, 146] on div "log 6 ( , x ) = 2 2 = 2 x" at bounding box center [431, 190] width 578 height 126
click at [157, 112] on span "keypad" at bounding box center [164, 114] width 22 height 7
drag, startPoint x: 451, startPoint y: 193, endPoint x: 464, endPoint y: 187, distance: 13.9
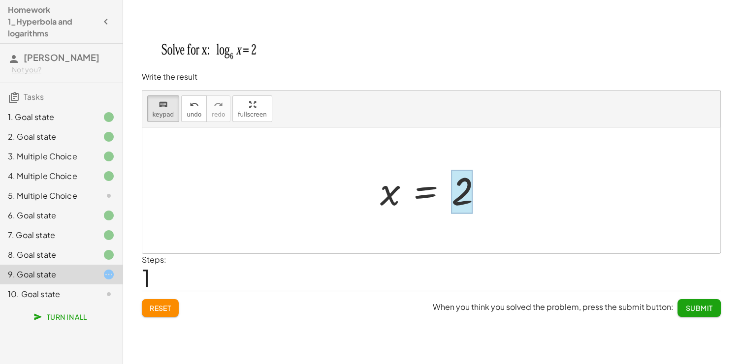
click at [464, 187] on div at bounding box center [462, 192] width 22 height 44
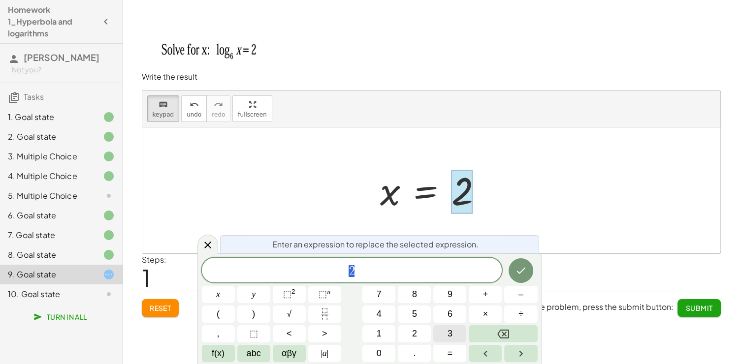
click at [442, 333] on button "3" at bounding box center [449, 333] width 33 height 17
click at [447, 312] on span "6" at bounding box center [449, 314] width 5 height 13
click at [517, 268] on icon "Done" at bounding box center [521, 271] width 12 height 12
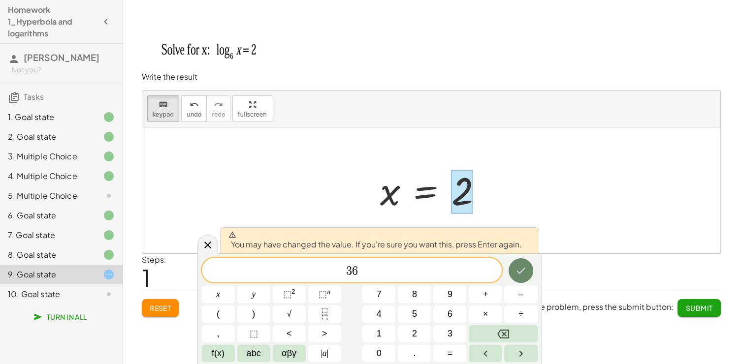
click at [517, 268] on icon "Done" at bounding box center [521, 271] width 12 height 12
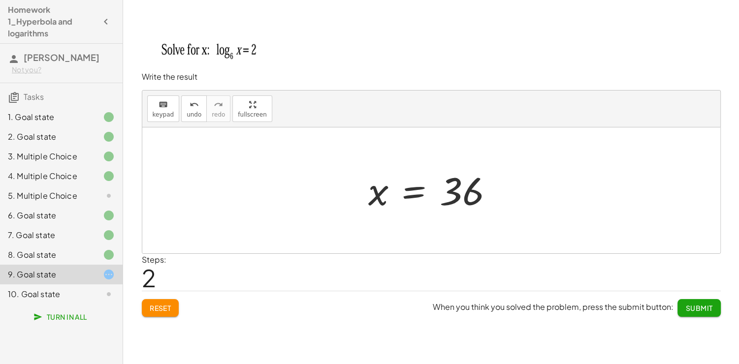
click at [693, 309] on span "Submit" at bounding box center [698, 308] width 27 height 9
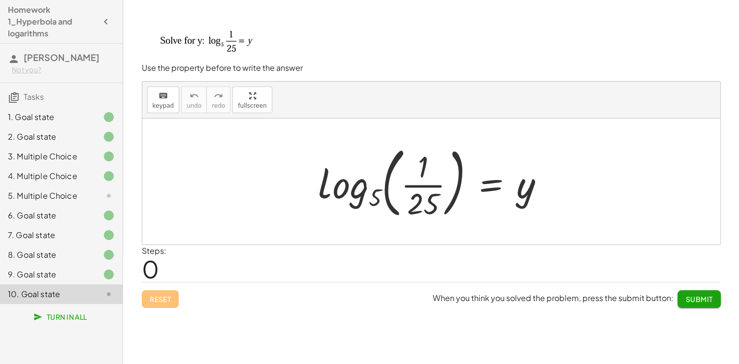
click at [51, 118] on div "1. Goal state" at bounding box center [47, 117] width 79 height 12
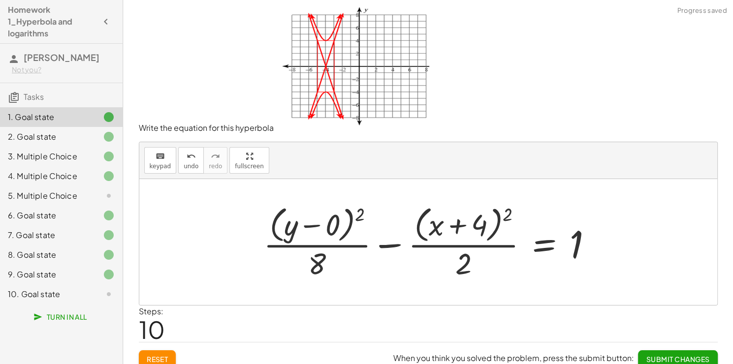
click at [51, 166] on div "2. Goal state" at bounding box center [61, 176] width 123 height 20
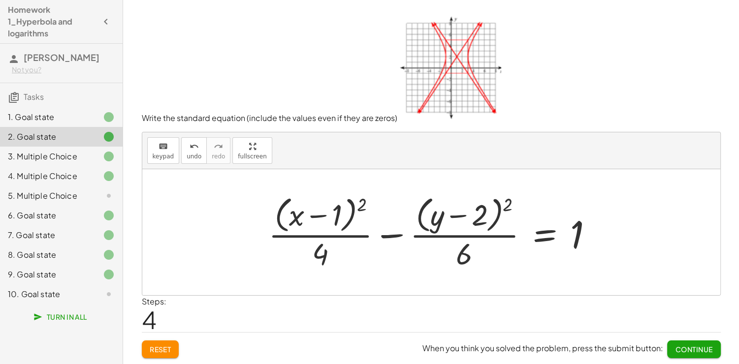
click at [501, 303] on div "Steps: 4" at bounding box center [431, 314] width 579 height 36
click at [63, 295] on div "10. Goal state" at bounding box center [47, 294] width 79 height 12
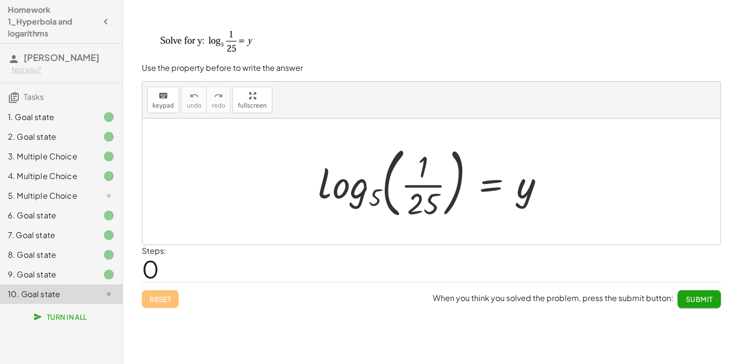
click at [449, 187] on div at bounding box center [435, 182] width 244 height 82
click at [450, 187] on div at bounding box center [435, 182] width 244 height 82
click at [163, 99] on icon "keyboard" at bounding box center [162, 96] width 9 height 12
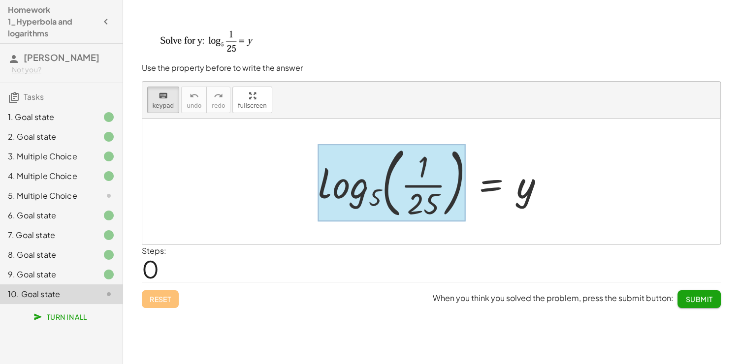
click at [361, 188] on div at bounding box center [392, 182] width 148 height 77
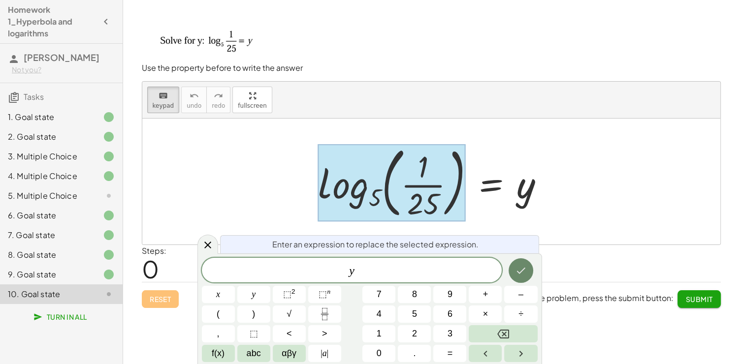
click at [519, 268] on icon "Done" at bounding box center [521, 271] width 12 height 12
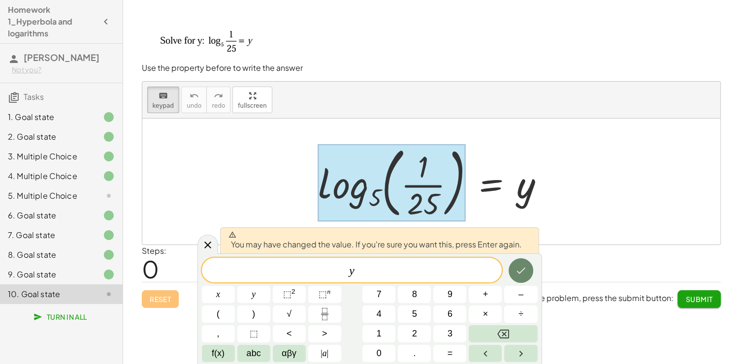
click at [519, 268] on icon "Done" at bounding box center [521, 271] width 12 height 12
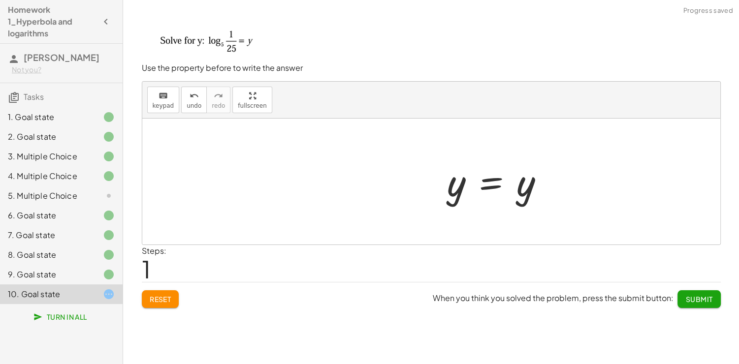
click at [514, 178] on div at bounding box center [499, 181] width 115 height 49
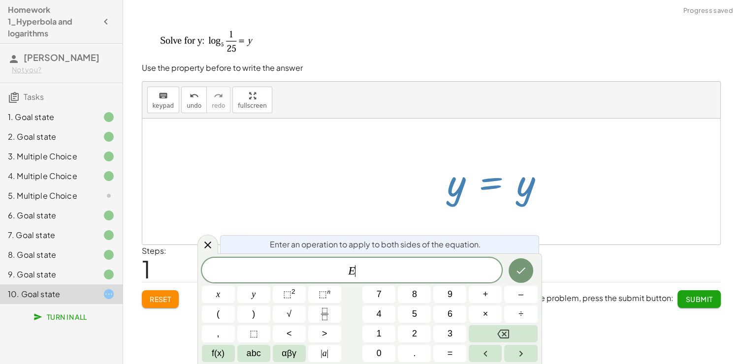
drag, startPoint x: 284, startPoint y: 169, endPoint x: 223, endPoint y: 150, distance: 64.1
click at [269, 164] on div at bounding box center [431, 182] width 578 height 126
click at [166, 102] on span "keypad" at bounding box center [164, 105] width 22 height 7
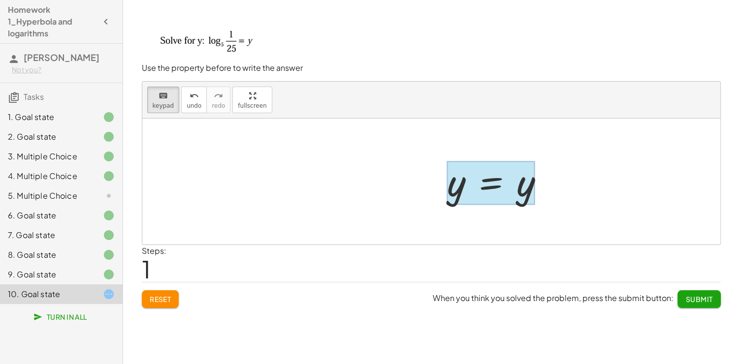
click at [514, 186] on div at bounding box center [491, 183] width 88 height 44
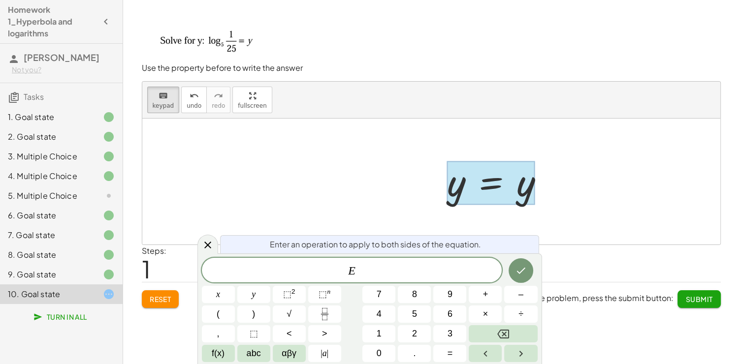
click at [523, 196] on div at bounding box center [491, 183] width 88 height 44
click at [551, 190] on div at bounding box center [499, 181] width 115 height 49
drag, startPoint x: 466, startPoint y: 205, endPoint x: 451, endPoint y: 211, distance: 15.4
click at [463, 204] on div at bounding box center [499, 181] width 115 height 49
drag, startPoint x: 203, startPoint y: 253, endPoint x: 209, endPoint y: 250, distance: 7.3
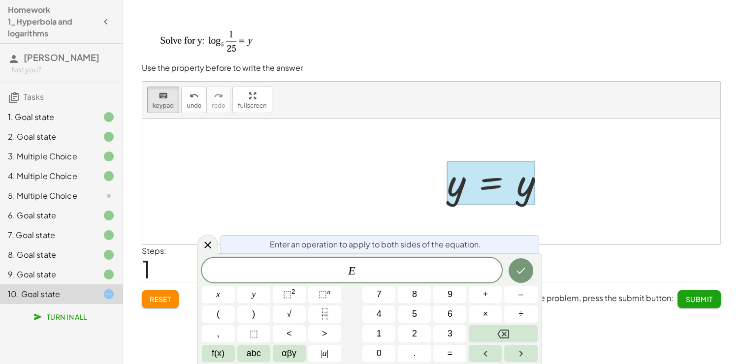
click at [204, 252] on div at bounding box center [207, 244] width 21 height 19
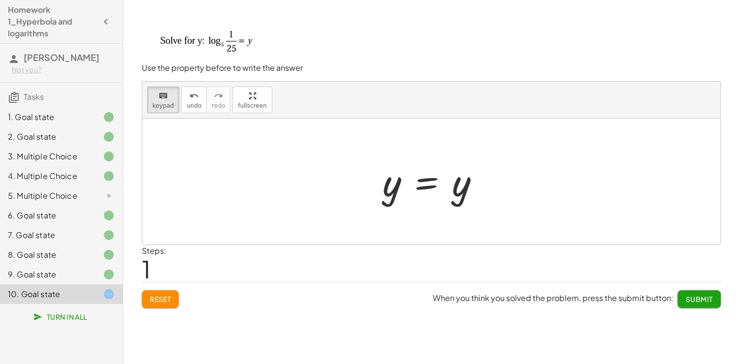
click at [456, 186] on div at bounding box center [434, 181] width 115 height 49
drag, startPoint x: 471, startPoint y: 204, endPoint x: 455, endPoint y: 201, distance: 16.6
click at [455, 201] on div at bounding box center [434, 181] width 115 height 49
click at [463, 195] on div at bounding box center [434, 181] width 115 height 49
click at [461, 193] on div at bounding box center [434, 181] width 115 height 49
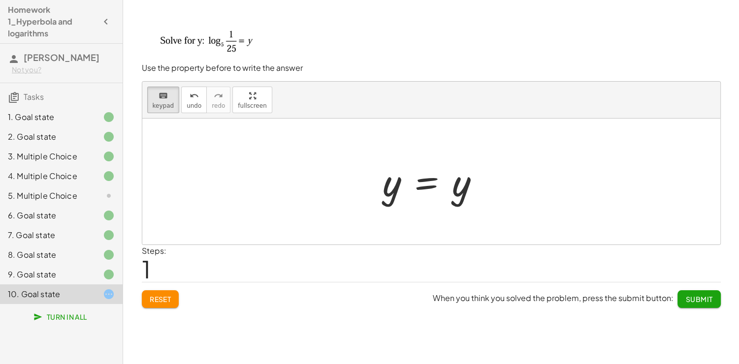
click at [461, 193] on div at bounding box center [434, 181] width 115 height 49
click at [159, 103] on span "keypad" at bounding box center [164, 105] width 22 height 7
click at [454, 188] on div at bounding box center [434, 181] width 115 height 49
click at [456, 188] on div at bounding box center [434, 181] width 115 height 49
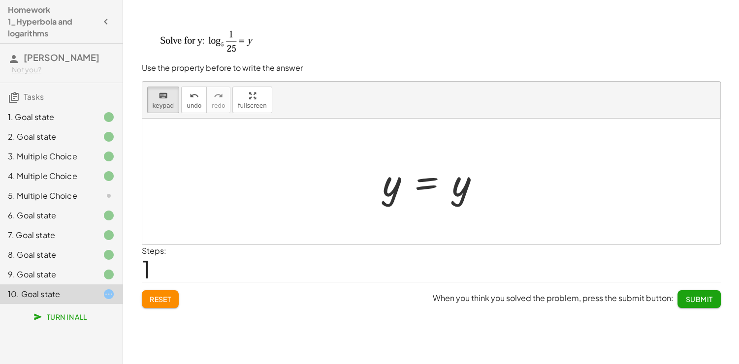
drag, startPoint x: 463, startPoint y: 189, endPoint x: 452, endPoint y: 185, distance: 12.2
click at [463, 189] on div at bounding box center [434, 181] width 115 height 49
click at [383, 192] on div at bounding box center [434, 181] width 115 height 49
click at [163, 102] on span "keypad" at bounding box center [164, 105] width 22 height 7
click at [154, 105] on span "keypad" at bounding box center [164, 105] width 22 height 7
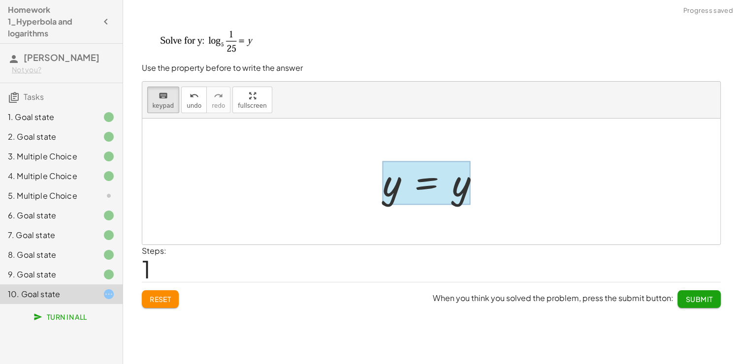
click at [434, 189] on div at bounding box center [426, 183] width 88 height 44
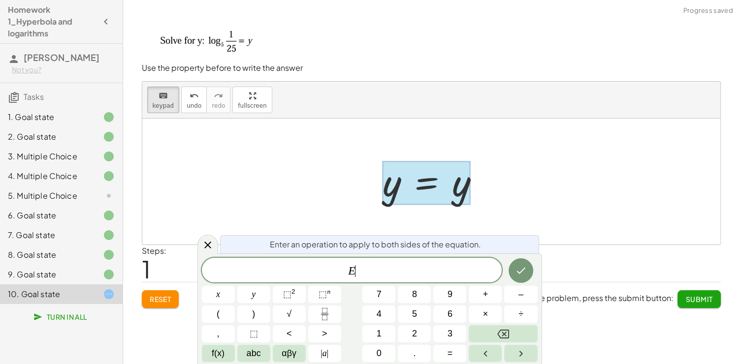
click at [376, 276] on span "E ​" at bounding box center [352, 271] width 300 height 14
click at [520, 271] on icon "Done" at bounding box center [521, 271] width 12 height 12
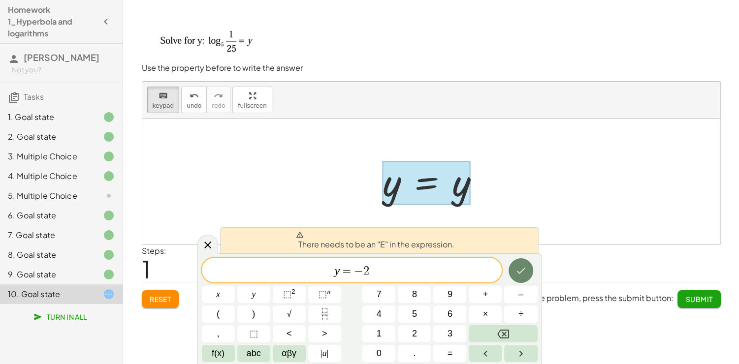
click at [520, 271] on icon "Done" at bounding box center [521, 271] width 12 height 12
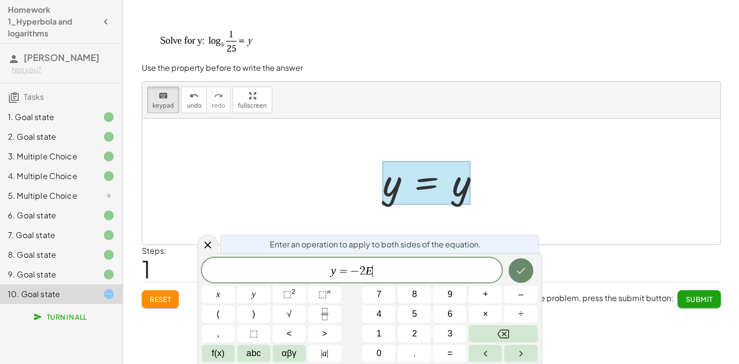
click at [526, 271] on icon "Done" at bounding box center [521, 271] width 12 height 12
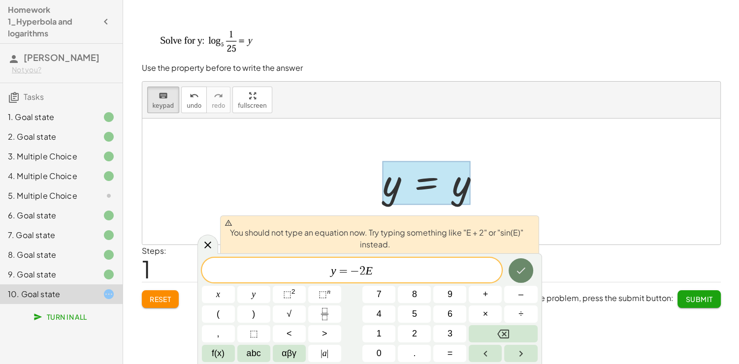
click at [521, 272] on icon "Done" at bounding box center [520, 271] width 9 height 6
click at [521, 272] on icon "Done" at bounding box center [521, 271] width 12 height 12
click at [398, 279] on div "y = − 2 E ​" at bounding box center [352, 270] width 300 height 25
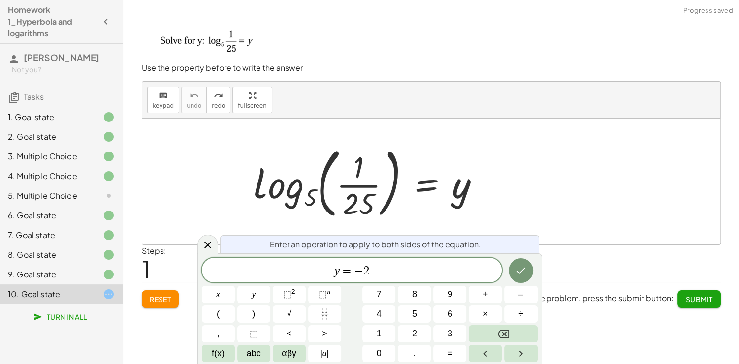
drag, startPoint x: 396, startPoint y: 181, endPoint x: 409, endPoint y: 189, distance: 16.1
click at [409, 189] on div at bounding box center [434, 182] width 115 height 82
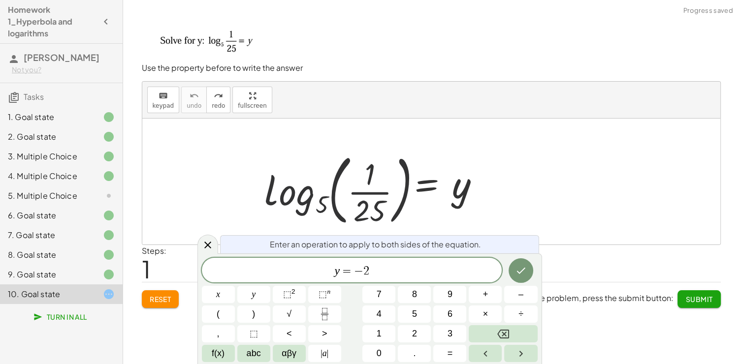
click at [403, 188] on div at bounding box center [434, 182] width 115 height 82
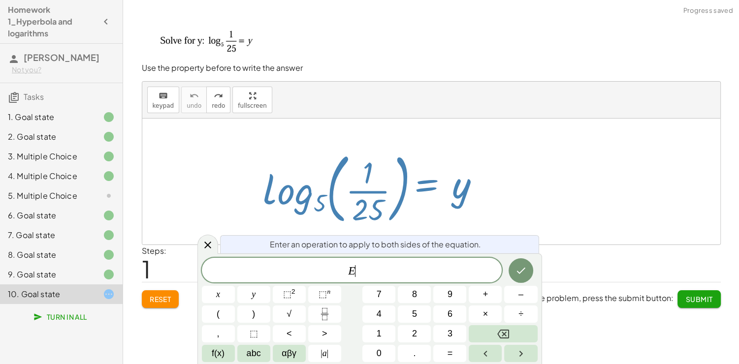
click at [403, 188] on div at bounding box center [434, 182] width 115 height 82
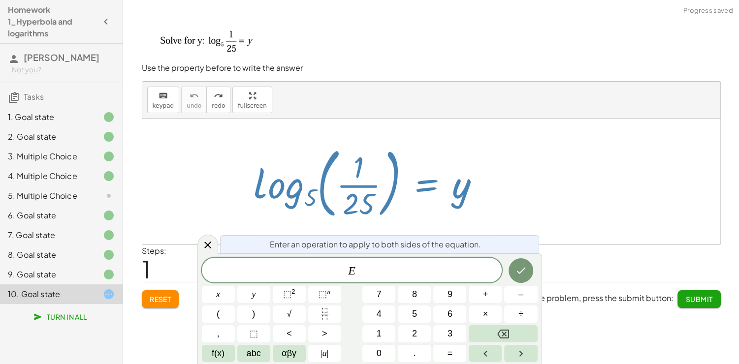
click at [371, 185] on div "log 5 ( , · 1 · 25 ) = y" at bounding box center [431, 182] width 127 height 54
drag, startPoint x: 210, startPoint y: 246, endPoint x: 192, endPoint y: 196, distance: 53.2
click at [210, 246] on icon at bounding box center [208, 245] width 12 height 12
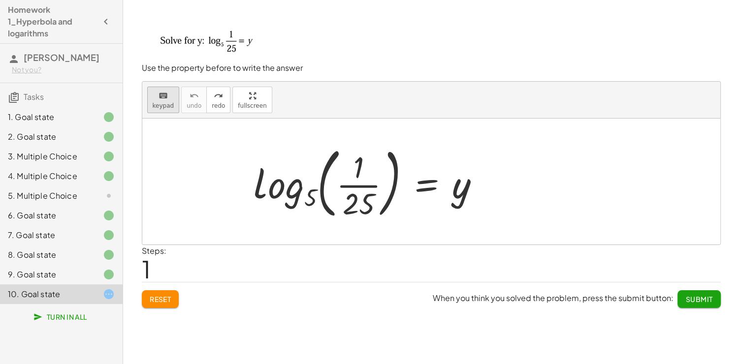
click at [154, 102] on span "keypad" at bounding box center [164, 105] width 22 height 7
click at [348, 187] on div at bounding box center [431, 182] width 578 height 126
drag, startPoint x: 310, startPoint y: 197, endPoint x: 266, endPoint y: 193, distance: 44.0
click at [305, 198] on div at bounding box center [431, 182] width 578 height 126
click at [266, 193] on div at bounding box center [431, 182] width 578 height 126
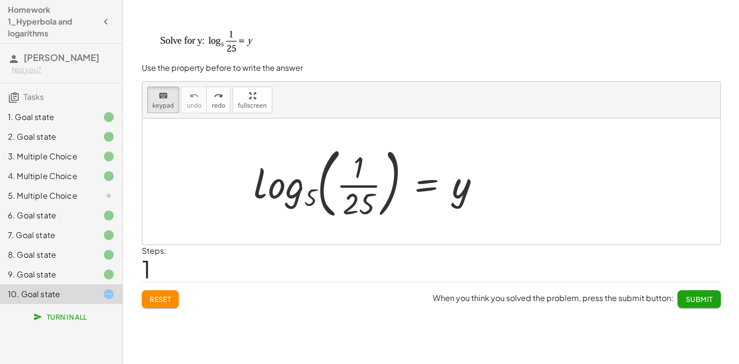
drag, startPoint x: 262, startPoint y: 191, endPoint x: 249, endPoint y: 182, distance: 16.4
click at [258, 188] on div at bounding box center [431, 182] width 578 height 126
click at [160, 97] on icon "keyboard" at bounding box center [162, 96] width 9 height 12
click at [157, 102] on span "keypad" at bounding box center [164, 105] width 22 height 7
click at [301, 193] on div at bounding box center [431, 182] width 578 height 126
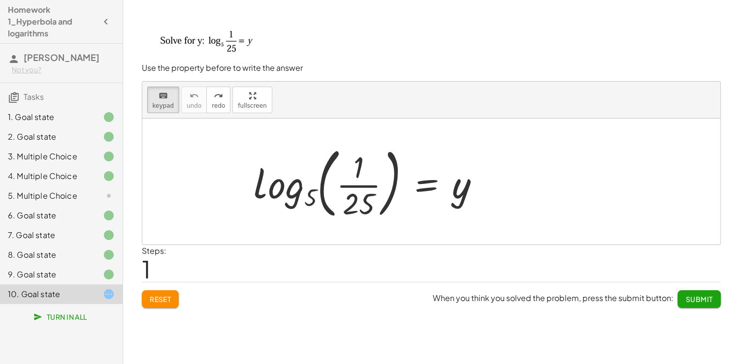
click at [304, 198] on div at bounding box center [431, 182] width 578 height 126
click at [396, 177] on div at bounding box center [434, 182] width 115 height 82
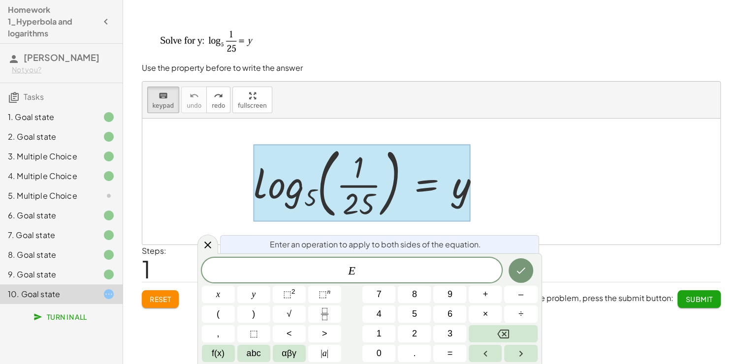
click at [315, 189] on div at bounding box center [361, 183] width 217 height 77
drag, startPoint x: 290, startPoint y: 205, endPoint x: 241, endPoint y: 211, distance: 49.1
click at [253, 207] on div at bounding box center [361, 183] width 217 height 77
click at [209, 245] on icon at bounding box center [208, 245] width 12 height 12
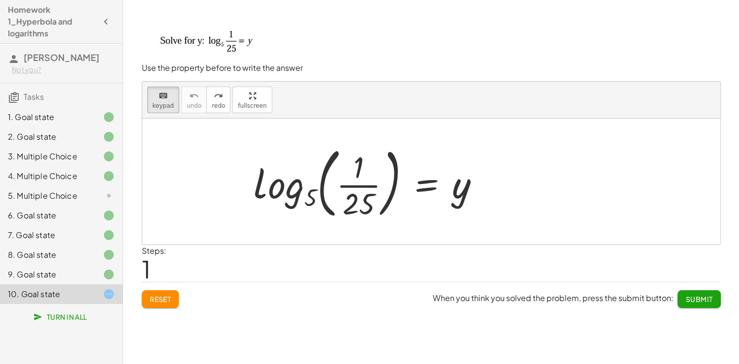
click at [282, 196] on div at bounding box center [431, 182] width 578 height 126
drag, startPoint x: 282, startPoint y: 196, endPoint x: 244, endPoint y: 183, distance: 40.0
click at [278, 195] on div at bounding box center [431, 182] width 578 height 126
click at [152, 103] on button "keyboard keypad" at bounding box center [163, 100] width 32 height 27
click at [319, 188] on div at bounding box center [371, 182] width 244 height 82
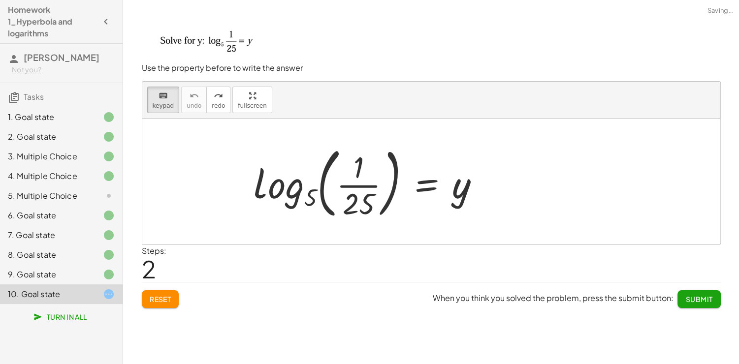
drag, startPoint x: 268, startPoint y: 193, endPoint x: 249, endPoint y: 244, distance: 54.7
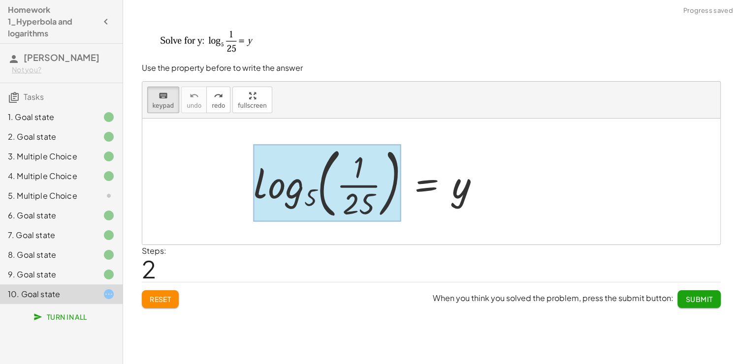
click at [300, 194] on div at bounding box center [327, 183] width 148 height 77
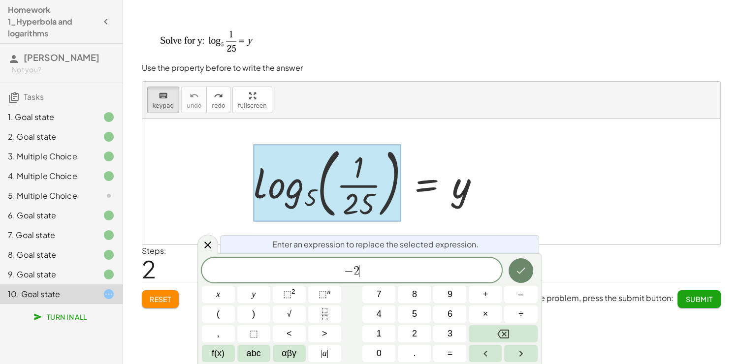
click at [522, 266] on icon "Done" at bounding box center [521, 271] width 12 height 12
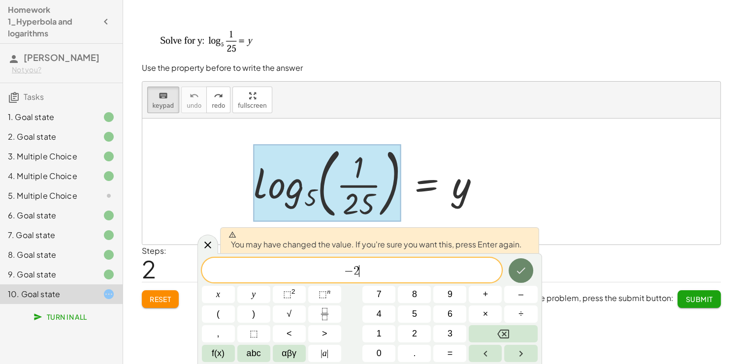
click at [521, 266] on icon "Done" at bounding box center [521, 271] width 12 height 12
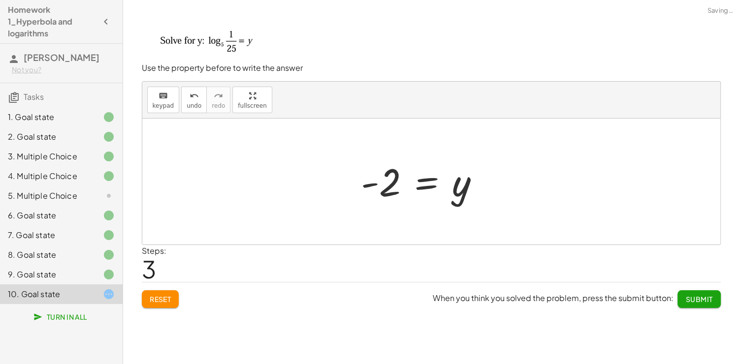
click at [522, 266] on div "Steps: 3" at bounding box center [431, 263] width 579 height 36
click at [681, 297] on button "Submit" at bounding box center [698, 299] width 43 height 18
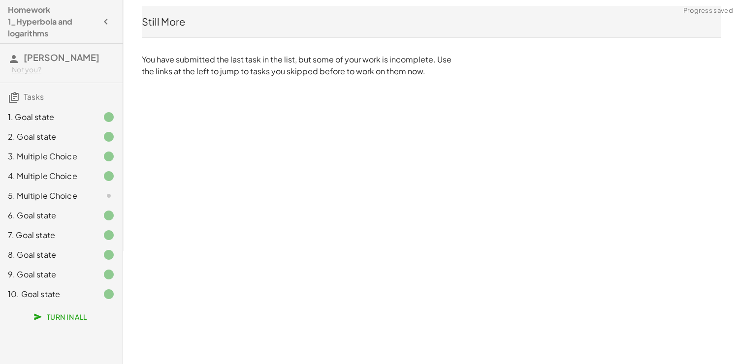
click at [73, 195] on div "5. Multiple Choice" at bounding box center [47, 196] width 79 height 12
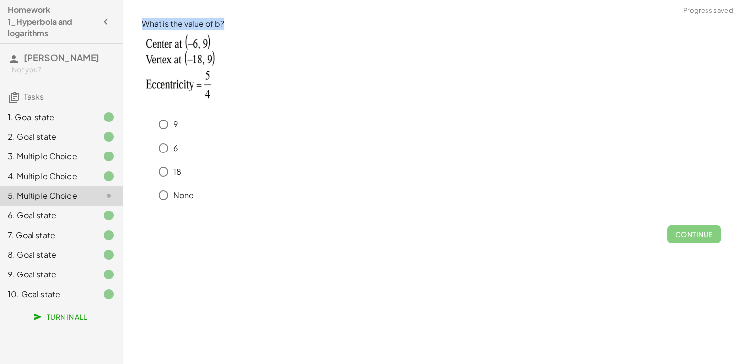
drag, startPoint x: 227, startPoint y: 22, endPoint x: 128, endPoint y: 21, distance: 98.4
click at [128, 21] on div "Write the equation for this hyperbola keyboard keypad undo undo redo redo fulls…" at bounding box center [431, 182] width 616 height 364
copy p "What is the value of b?"
click at [690, 234] on span "Continue" at bounding box center [693, 234] width 37 height 9
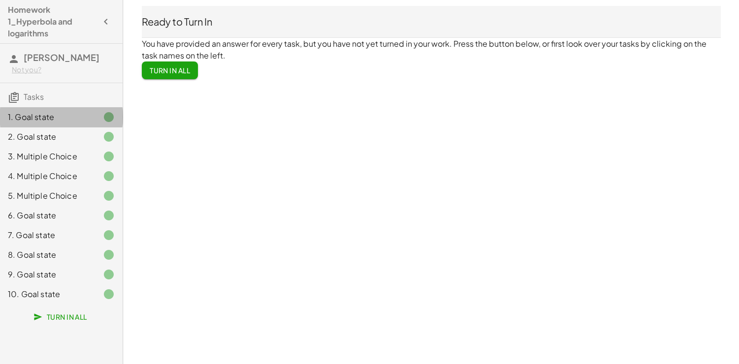
click at [59, 120] on div "1. Goal state" at bounding box center [47, 117] width 79 height 12
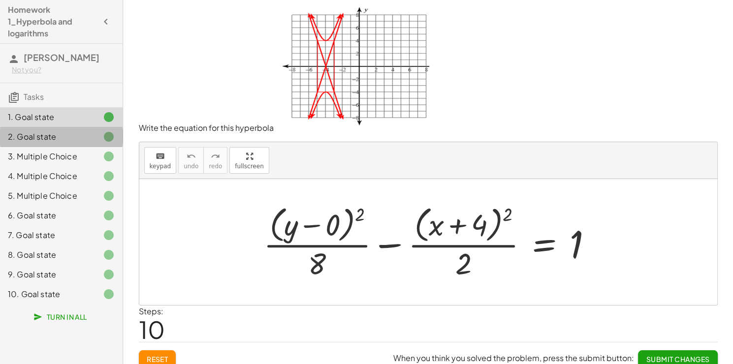
click at [98, 133] on div at bounding box center [101, 137] width 28 height 12
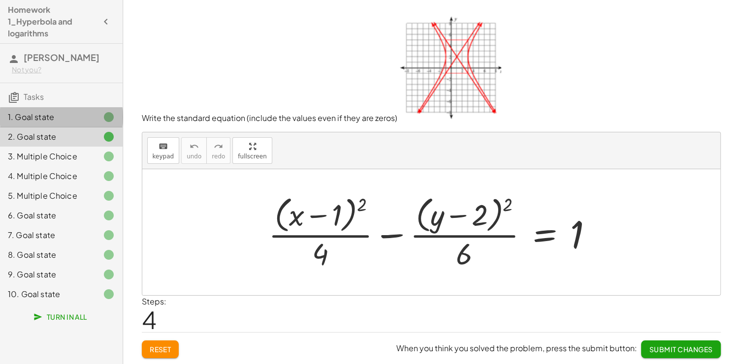
click at [69, 119] on div "1. Goal state" at bounding box center [47, 117] width 79 height 12
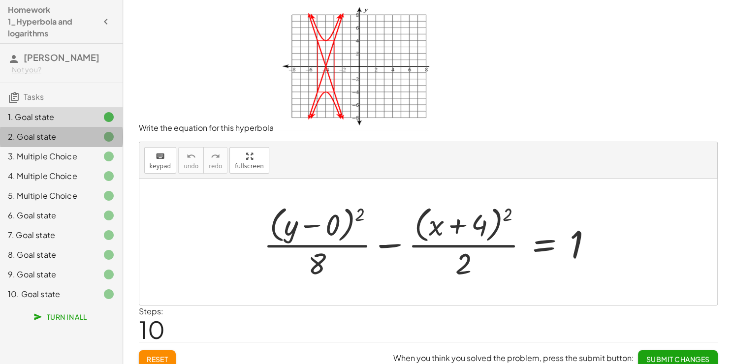
click at [65, 133] on div "2. Goal state" at bounding box center [47, 137] width 79 height 12
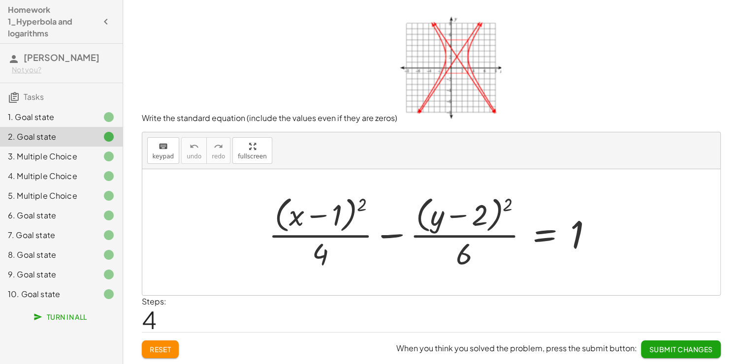
click at [76, 116] on div "1. Goal state" at bounding box center [47, 117] width 79 height 12
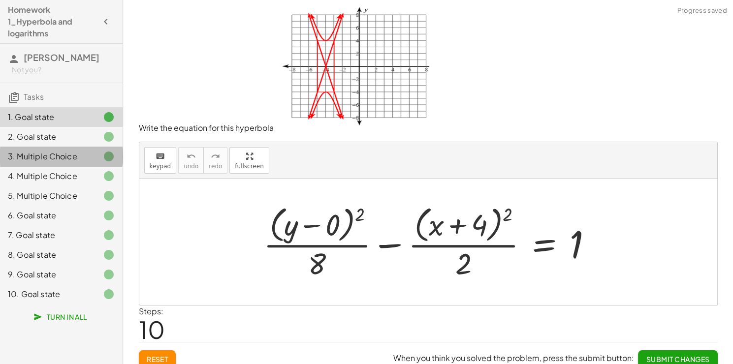
click at [62, 157] on div "3. Multiple Choice" at bounding box center [47, 157] width 79 height 12
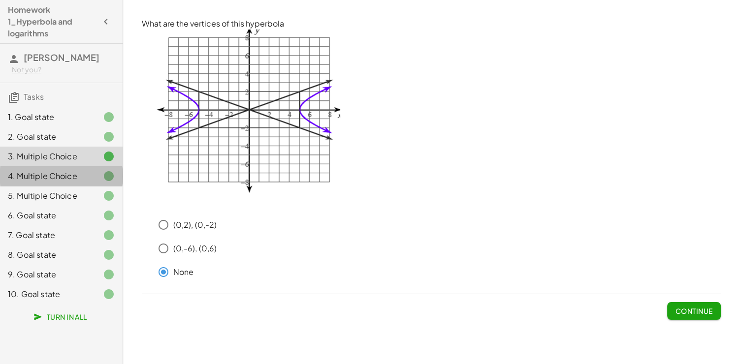
click at [77, 206] on div "4. Multiple Choice" at bounding box center [61, 216] width 123 height 20
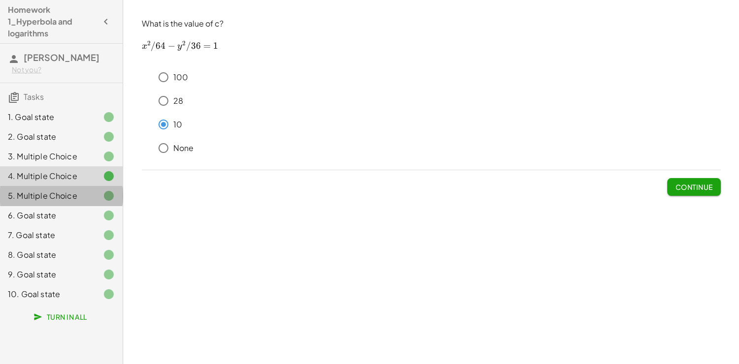
click at [89, 196] on div at bounding box center [101, 196] width 28 height 12
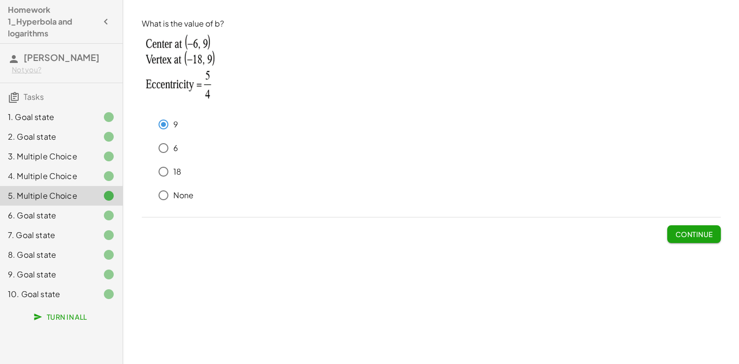
click at [66, 215] on div "6. Goal state" at bounding box center [47, 216] width 79 height 12
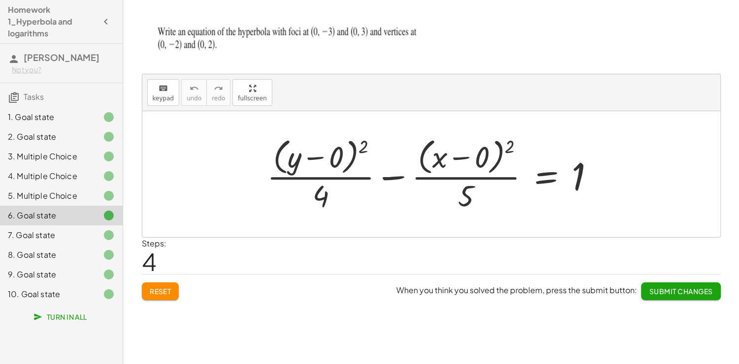
click at [522, 321] on div "Write the equation for this hyperbola keyboard keypad undo undo redo redo fulls…" at bounding box center [431, 182] width 616 height 364
click at [681, 287] on span "Submit Changes" at bounding box center [680, 291] width 63 height 9
click at [82, 118] on div "1. Goal state" at bounding box center [47, 117] width 79 height 12
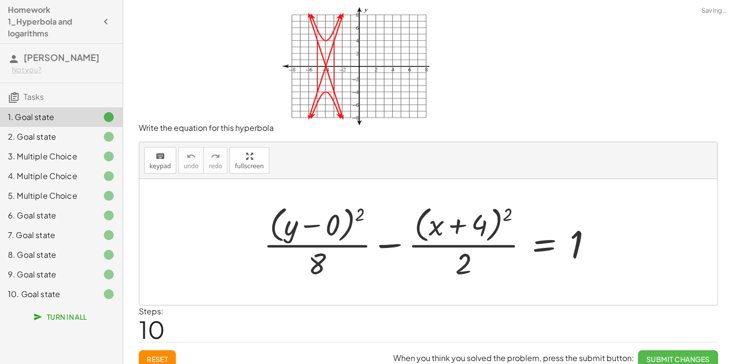
click at [664, 356] on span "Submit Changes" at bounding box center [677, 359] width 63 height 9
click at [86, 136] on div "2. Goal state" at bounding box center [47, 137] width 79 height 12
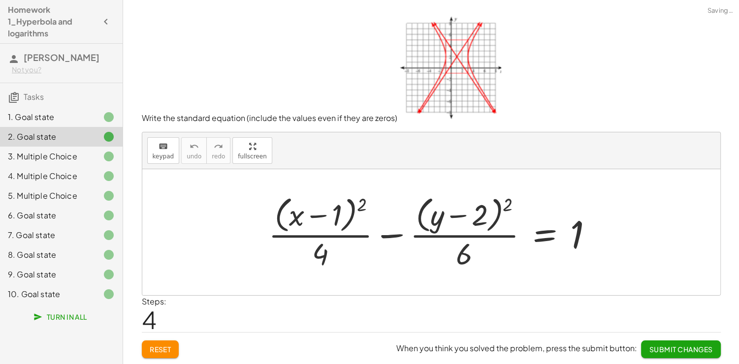
click at [658, 352] on span "Submit Changes" at bounding box center [680, 349] width 63 height 9
click at [113, 159] on icon at bounding box center [109, 157] width 12 height 12
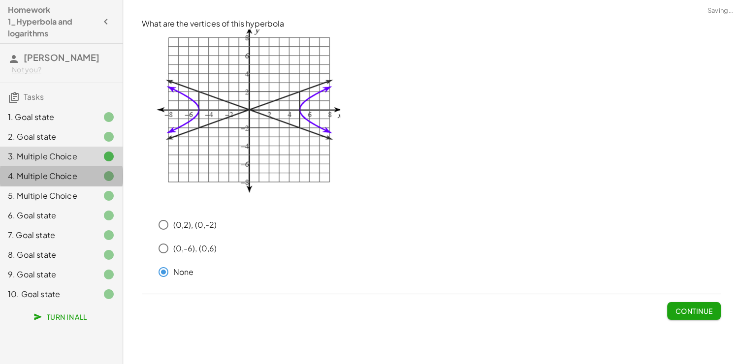
click at [51, 176] on div "4. Multiple Choice" at bounding box center [47, 176] width 79 height 12
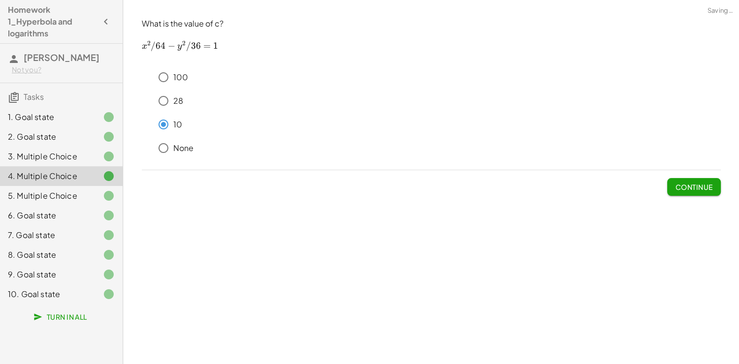
click at [79, 195] on div "5. Multiple Choice" at bounding box center [47, 196] width 79 height 12
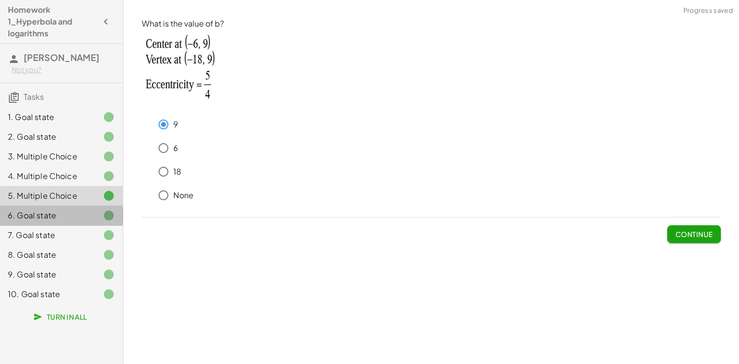
click at [68, 245] on div "6. Goal state" at bounding box center [61, 255] width 123 height 20
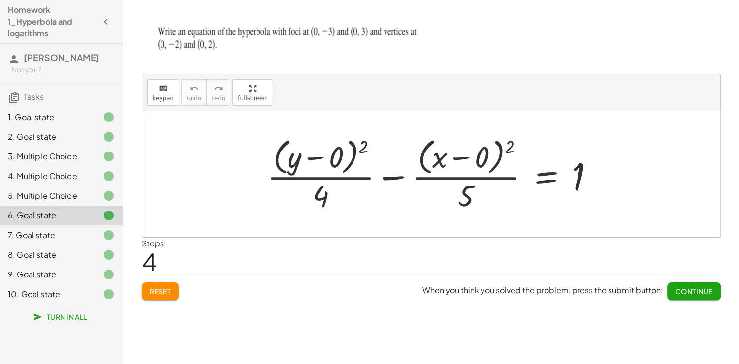
click at [99, 230] on div at bounding box center [101, 235] width 28 height 12
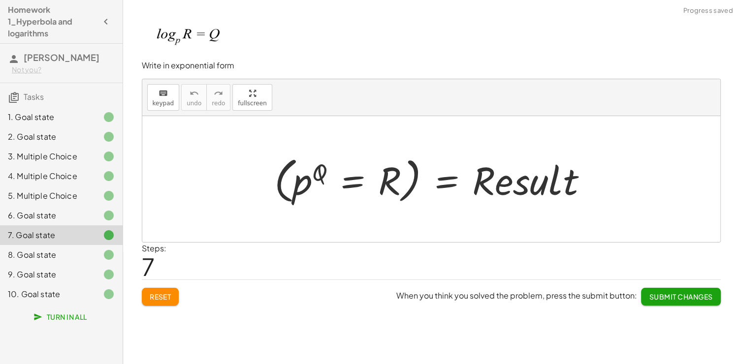
click at [75, 250] on div "8. Goal state" at bounding box center [47, 255] width 79 height 12
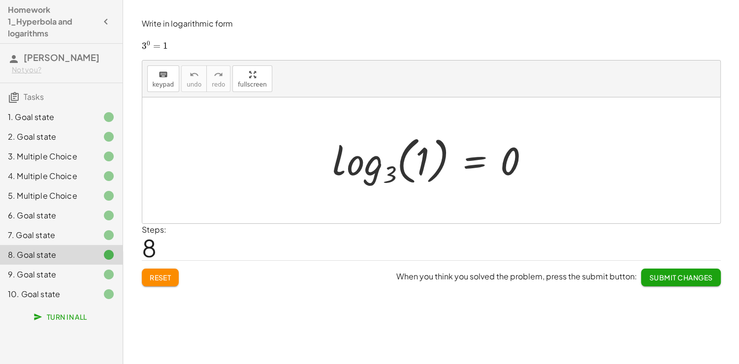
click at [57, 273] on div "9. Goal state" at bounding box center [47, 275] width 79 height 12
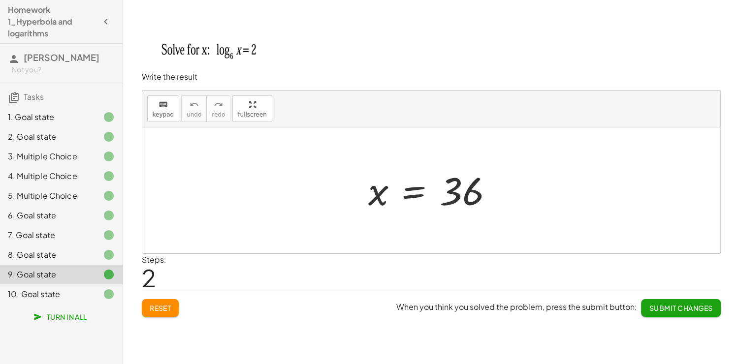
click at [94, 293] on div at bounding box center [101, 294] width 28 height 12
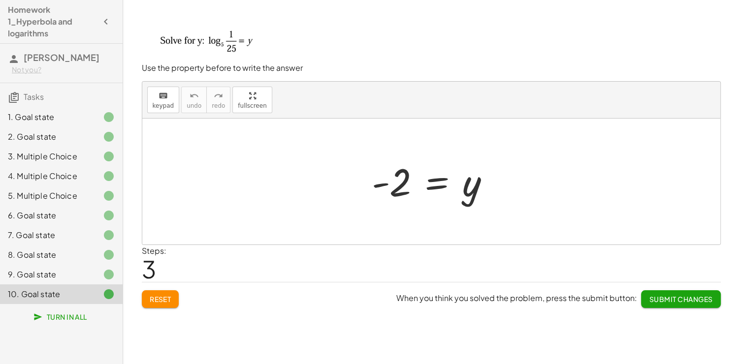
click at [82, 315] on span "Turn In All" at bounding box center [61, 317] width 52 height 9
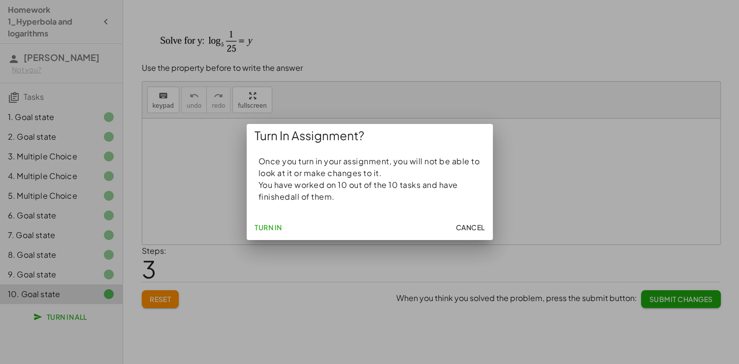
click at [277, 228] on span "Turn In" at bounding box center [268, 227] width 28 height 9
click at [269, 225] on span "Turn In" at bounding box center [268, 227] width 28 height 9
click at [277, 230] on span "Turn In" at bounding box center [268, 227] width 28 height 9
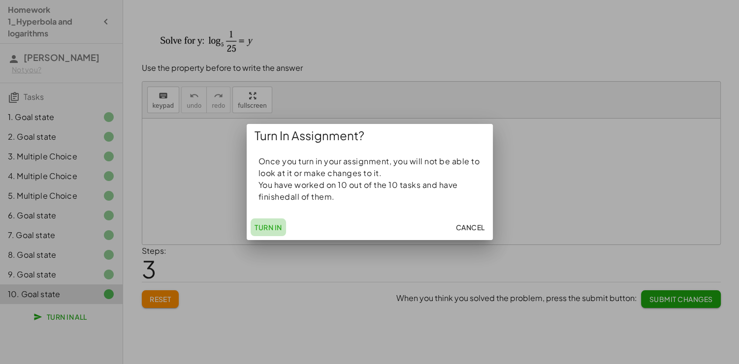
click at [277, 230] on span "Turn In" at bounding box center [268, 227] width 28 height 9
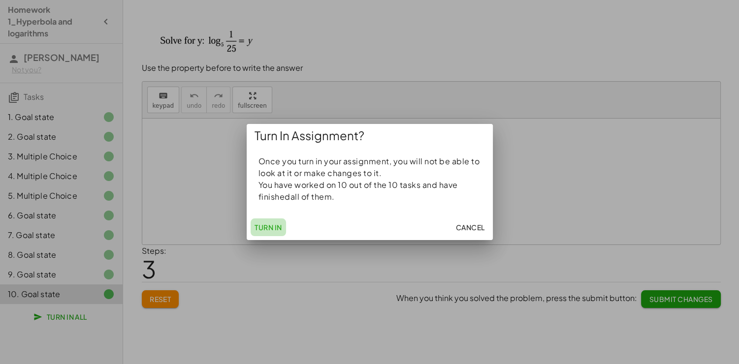
click at [277, 230] on span "Turn In" at bounding box center [268, 227] width 28 height 9
click at [475, 227] on span "Cancel" at bounding box center [469, 227] width 29 height 9
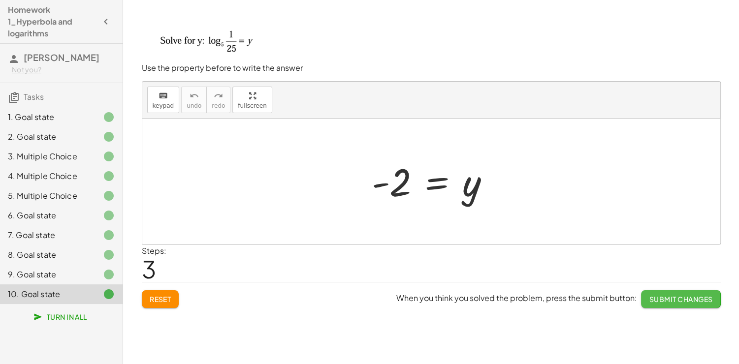
click at [681, 300] on span "Submit Changes" at bounding box center [680, 299] width 63 height 9
click at [94, 274] on div at bounding box center [101, 275] width 28 height 12
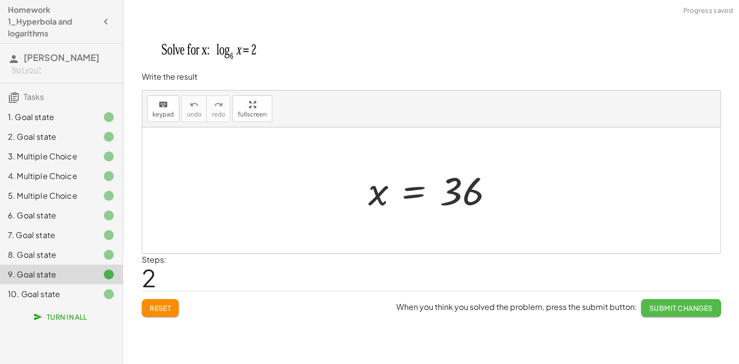
click at [687, 311] on span "Submit Changes" at bounding box center [680, 308] width 63 height 9
click at [110, 256] on icon at bounding box center [109, 255] width 12 height 12
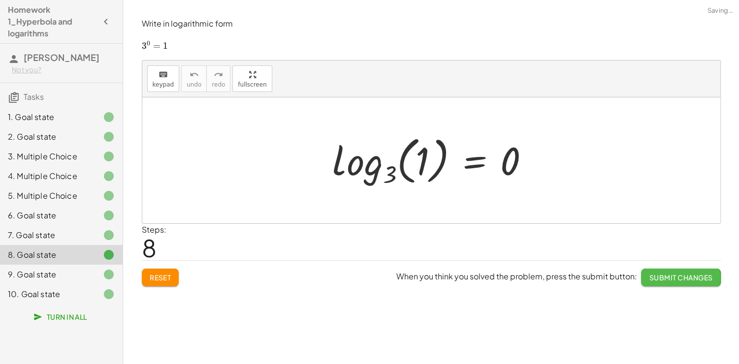
click at [668, 279] on span "Submit Changes" at bounding box center [680, 277] width 63 height 9
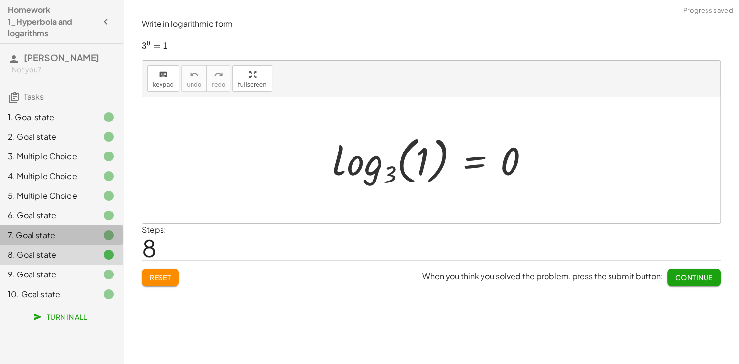
click at [90, 235] on div at bounding box center [101, 235] width 28 height 12
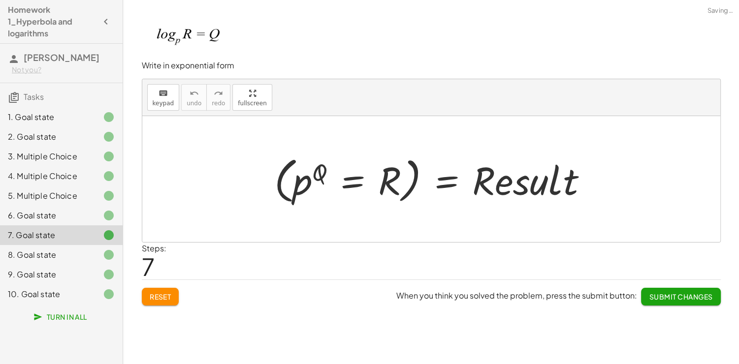
click at [675, 292] on span "Submit Changes" at bounding box center [680, 296] width 63 height 9
click at [64, 245] on div "6. Goal state" at bounding box center [61, 255] width 123 height 20
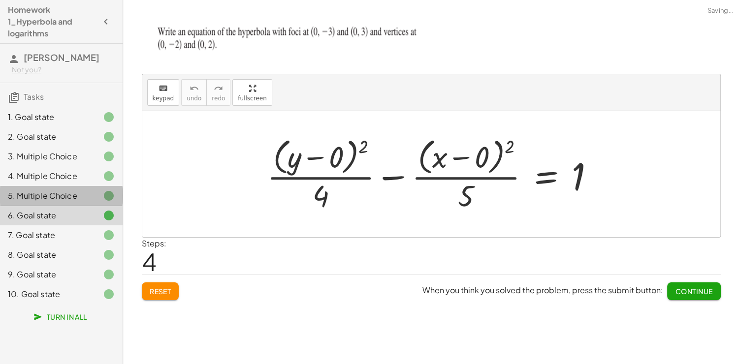
click at [58, 196] on div "5. Multiple Choice" at bounding box center [47, 196] width 79 height 12
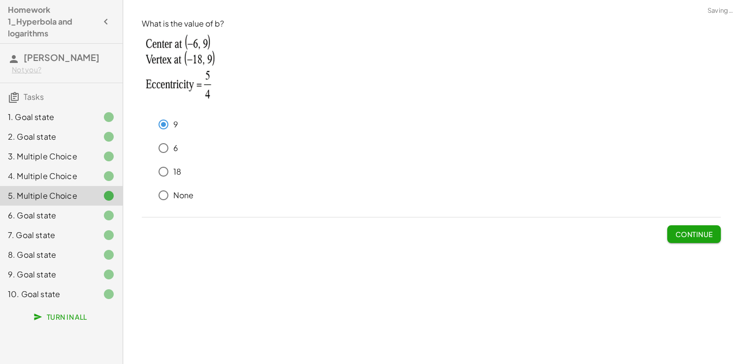
click at [73, 175] on div "4. Multiple Choice" at bounding box center [47, 176] width 79 height 12
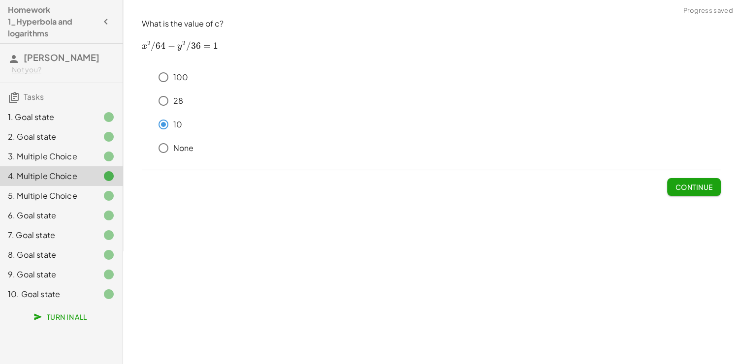
click at [62, 151] on div "3. Multiple Choice" at bounding box center [47, 157] width 79 height 12
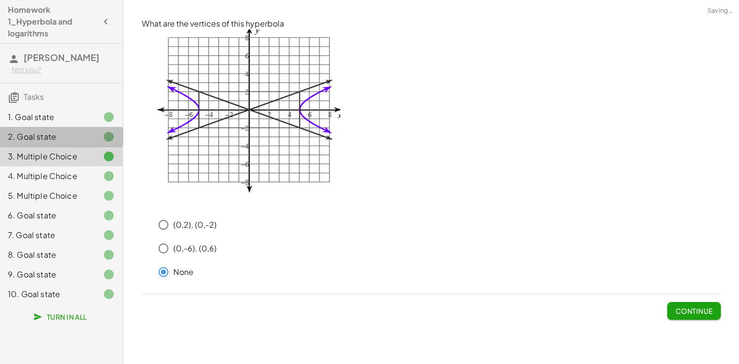
click at [61, 136] on div "2. Goal state" at bounding box center [47, 137] width 79 height 12
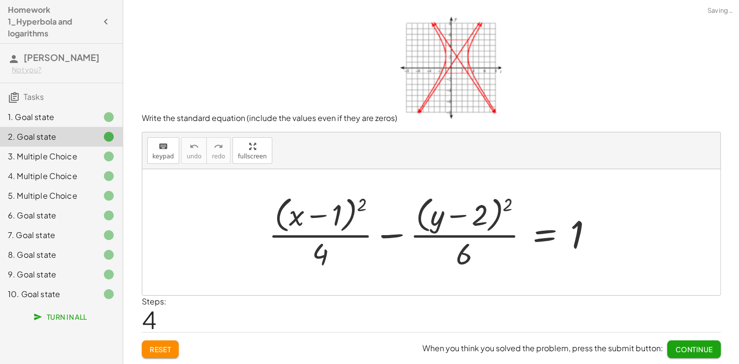
click at [58, 114] on div "1. Goal state" at bounding box center [47, 117] width 79 height 12
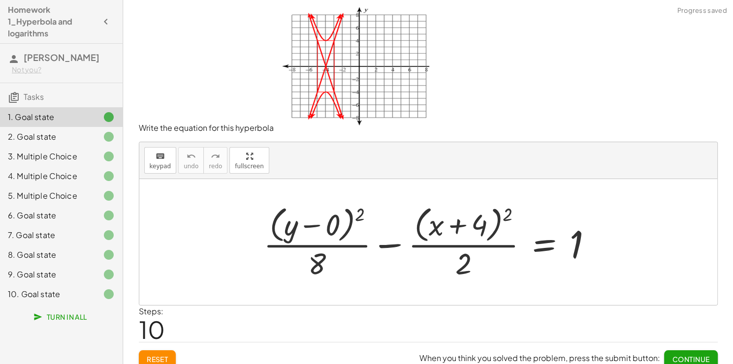
click at [675, 350] on button "Continue" at bounding box center [690, 359] width 53 height 18
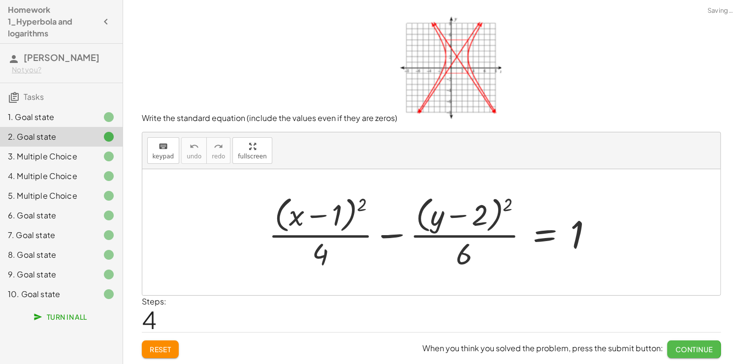
click at [682, 354] on button "Continue" at bounding box center [693, 350] width 53 height 18
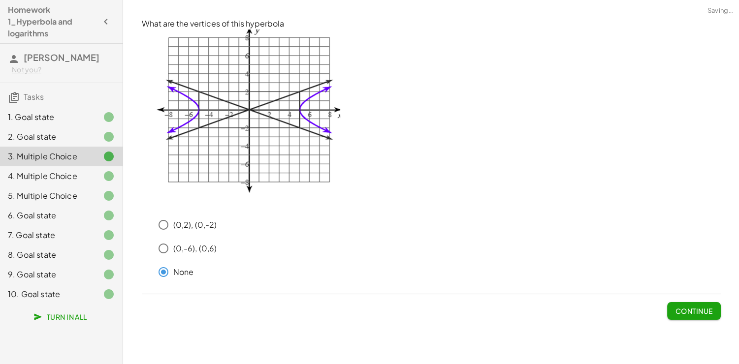
click at [693, 317] on button "Continue" at bounding box center [693, 311] width 53 height 18
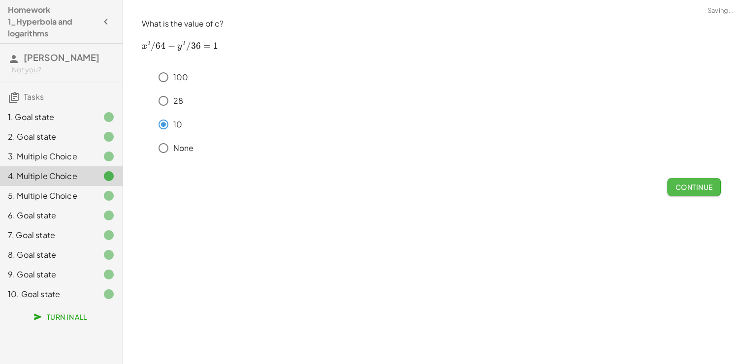
click at [695, 194] on button "Continue" at bounding box center [693, 187] width 53 height 18
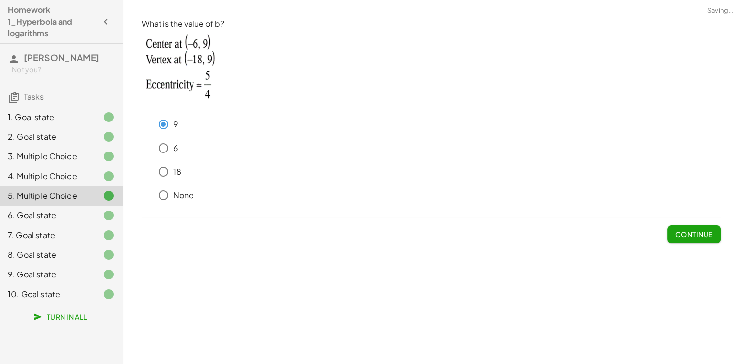
click at [696, 232] on span "Continue" at bounding box center [693, 234] width 37 height 9
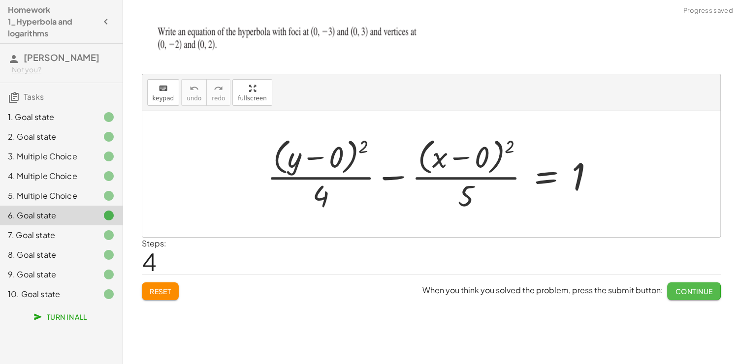
click at [693, 289] on span "Continue" at bounding box center [693, 291] width 37 height 9
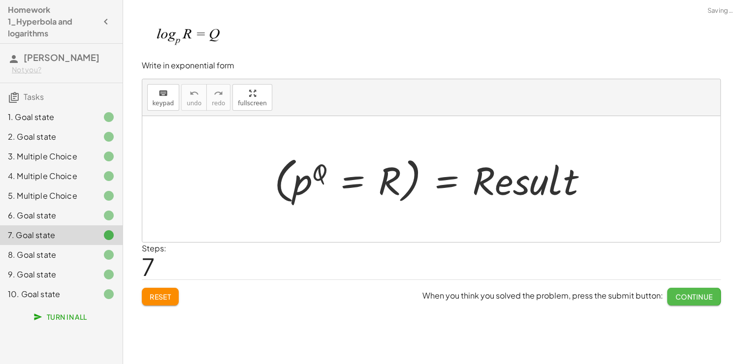
click at [689, 297] on span "Continue" at bounding box center [693, 296] width 37 height 9
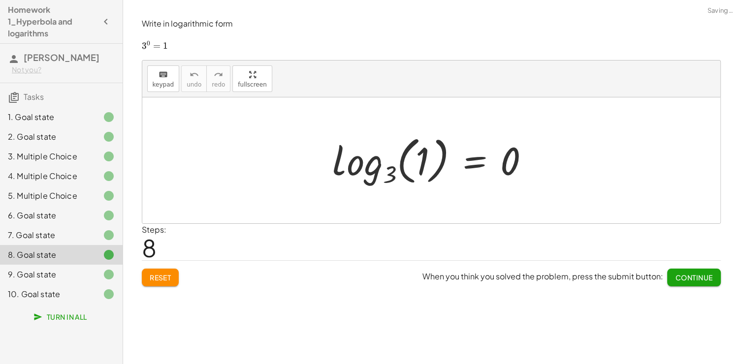
click at [688, 269] on button "Continue" at bounding box center [693, 278] width 53 height 18
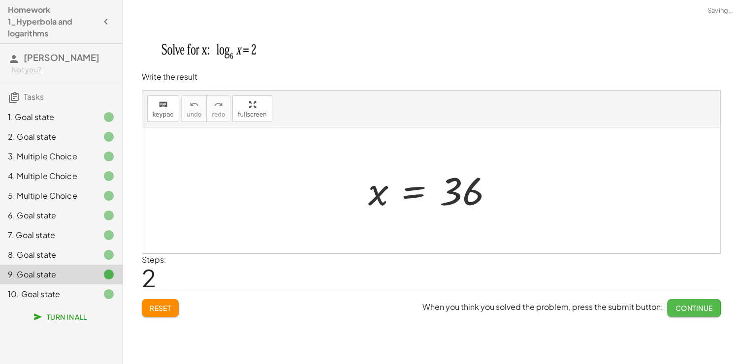
click at [682, 307] on span "Continue" at bounding box center [693, 308] width 37 height 9
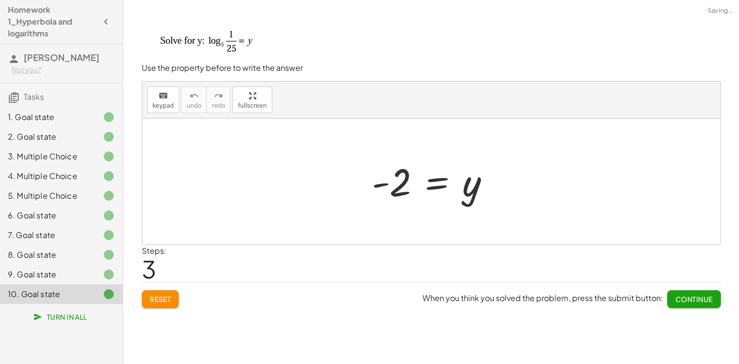
click at [684, 300] on span "Continue" at bounding box center [693, 299] width 37 height 9
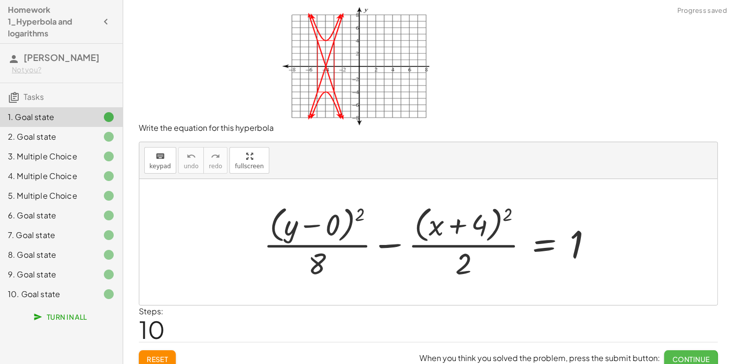
click at [683, 355] on span "Continue" at bounding box center [690, 359] width 37 height 9
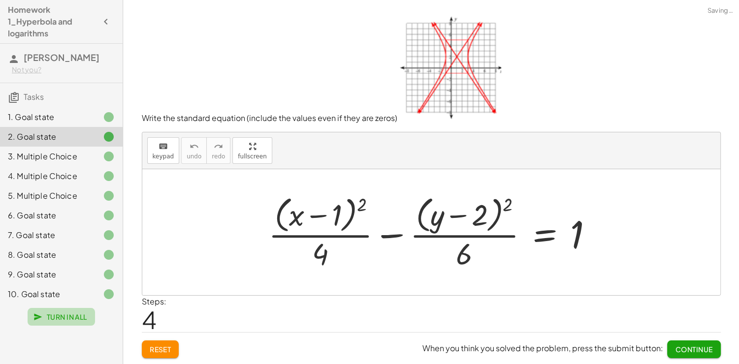
click at [41, 311] on button "Turn In All" at bounding box center [61, 317] width 67 height 18
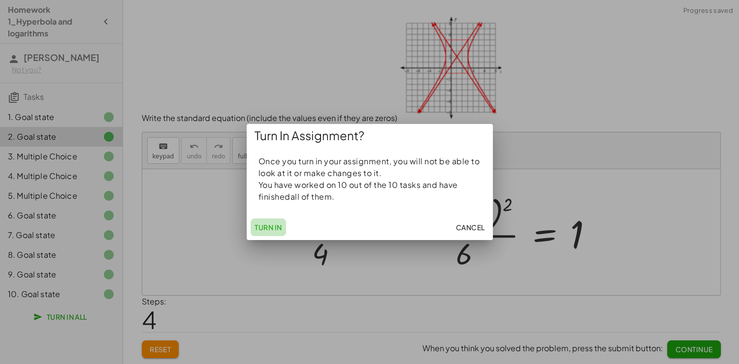
click at [272, 223] on span "Turn In" at bounding box center [268, 227] width 28 height 9
click at [276, 225] on span "Turn In" at bounding box center [268, 227] width 28 height 9
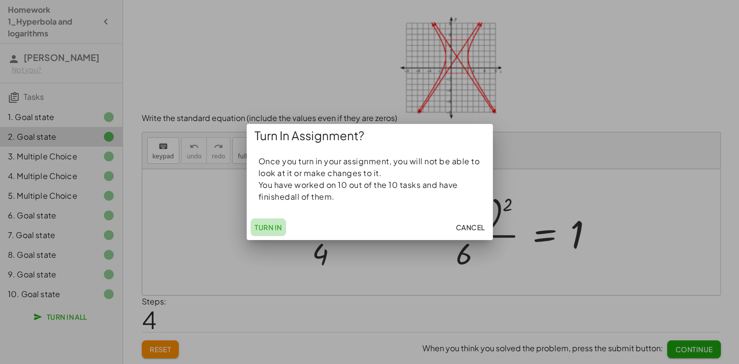
click at [276, 225] on span "Turn In" at bounding box center [268, 227] width 28 height 9
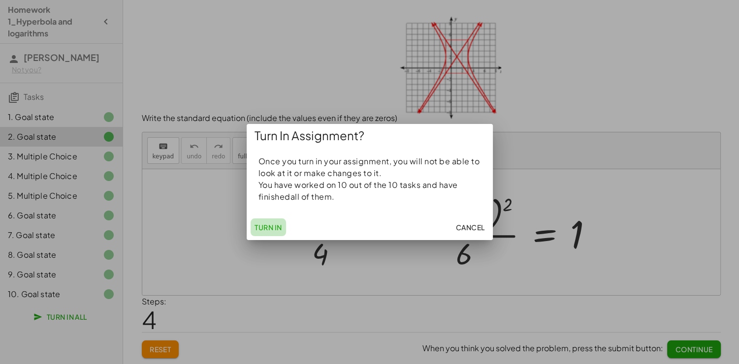
click at [276, 225] on span "Turn In" at bounding box center [268, 227] width 28 height 9
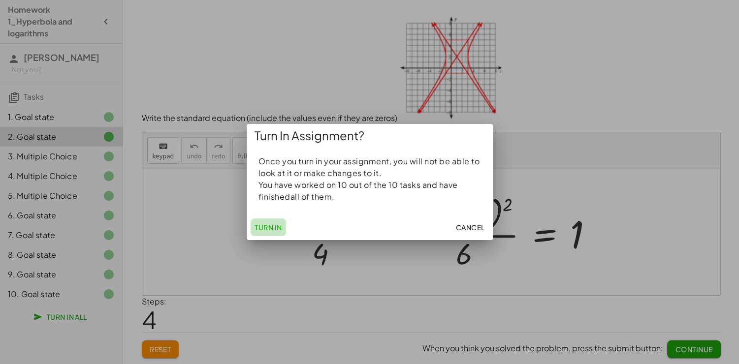
click at [276, 225] on span "Turn In" at bounding box center [268, 227] width 28 height 9
click at [269, 226] on span "Turn In" at bounding box center [268, 227] width 28 height 9
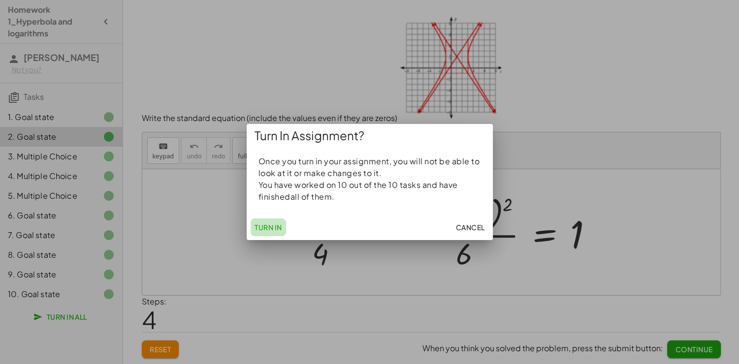
click at [269, 226] on span "Turn In" at bounding box center [268, 227] width 28 height 9
drag, startPoint x: 266, startPoint y: 224, endPoint x: 261, endPoint y: 222, distance: 5.3
click at [261, 222] on button "Turn In" at bounding box center [268, 228] width 35 height 18
click at [261, 221] on button "Turn In" at bounding box center [268, 228] width 35 height 18
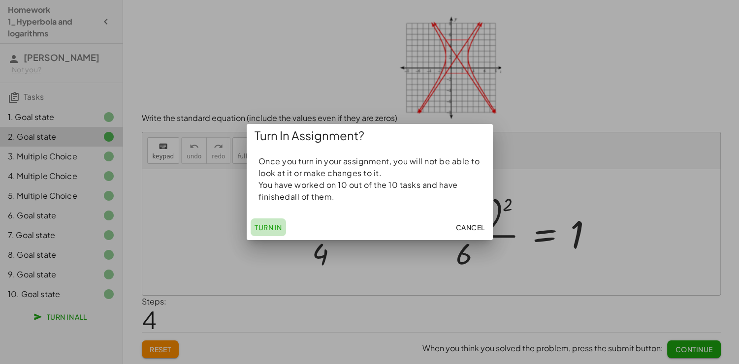
click at [261, 222] on button "Turn In" at bounding box center [268, 228] width 35 height 18
click at [269, 224] on span "Turn In" at bounding box center [268, 227] width 28 height 9
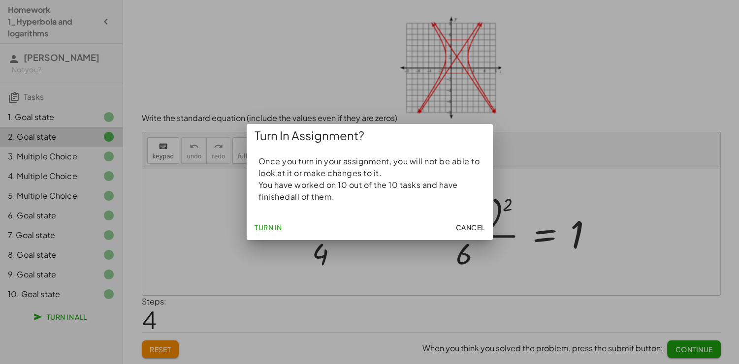
click at [269, 223] on button "Turn In" at bounding box center [268, 228] width 35 height 18
click at [269, 223] on span "Turn In" at bounding box center [268, 227] width 28 height 9
click at [413, 159] on p "Once you turn in your assignment, you will not be able to look at it or make ch…" at bounding box center [369, 168] width 222 height 24
drag, startPoint x: 482, startPoint y: 226, endPoint x: 464, endPoint y: 221, distance: 18.7
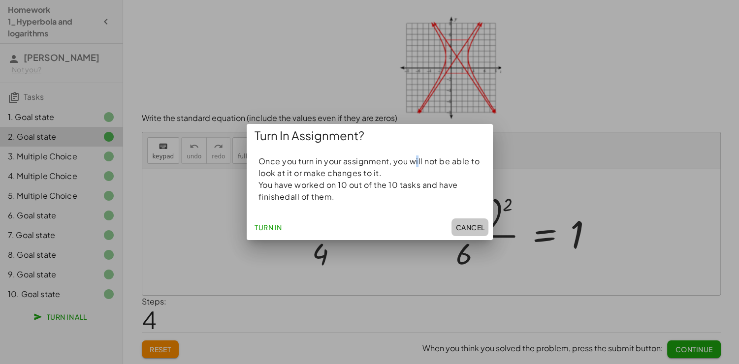
click at [482, 226] on span "Cancel" at bounding box center [469, 227] width 29 height 9
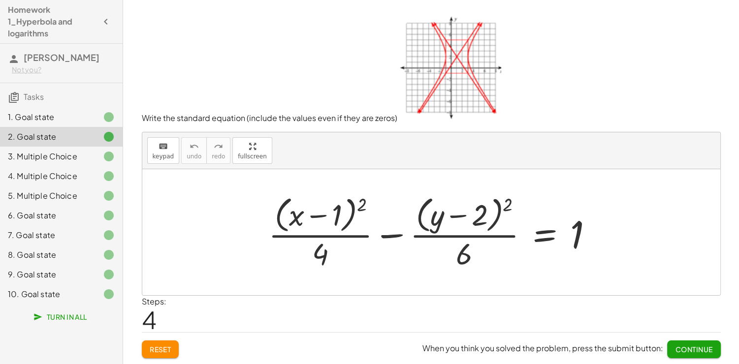
click at [71, 310] on button "Turn In All" at bounding box center [61, 317] width 67 height 18
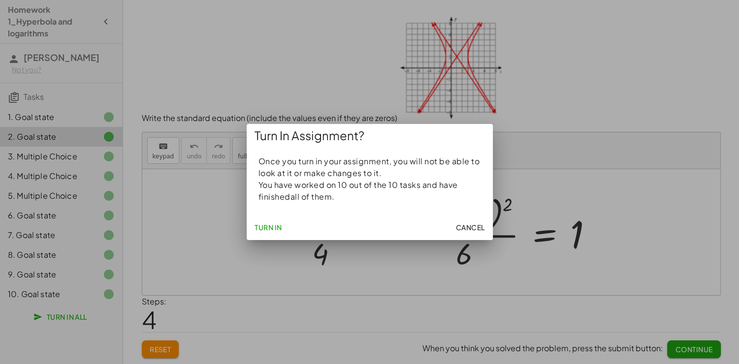
click at [273, 224] on span "Turn In" at bounding box center [268, 227] width 28 height 9
click at [268, 230] on span "Turn In" at bounding box center [268, 227] width 28 height 9
click at [279, 225] on button "Turn In" at bounding box center [268, 228] width 35 height 18
drag, startPoint x: 476, startPoint y: 230, endPoint x: 317, endPoint y: 219, distance: 159.9
click at [476, 230] on span "Cancel" at bounding box center [469, 227] width 29 height 9
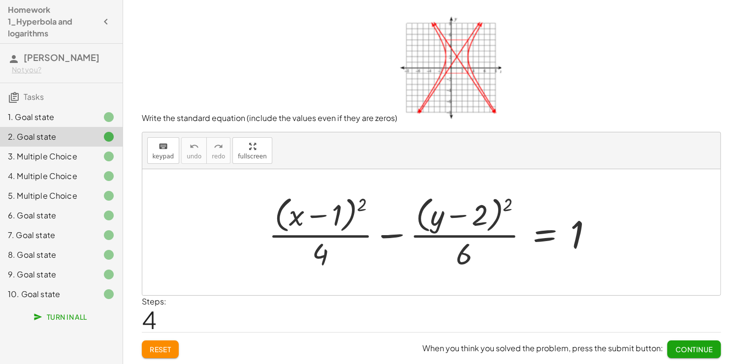
click at [42, 96] on span "Tasks" at bounding box center [34, 97] width 20 height 10
click at [694, 352] on span "Continue" at bounding box center [693, 349] width 37 height 9
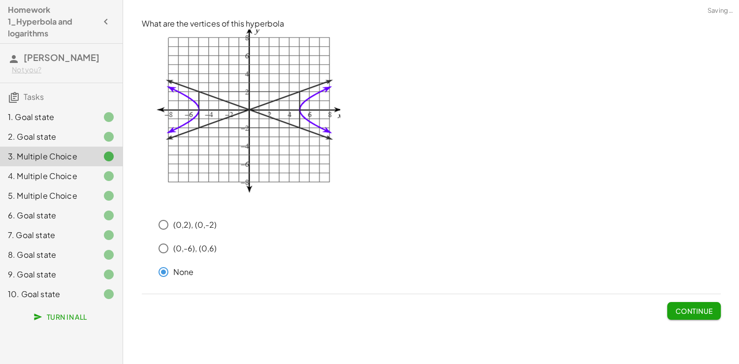
click at [694, 352] on div "Write the equation for this hyperbola keyboard keypad undo undo redo redo fulls…" at bounding box center [431, 182] width 616 height 364
drag, startPoint x: 694, startPoint y: 352, endPoint x: 694, endPoint y: 324, distance: 28.5
click at [694, 352] on div "Write the equation for this hyperbola keyboard keypad undo undo redo redo fulls…" at bounding box center [431, 182] width 616 height 364
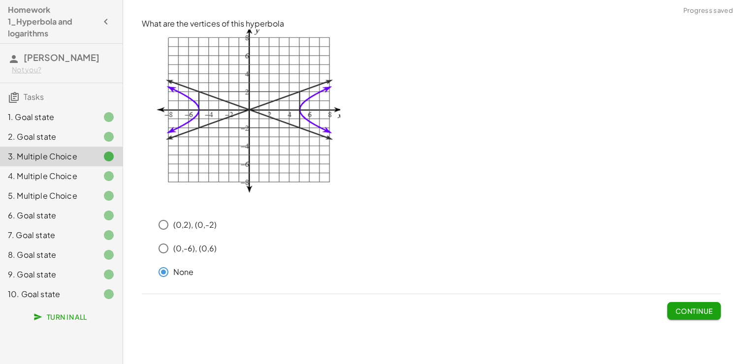
click at [0, 0] on div "What are the vertices of this hyperbola (0,2), (0,-2) (0,-6), (0,6) None Contin…" at bounding box center [0, 0] width 0 height 0
click at [699, 313] on span "Continue" at bounding box center [693, 311] width 37 height 9
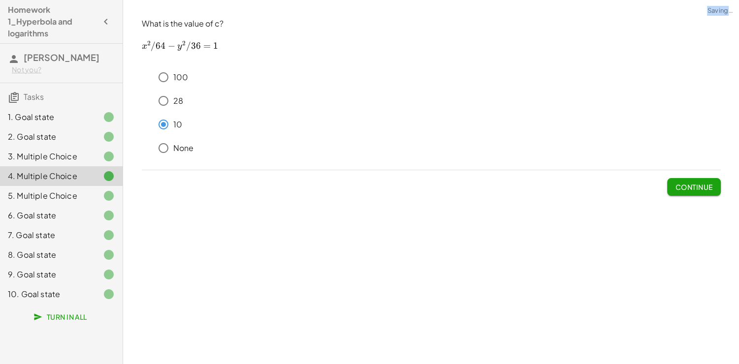
click at [699, 313] on div "Write the equation for this hyperbola keyboard keypad undo undo redo redo fulls…" at bounding box center [431, 182] width 616 height 364
click at [695, 185] on span "Continue" at bounding box center [693, 187] width 37 height 9
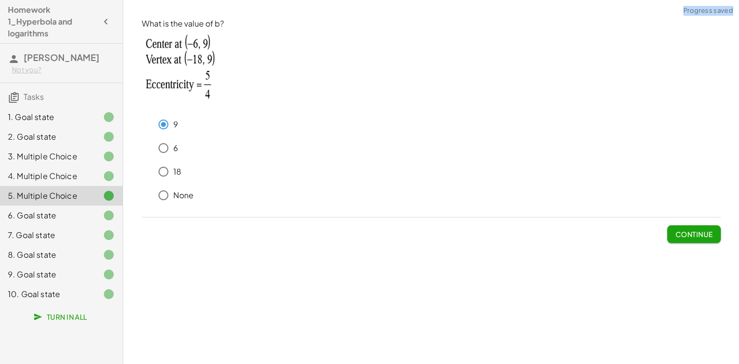
click at [689, 235] on span "Continue" at bounding box center [693, 234] width 37 height 9
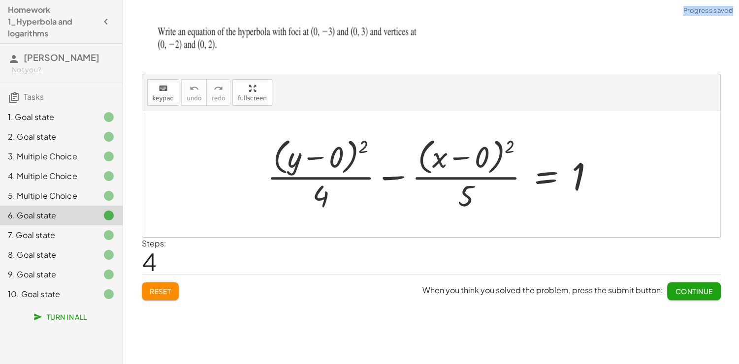
click at [692, 285] on button "Continue" at bounding box center [693, 291] width 53 height 18
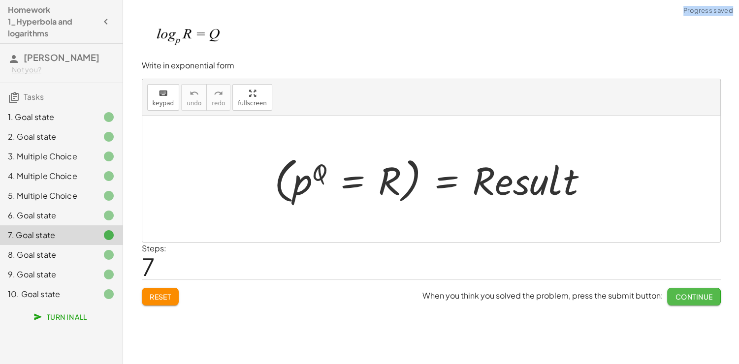
click at [689, 297] on span "Continue" at bounding box center [693, 296] width 37 height 9
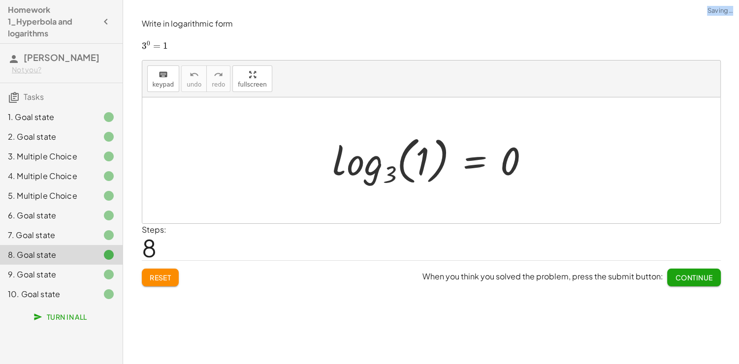
click at [687, 274] on span "Continue" at bounding box center [693, 277] width 37 height 9
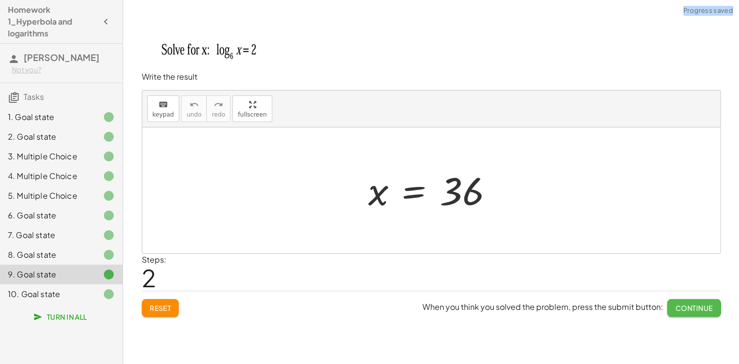
click at [686, 311] on span "Continue" at bounding box center [693, 308] width 37 height 9
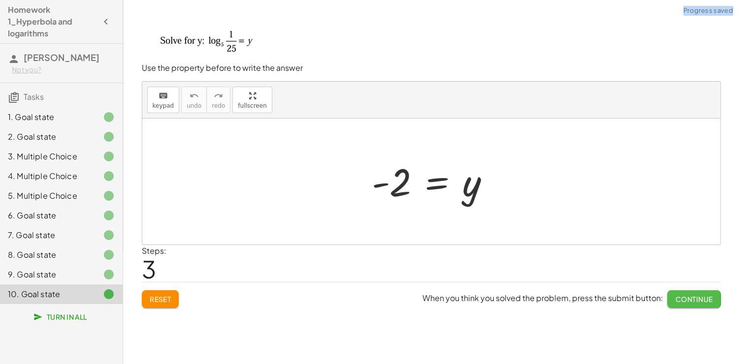
click at [688, 295] on span "Continue" at bounding box center [693, 299] width 37 height 9
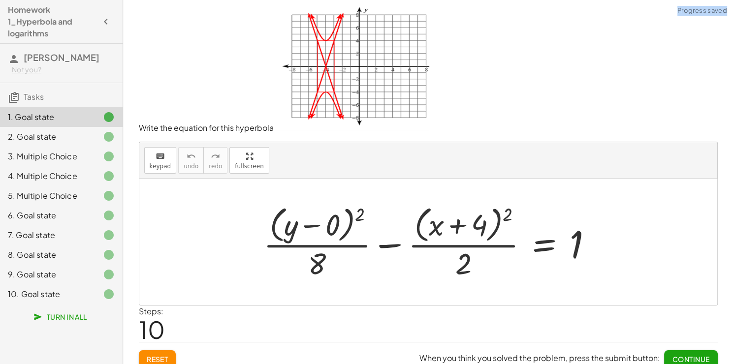
click at [62, 317] on span "Turn In All" at bounding box center [61, 317] width 52 height 9
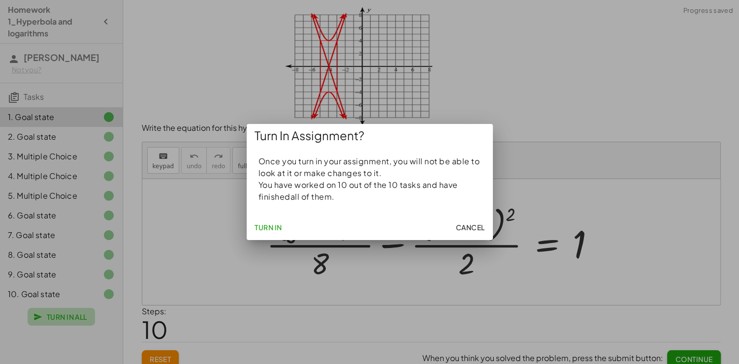
click at [62, 317] on div at bounding box center [369, 182] width 739 height 364
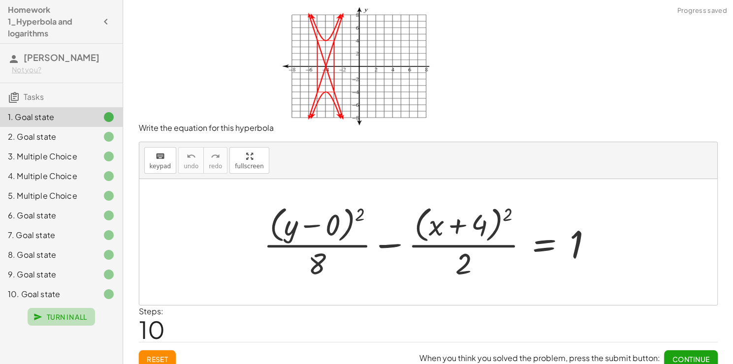
click at [61, 317] on span "Turn In All" at bounding box center [61, 317] width 52 height 9
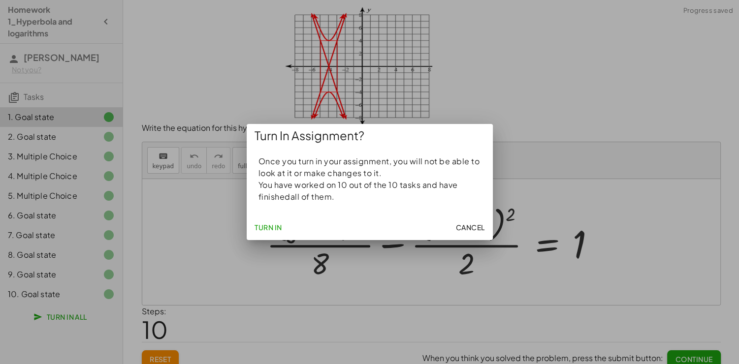
click at [277, 225] on span "Turn In" at bounding box center [268, 227] width 28 height 9
click at [273, 234] on button "Turn In" at bounding box center [268, 228] width 35 height 18
click at [276, 226] on span "Turn In" at bounding box center [268, 227] width 28 height 9
click at [470, 227] on span "Cancel" at bounding box center [469, 227] width 29 height 9
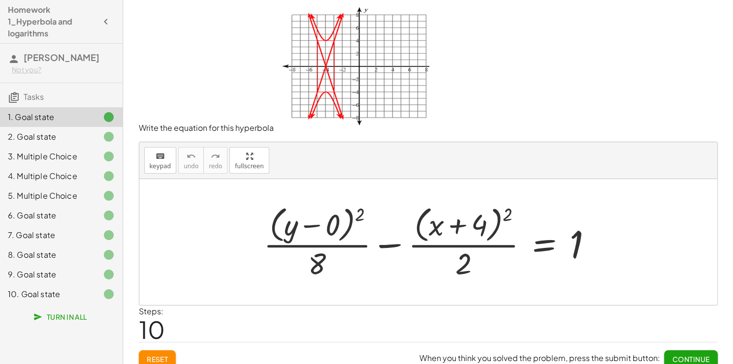
click at [107, 26] on icon "button" at bounding box center [106, 22] width 12 height 12
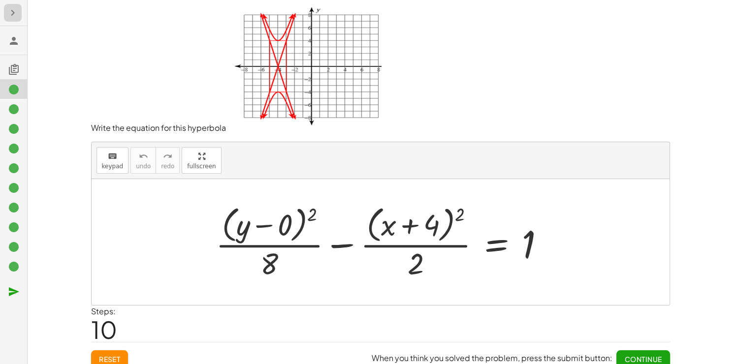
click at [11, 14] on icon "button" at bounding box center [13, 13] width 12 height 12
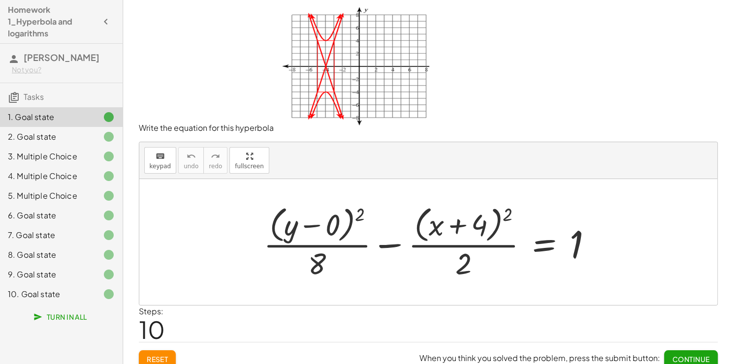
click at [63, 57] on span "[PERSON_NAME]" at bounding box center [62, 57] width 76 height 11
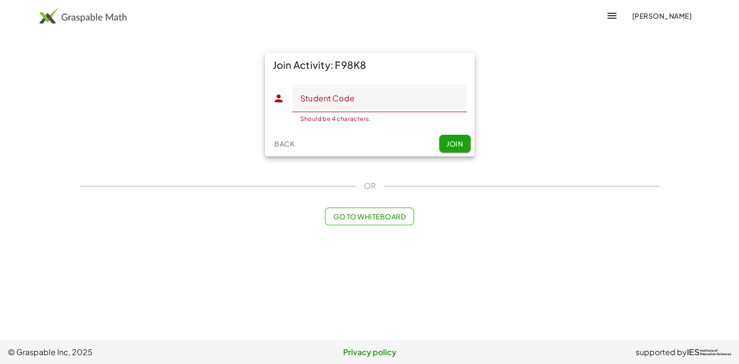
drag, startPoint x: 368, startPoint y: 68, endPoint x: 334, endPoint y: 64, distance: 34.2
click at [334, 64] on div "Join Activity: F98K8" at bounding box center [370, 65] width 210 height 24
click at [331, 102] on input "Student Code" at bounding box center [379, 99] width 174 height 28
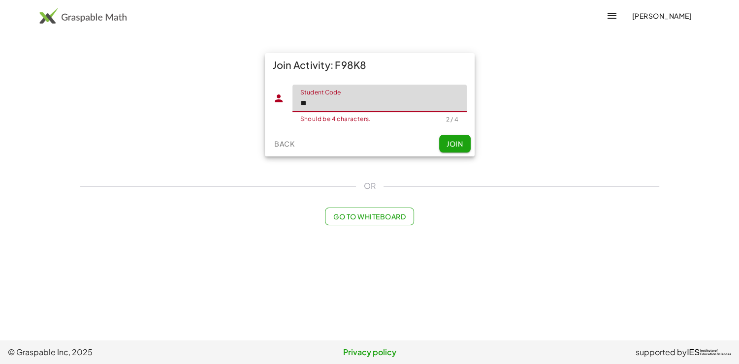
type input "*"
type input "****"
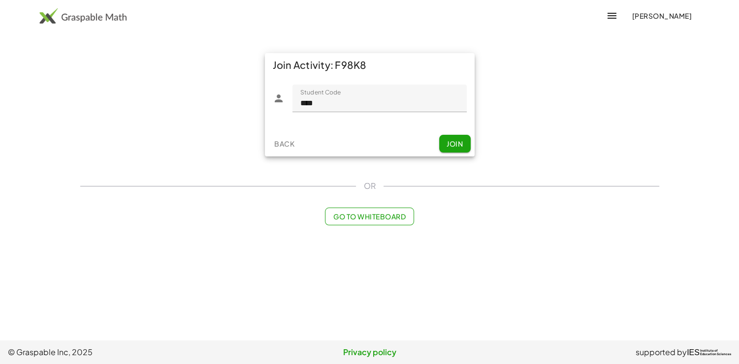
click at [402, 144] on div "Back Join" at bounding box center [370, 144] width 210 height 26
click at [451, 150] on button "Join" at bounding box center [454, 144] width 31 height 18
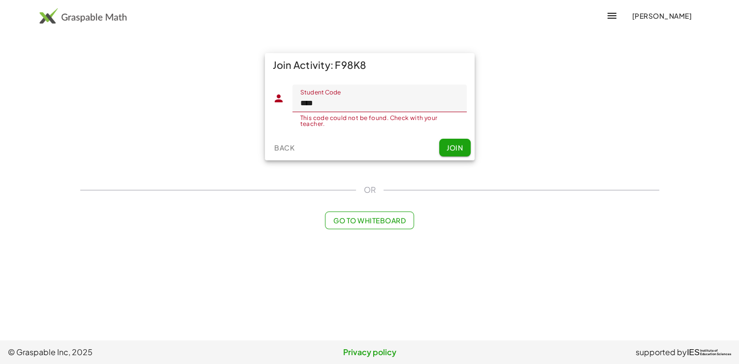
drag, startPoint x: 364, startPoint y: 66, endPoint x: 334, endPoint y: 61, distance: 30.9
click at [334, 61] on div "Join Activity: F98K8" at bounding box center [370, 65] width 210 height 24
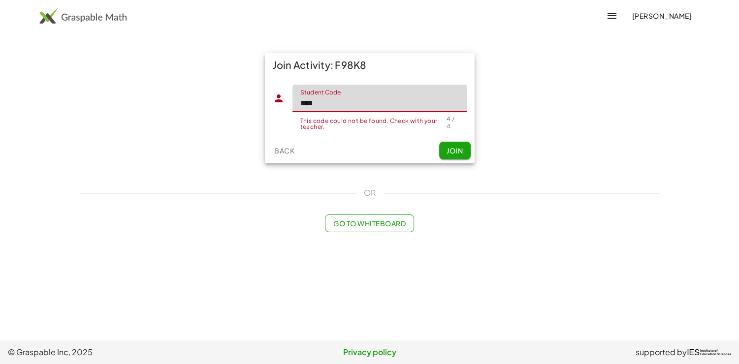
drag, startPoint x: 353, startPoint y: 106, endPoint x: 213, endPoint y: 111, distance: 140.3
click at [214, 111] on div "Join Activity: F98K8 Student Code Student Code **** This code could not be foun…" at bounding box center [369, 108] width 591 height 122
type input "*"
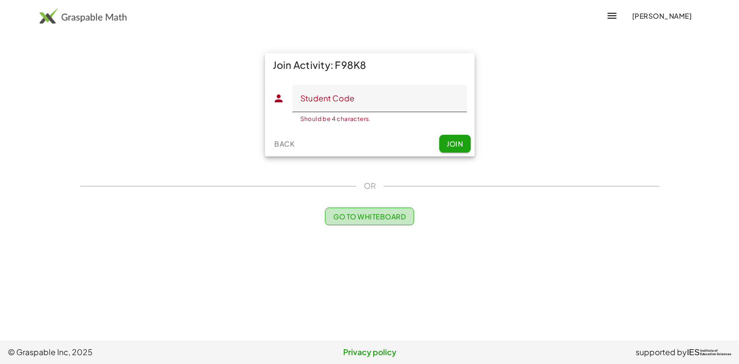
click at [386, 223] on button "Go to Whiteboard" at bounding box center [369, 217] width 89 height 18
